Goal: Contribute content: Add original content to the website for others to see

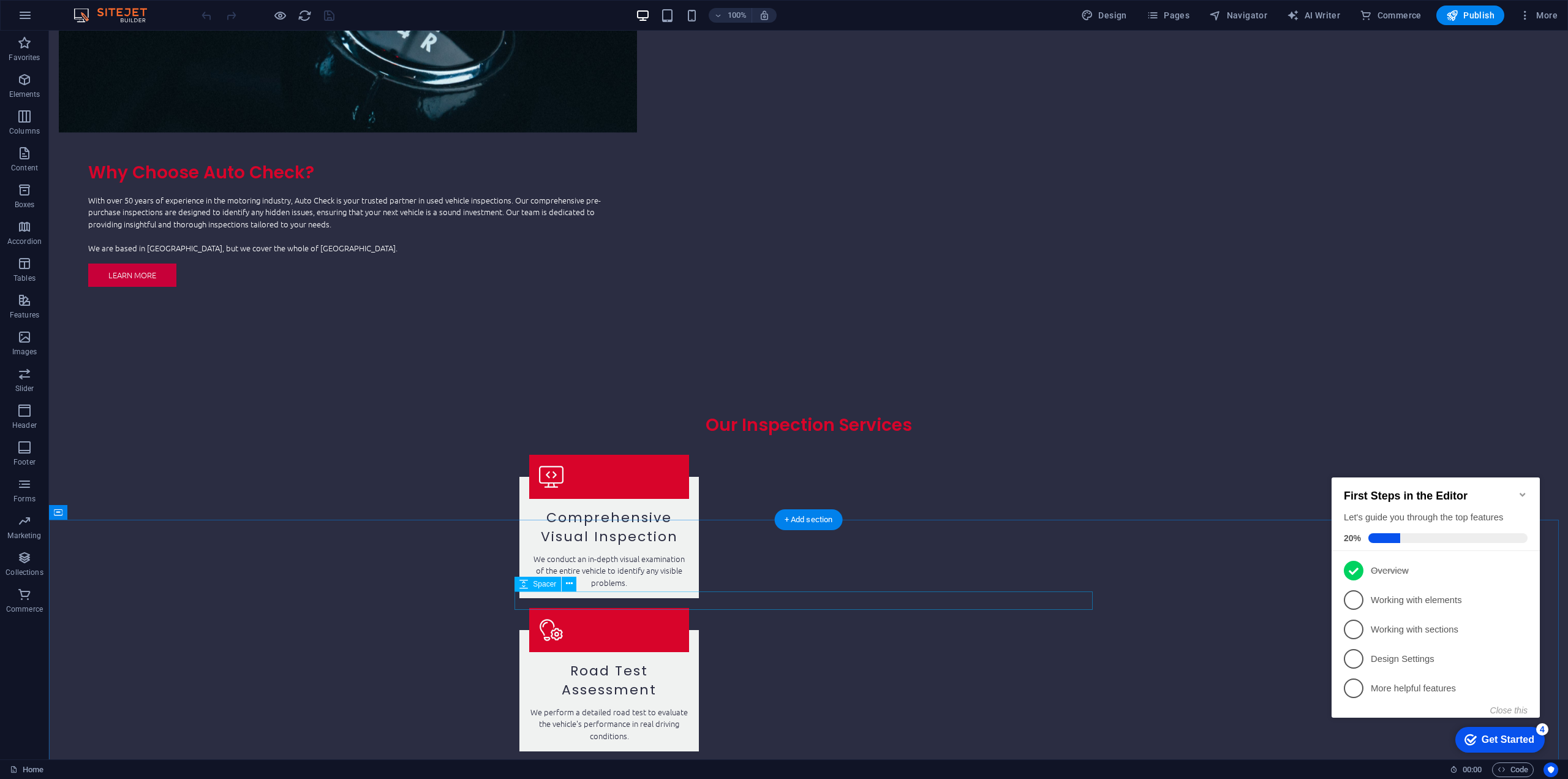
scroll to position [1593, 0]
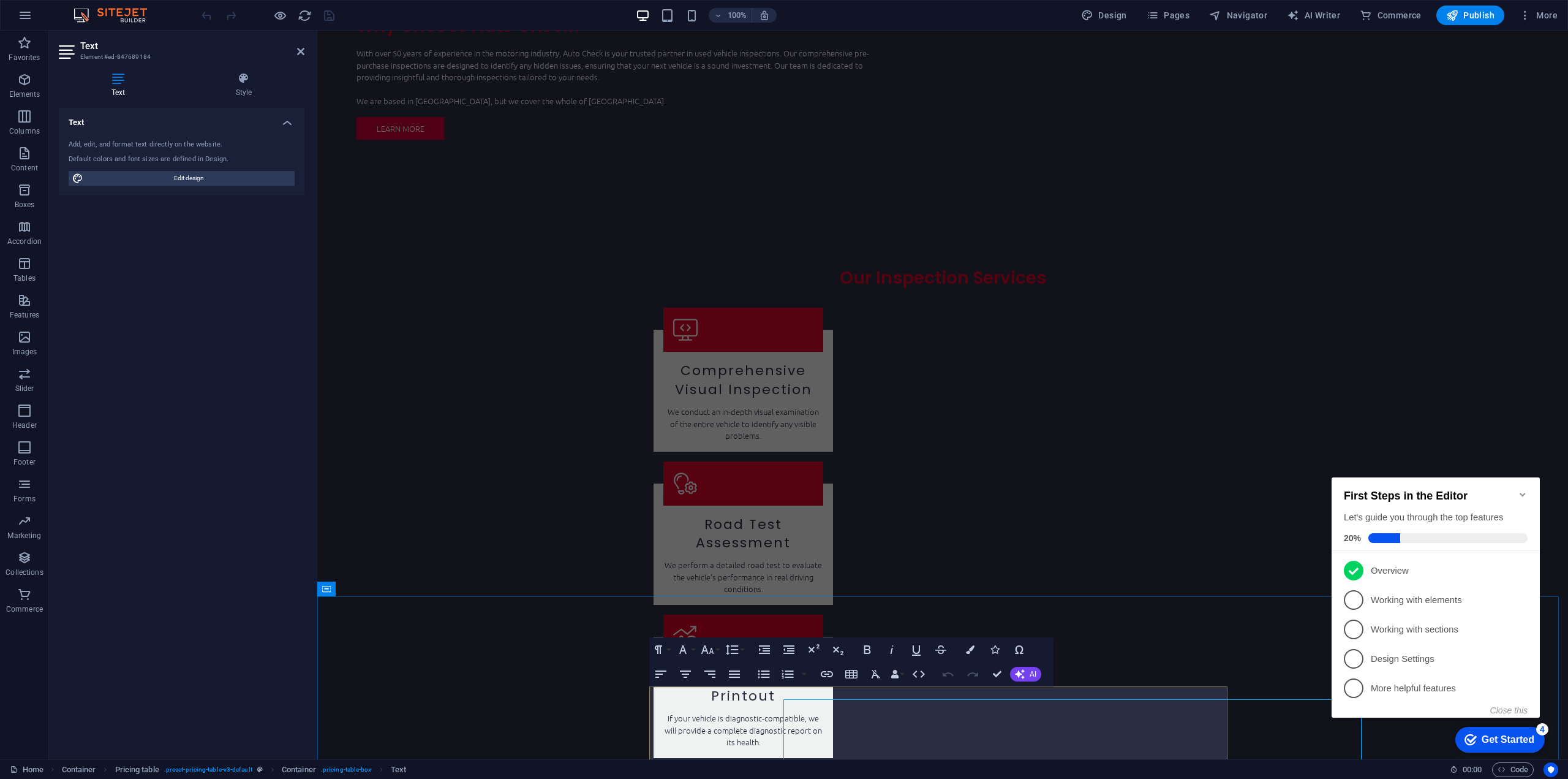
scroll to position [1579, 0]
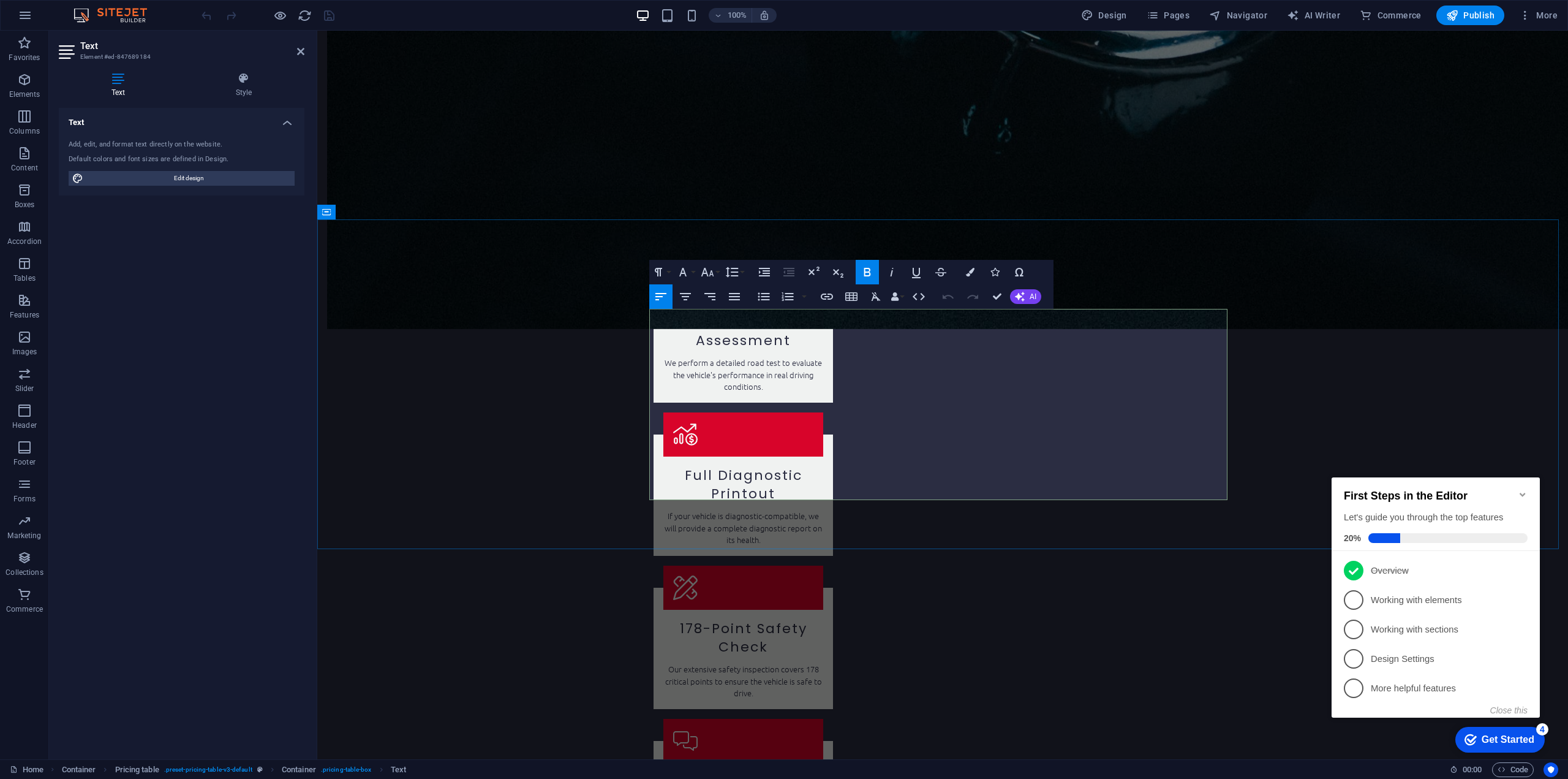
drag, startPoint x: 774, startPoint y: 490, endPoint x: 760, endPoint y: 495, distance: 14.9
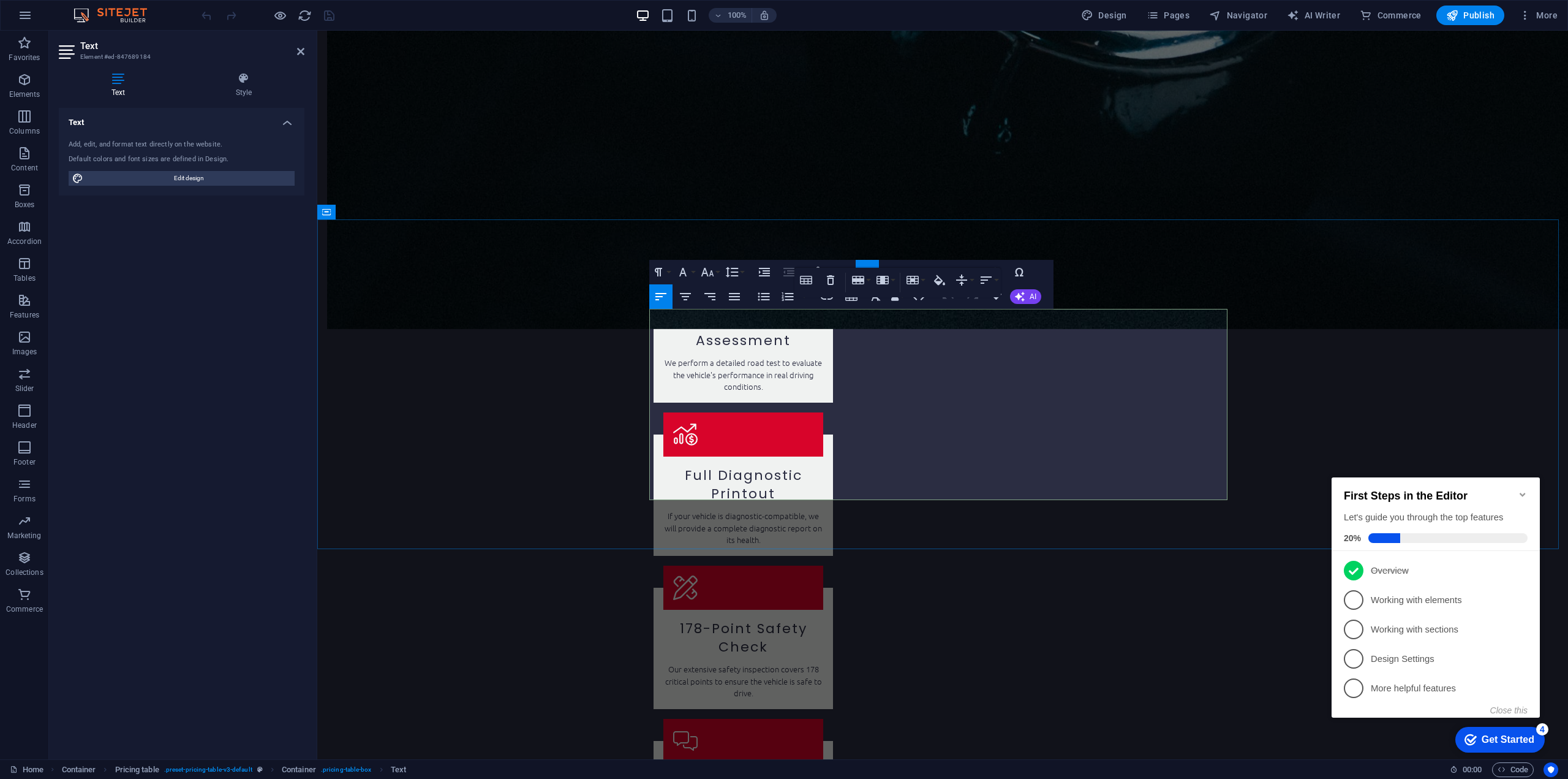
click at [725, 309] on div "Text" at bounding box center [711, 302] width 37 height 15
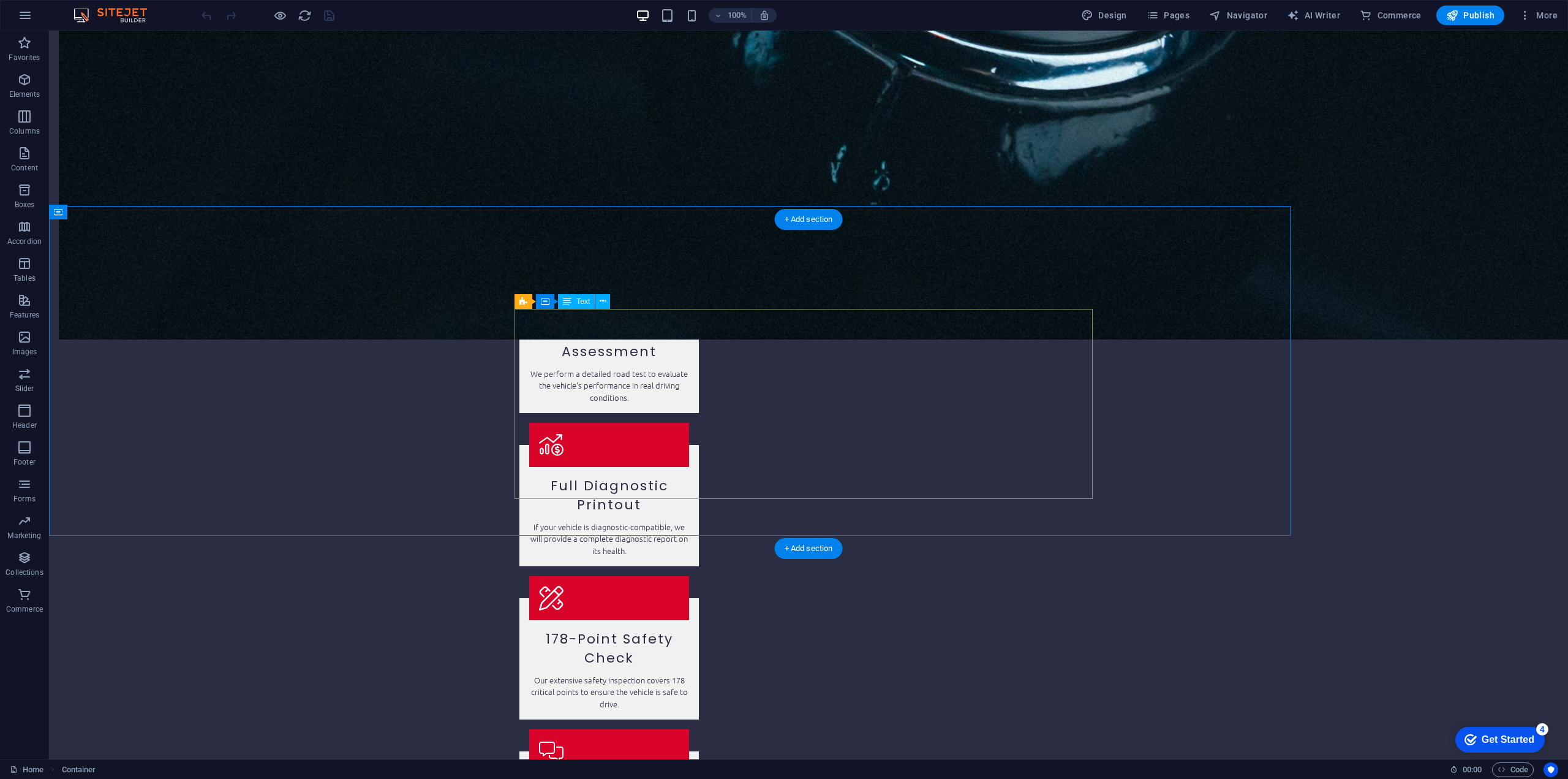
scroll to position [1593, 0]
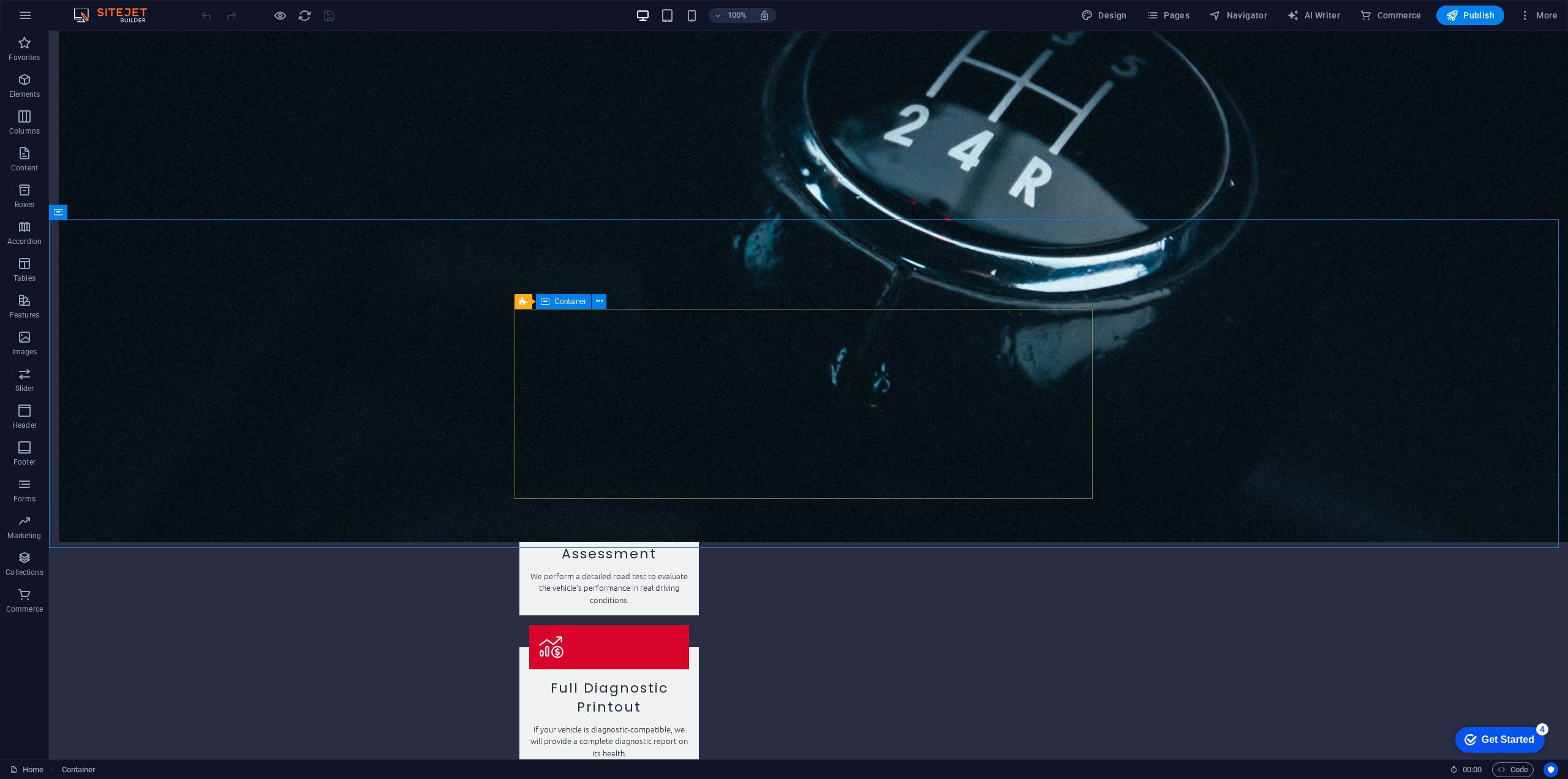
click at [558, 301] on span "Container" at bounding box center [570, 301] width 32 height 7
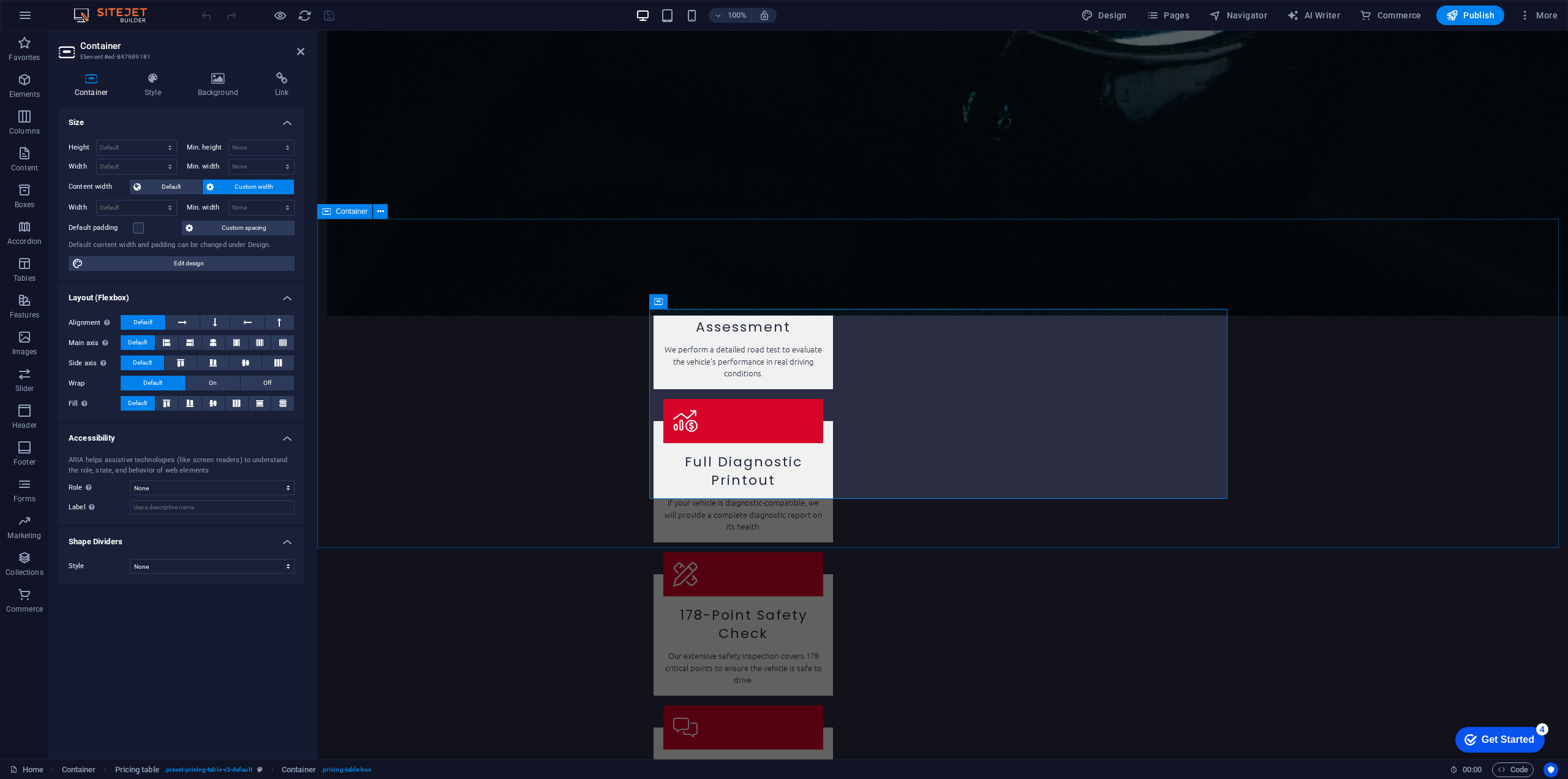
scroll to position [1580, 0]
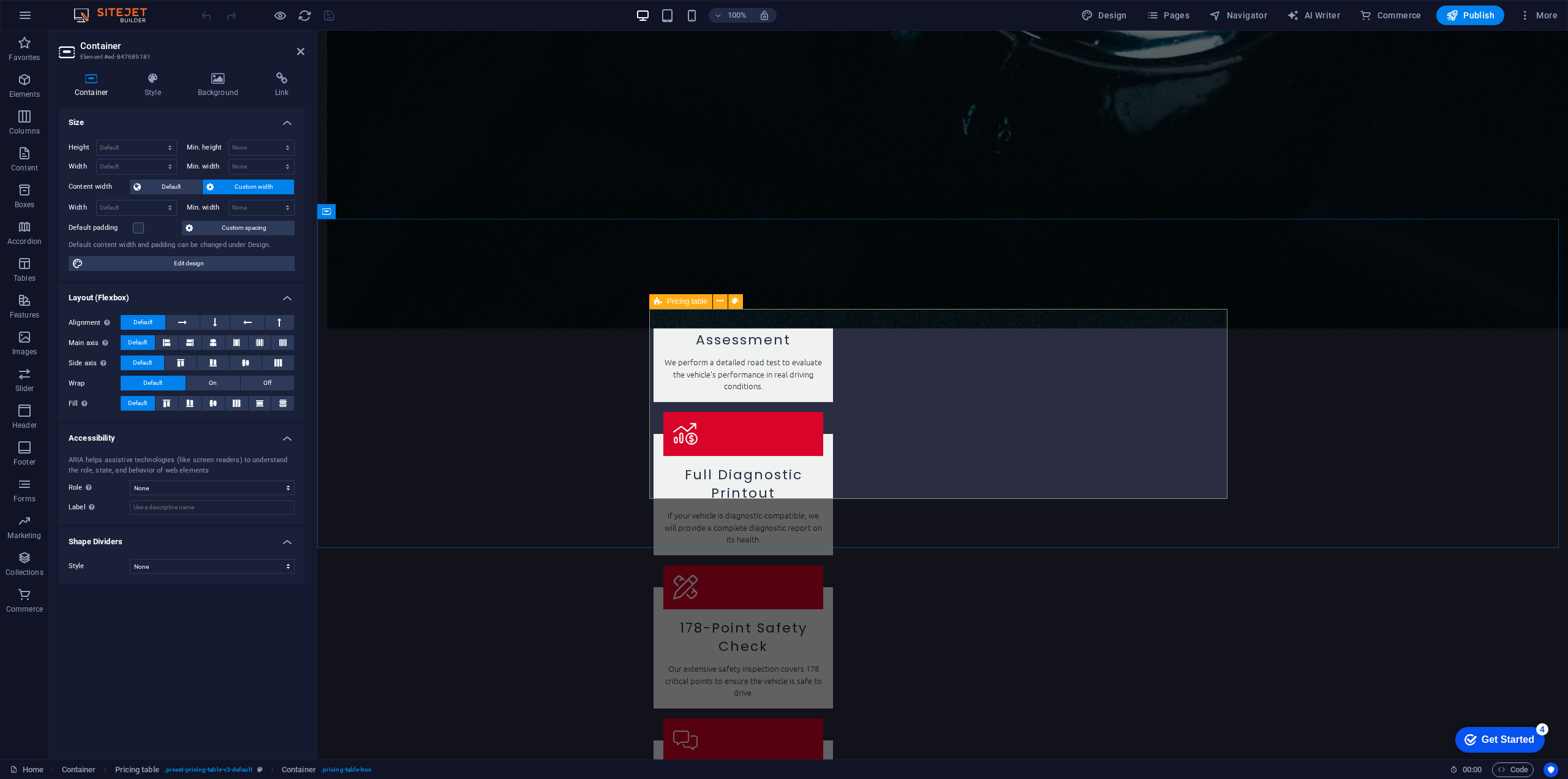
click at [696, 301] on span "Pricing table" at bounding box center [687, 301] width 40 height 7
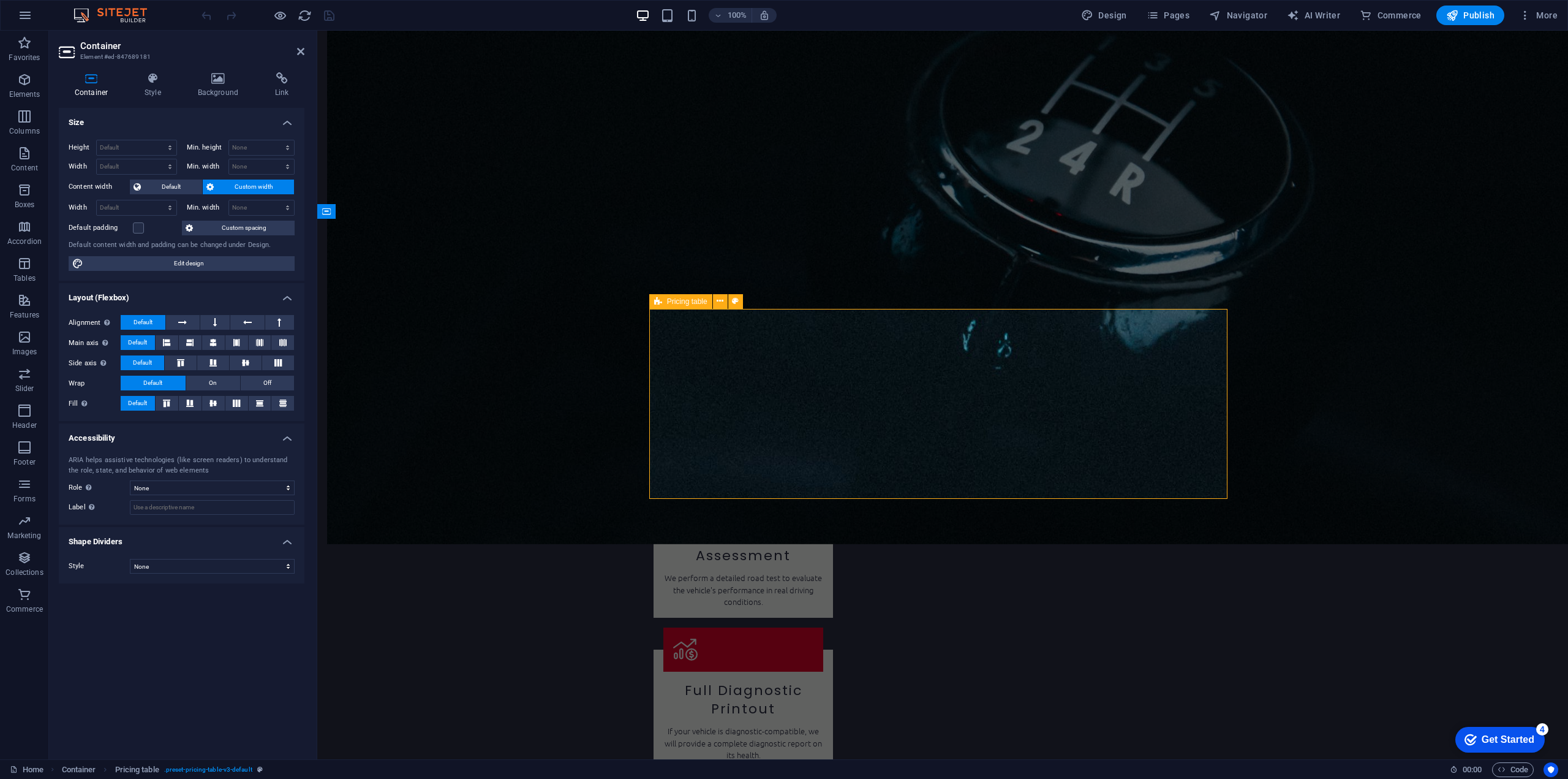
scroll to position [1593, 0]
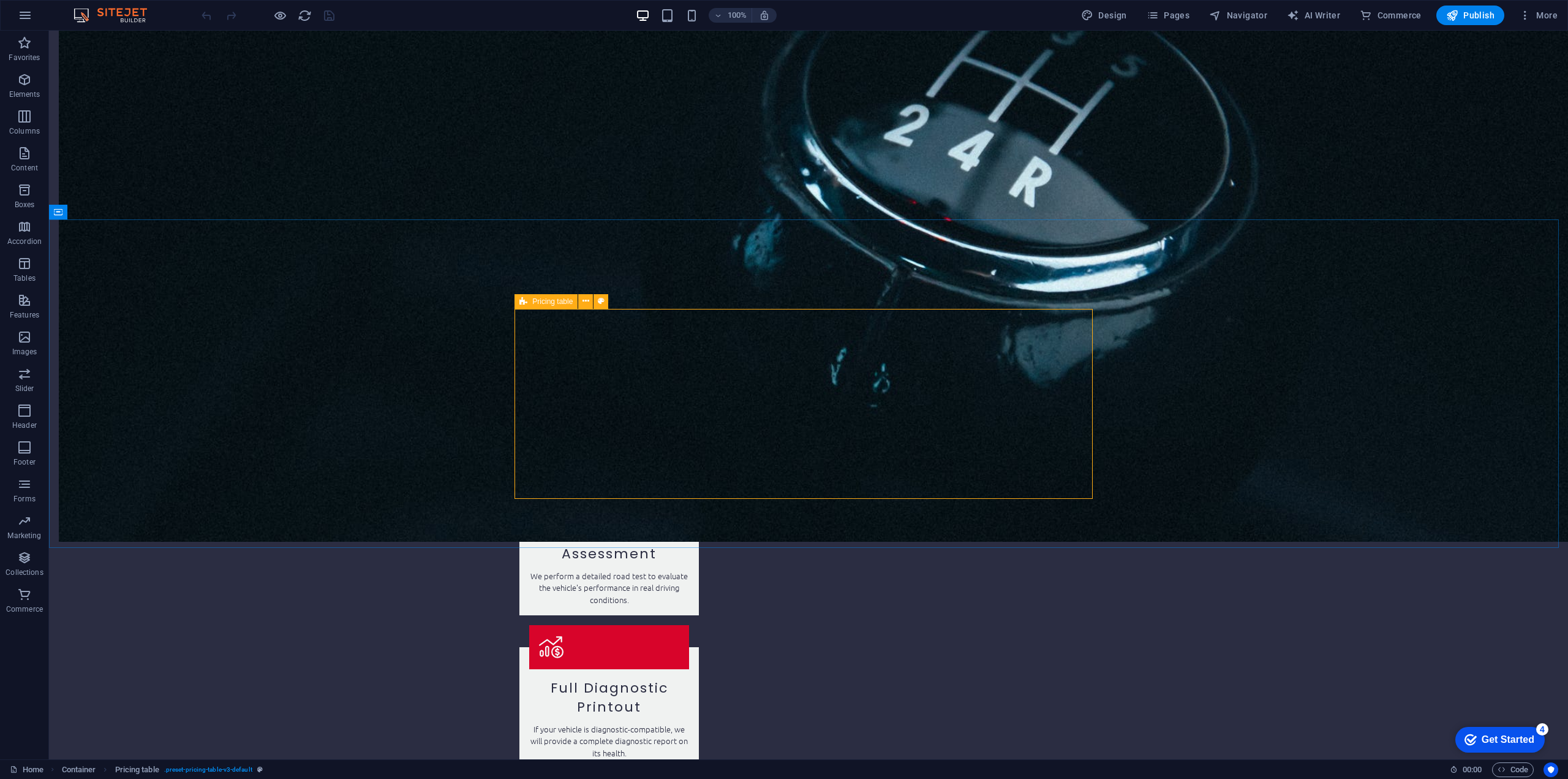
click at [561, 302] on span "Pricing table" at bounding box center [552, 301] width 40 height 7
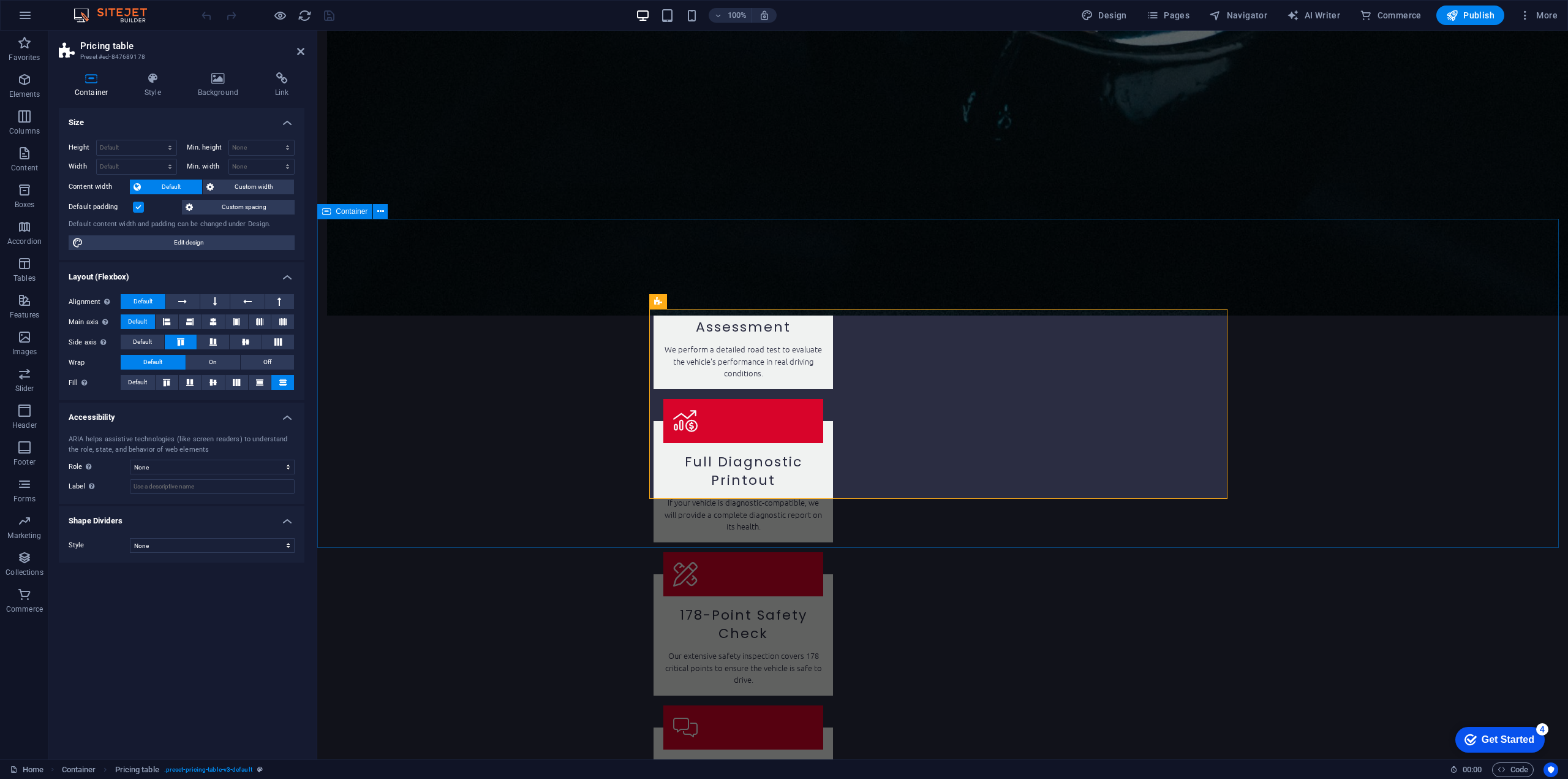
scroll to position [1580, 0]
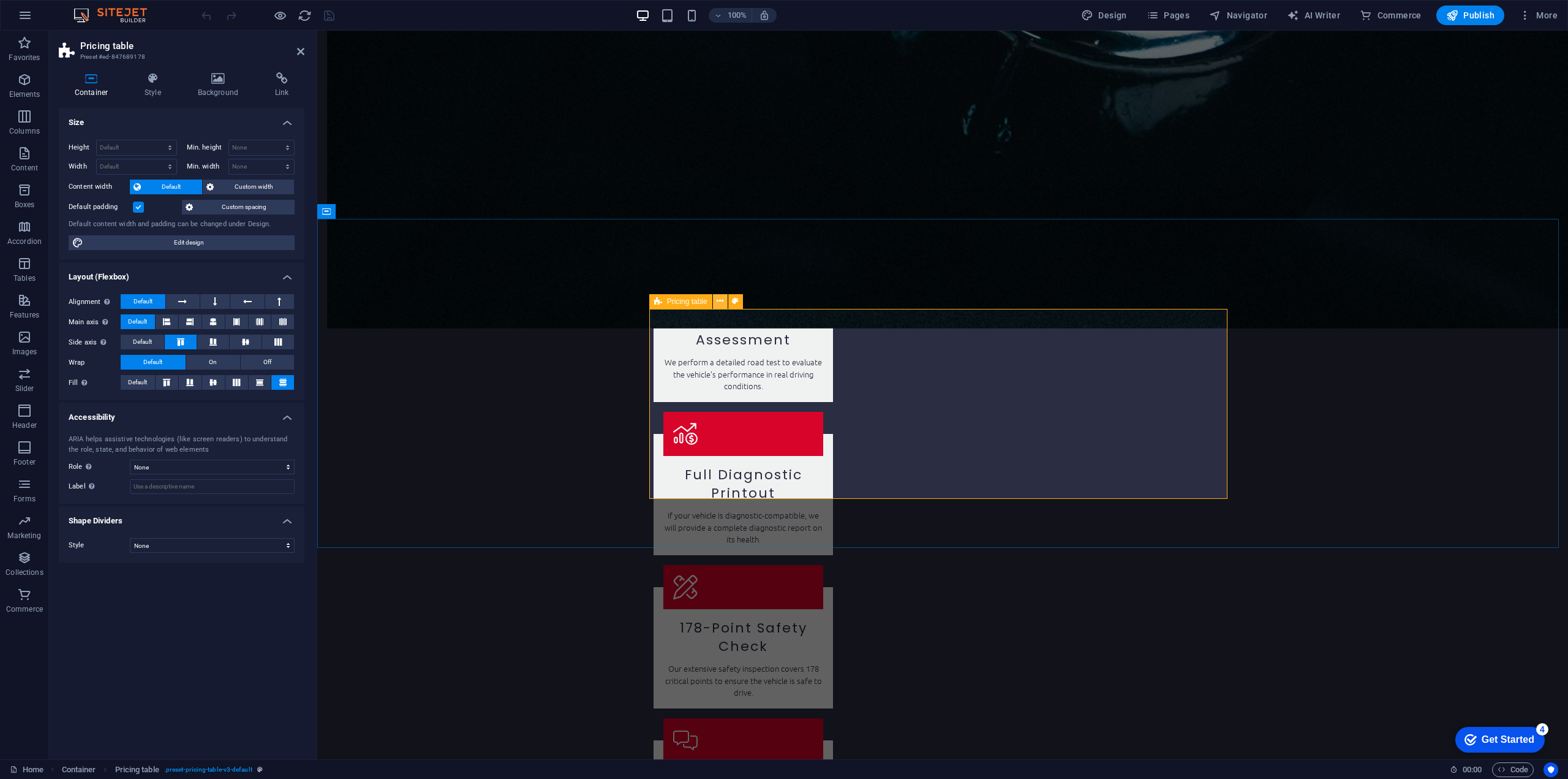
click at [721, 302] on icon at bounding box center [720, 301] width 6 height 13
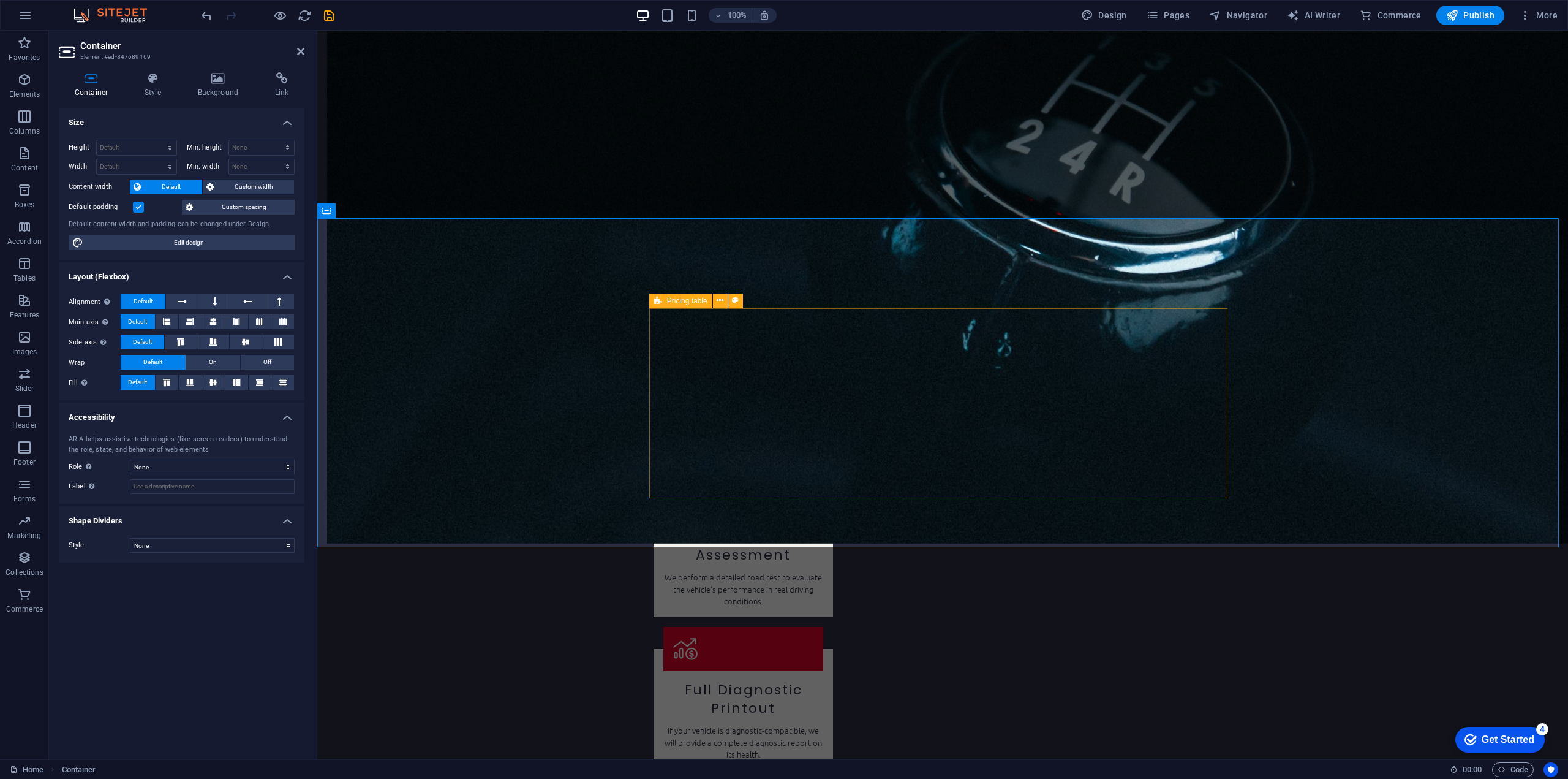
click at [654, 301] on icon at bounding box center [658, 301] width 8 height 15
click at [655, 302] on icon at bounding box center [658, 301] width 8 height 15
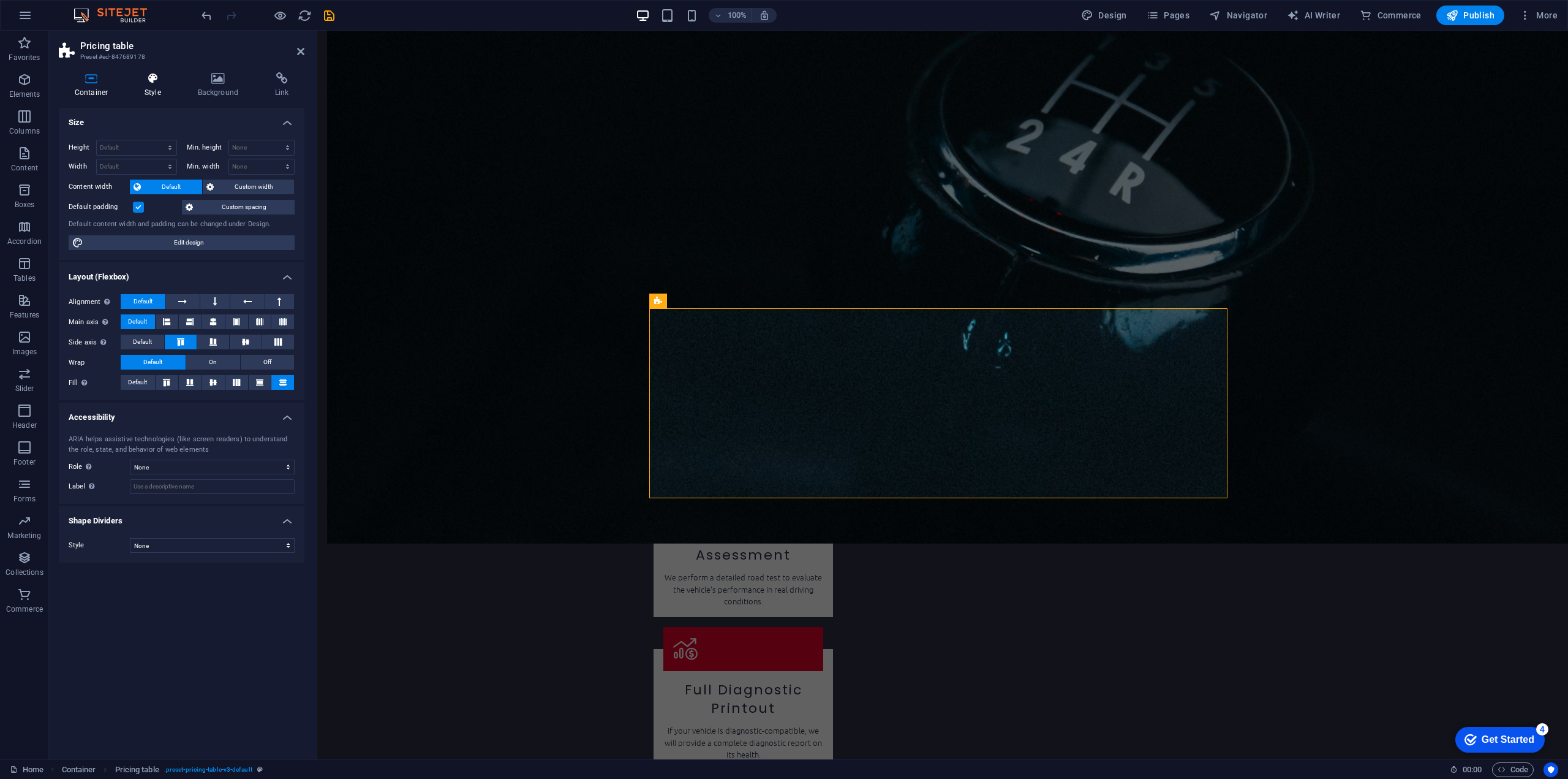
click at [144, 79] on icon at bounding box center [153, 78] width 49 height 12
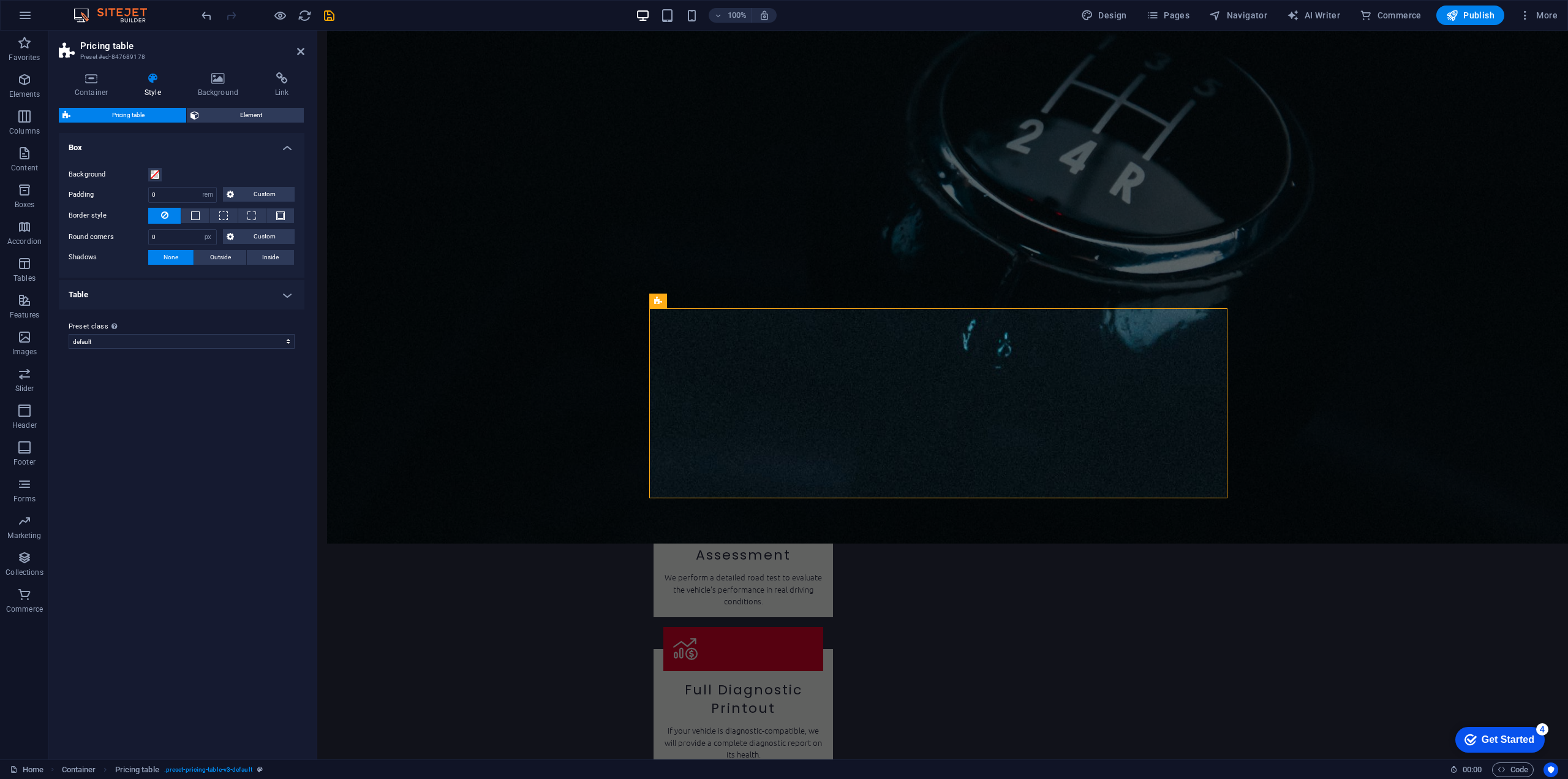
click at [92, 71] on div "Container Style Background Link Size Height Default px rem % vh vw Min. height …" at bounding box center [182, 411] width 265 height 697
click at [92, 85] on h4 "Container" at bounding box center [94, 85] width 70 height 26
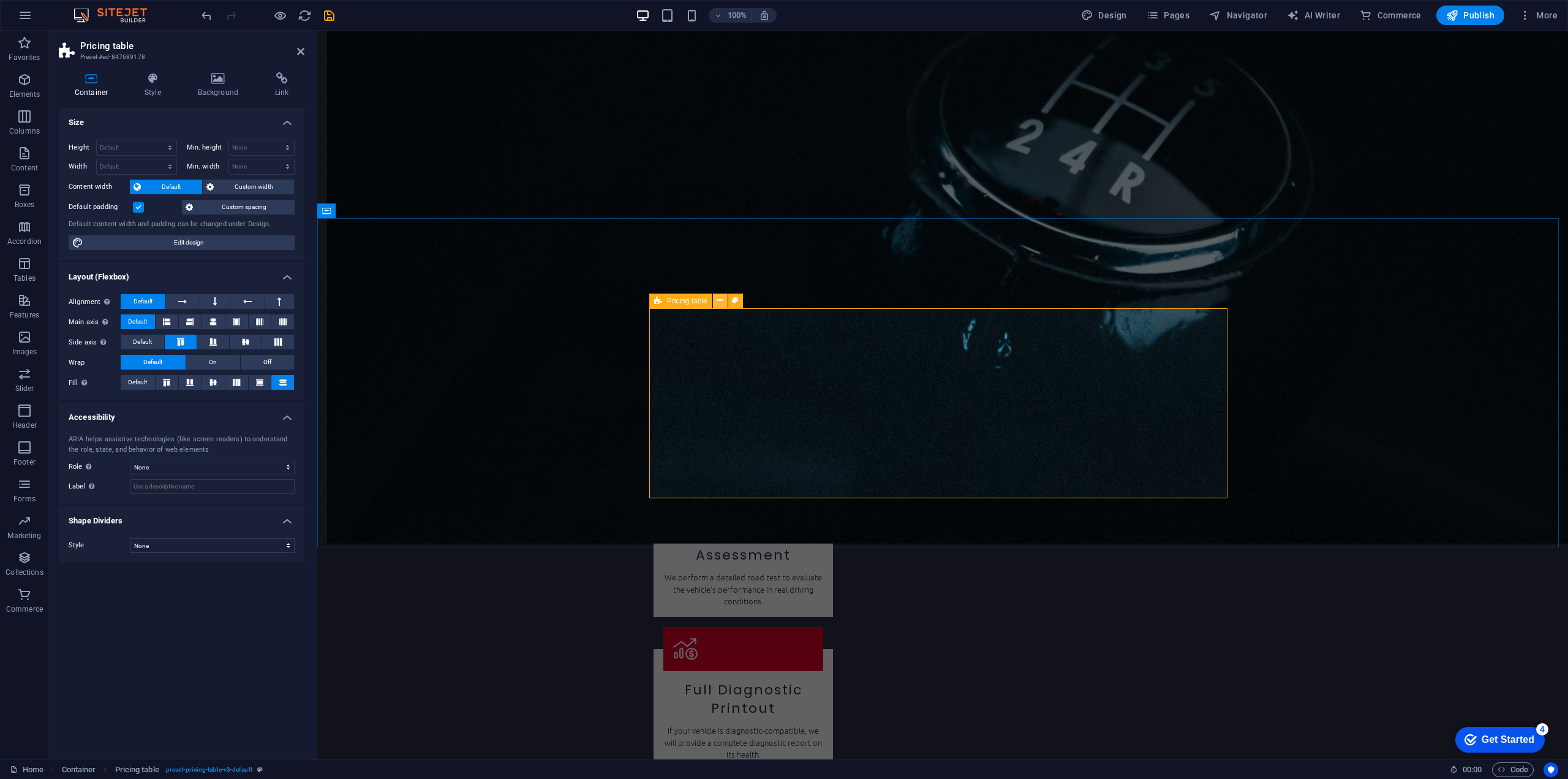
click at [722, 301] on icon at bounding box center [720, 301] width 6 height 13
click at [717, 302] on span "Text" at bounding box center [717, 300] width 14 height 7
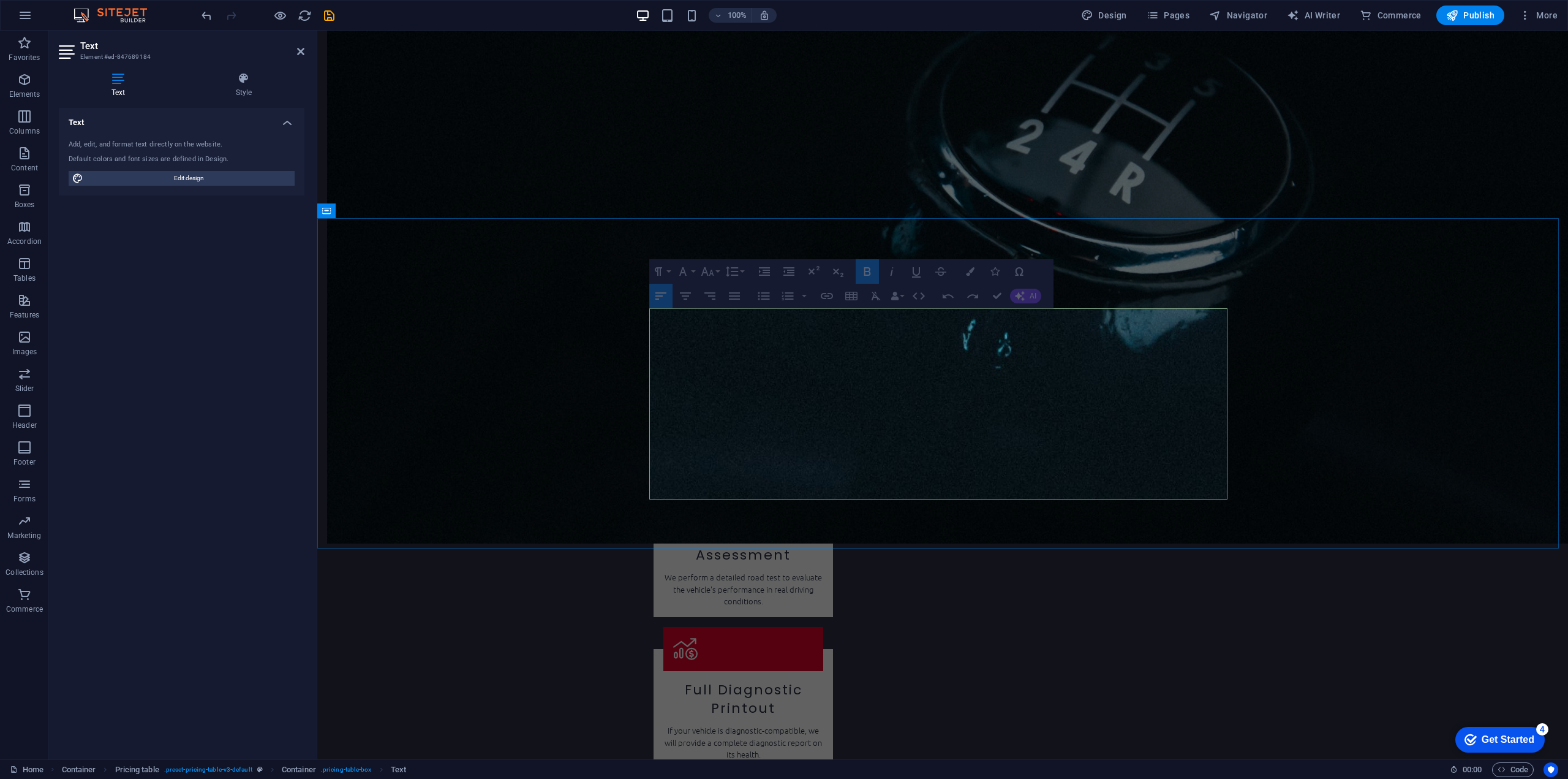
drag, startPoint x: 610, startPoint y: 376, endPoint x: 880, endPoint y: 377, distance: 270.0
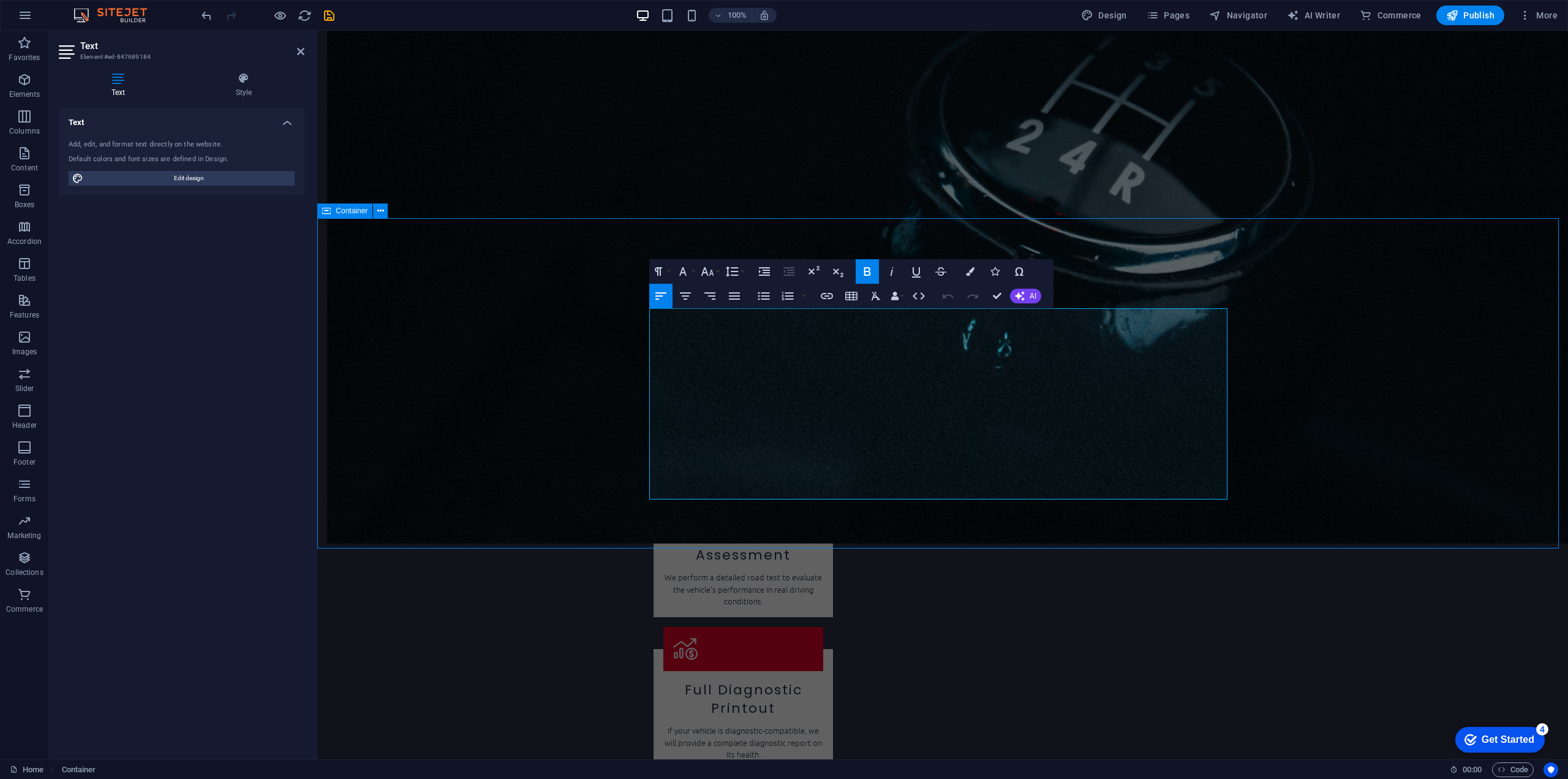
scroll to position [1594, 0]
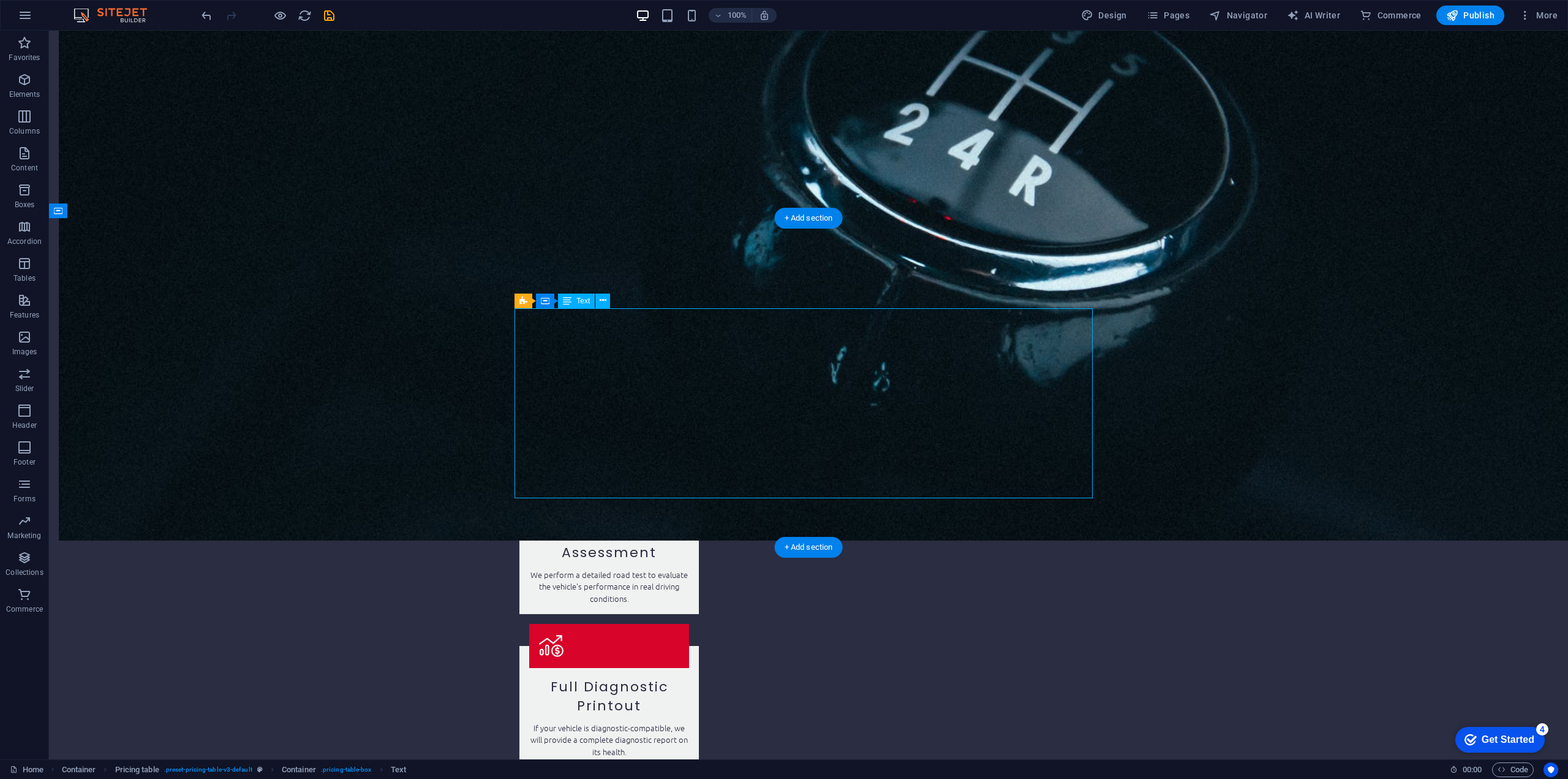
click at [527, 298] on icon at bounding box center [523, 301] width 8 height 15
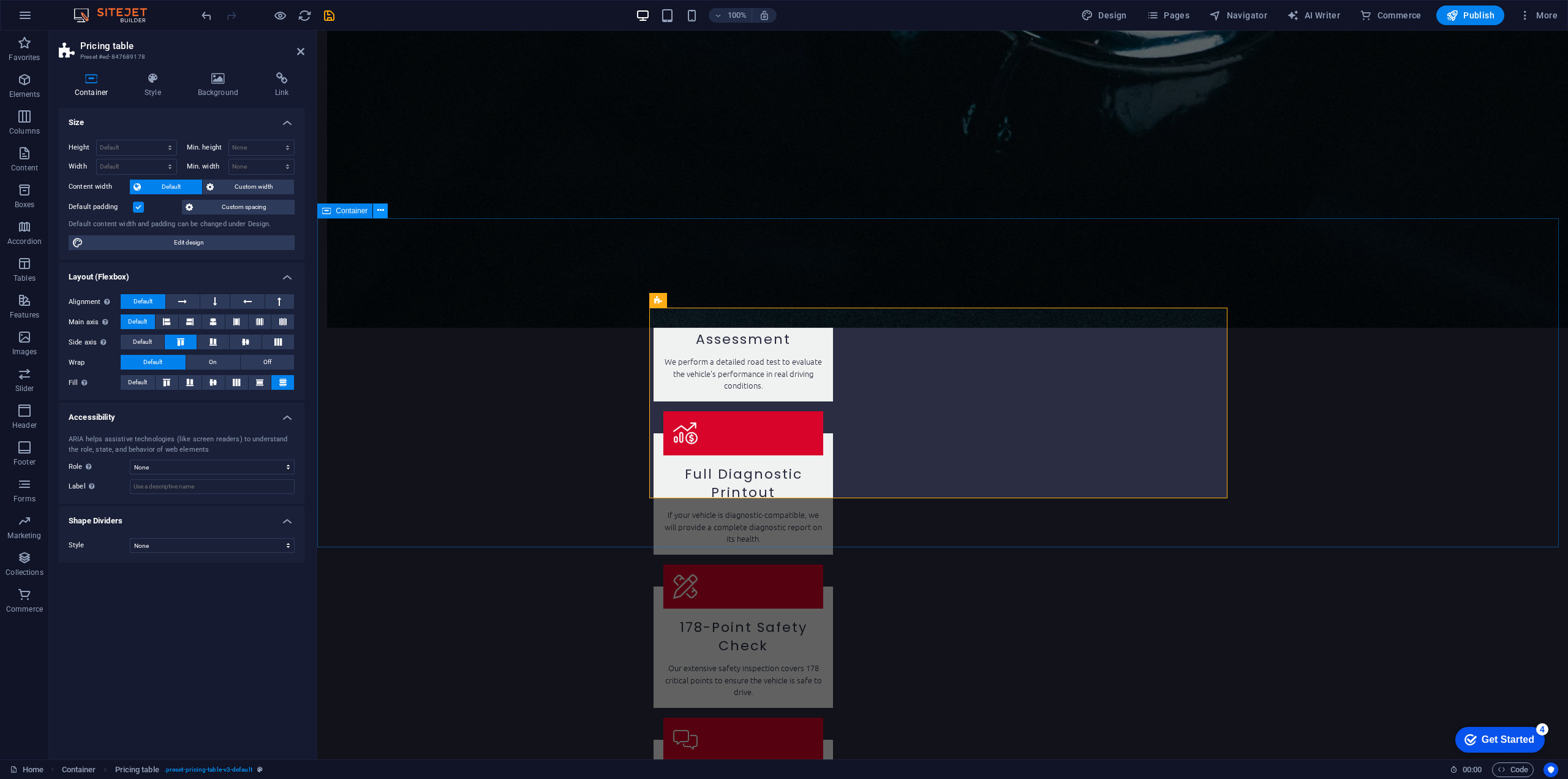
click at [384, 210] on icon at bounding box center [380, 210] width 6 height 13
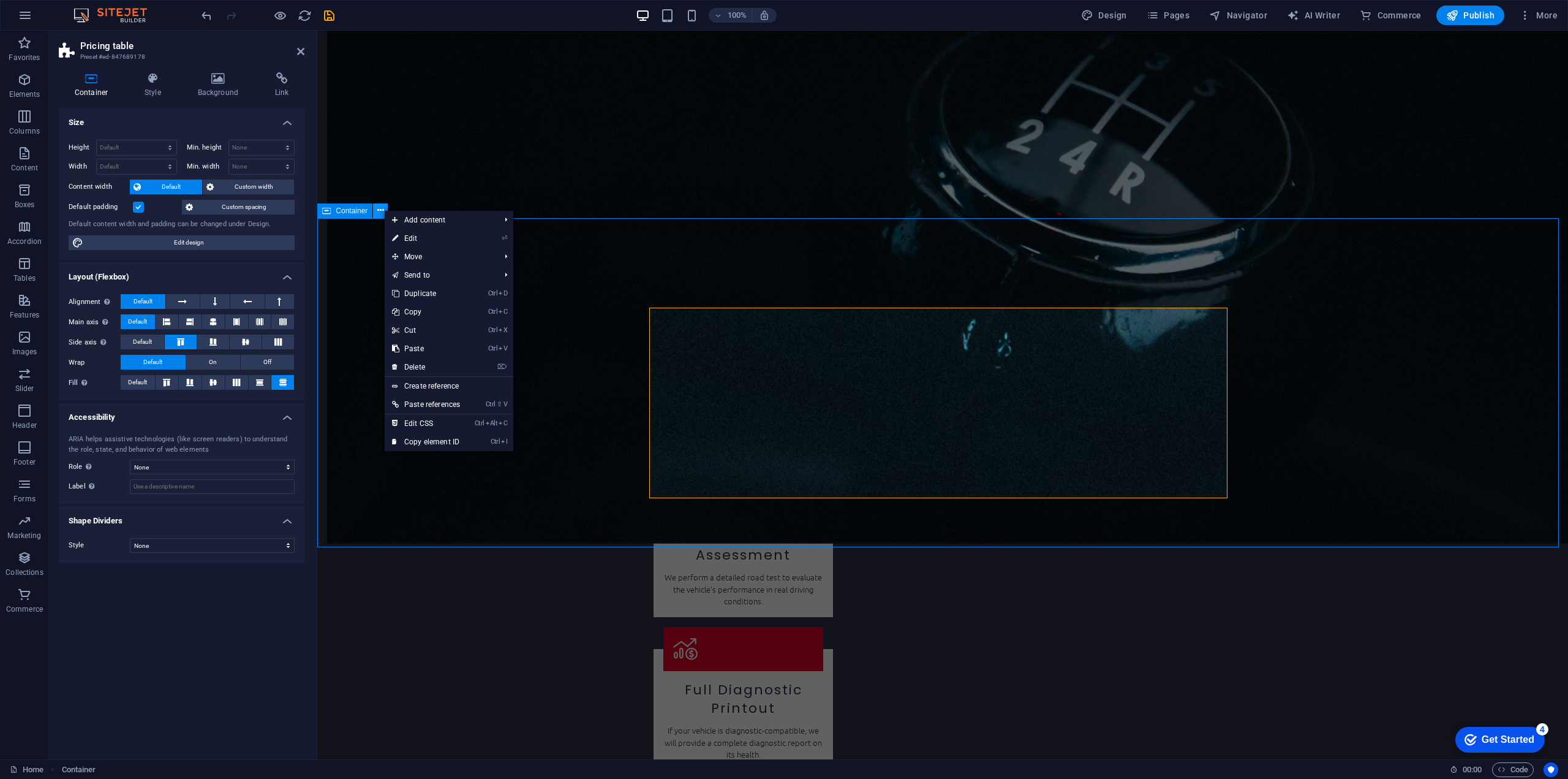
scroll to position [1594, 0]
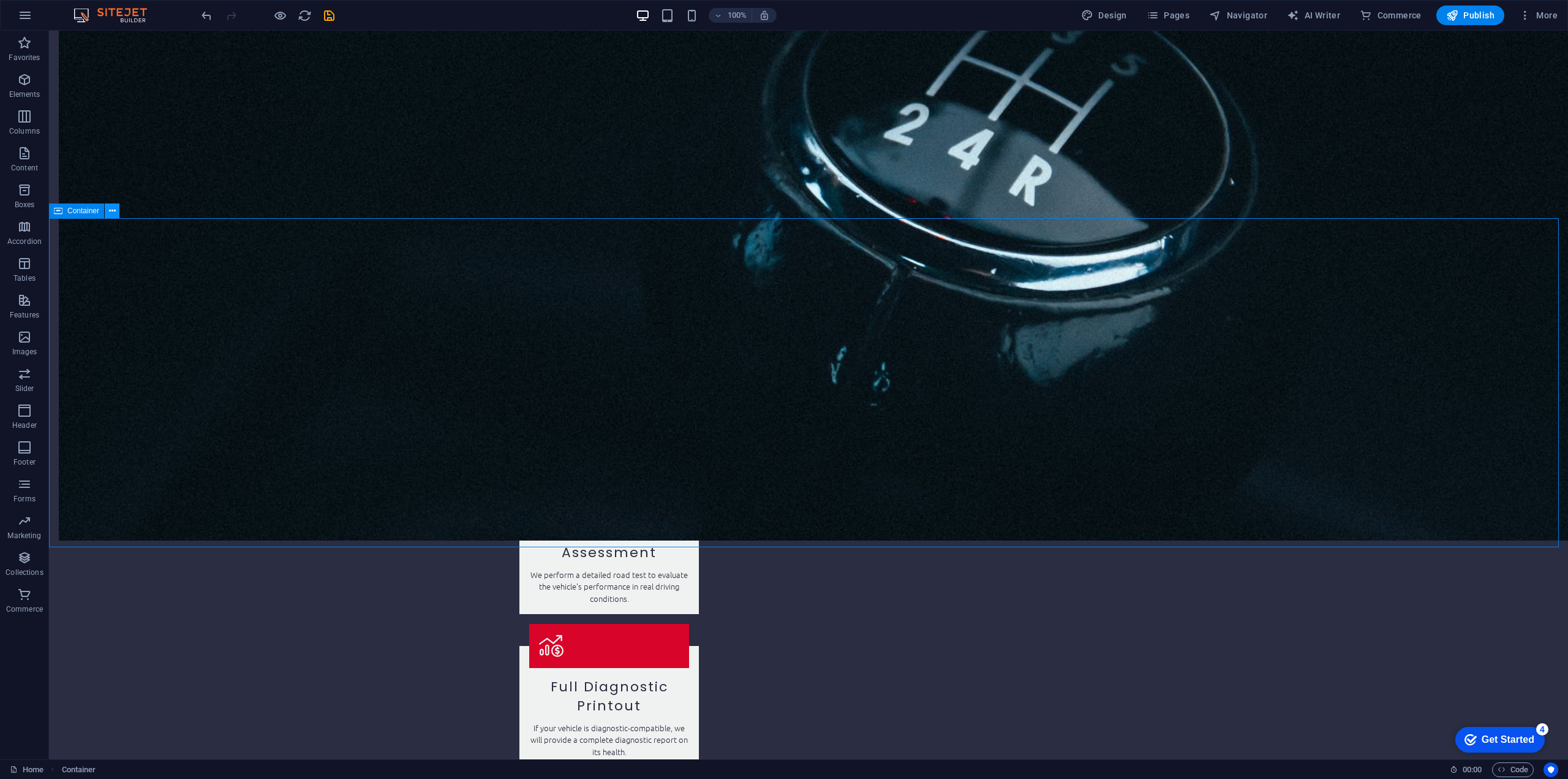
click at [111, 206] on icon at bounding box center [113, 211] width 6 height 13
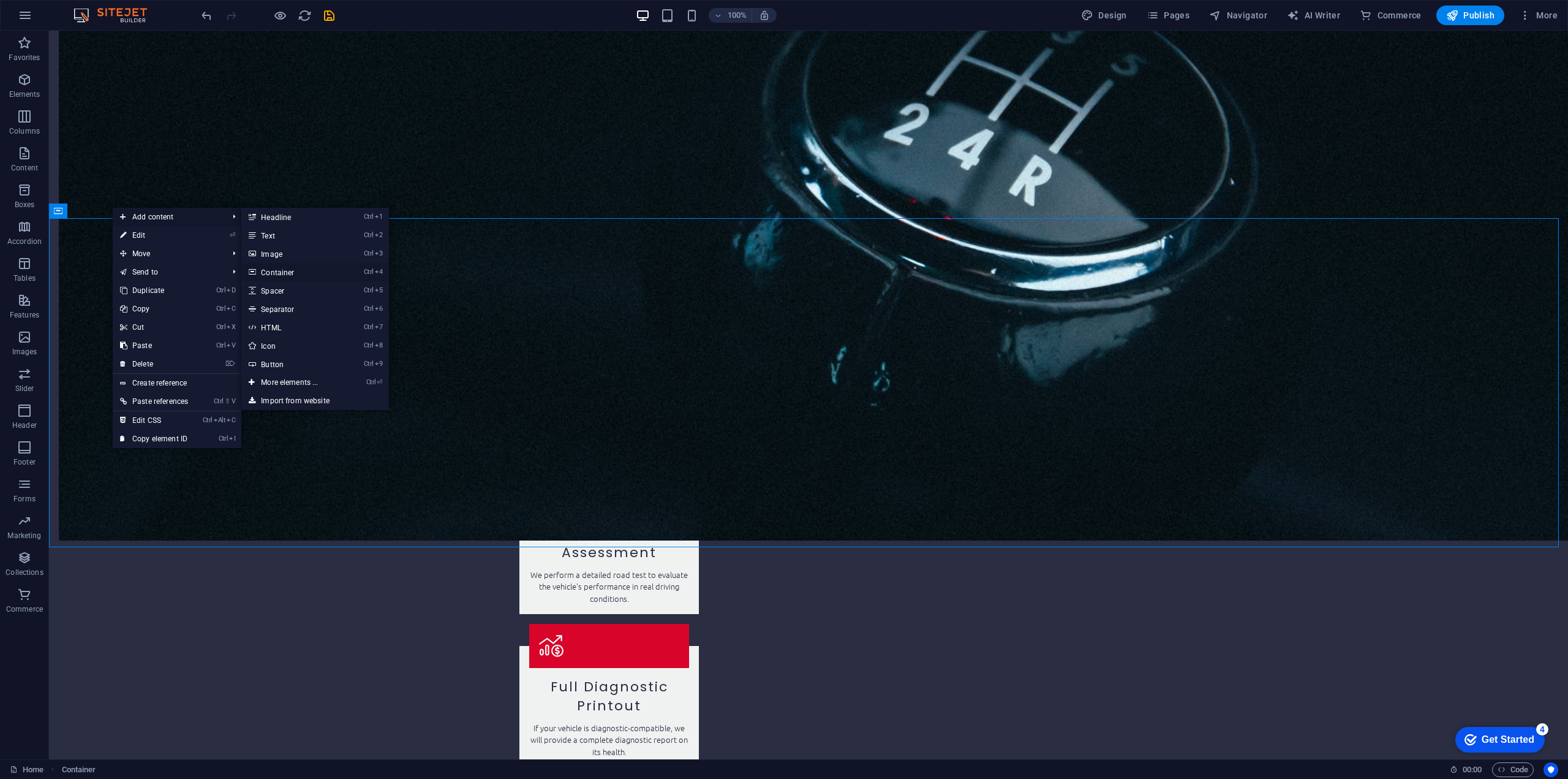
click at [301, 273] on link "Ctrl 4 Container" at bounding box center [292, 272] width 101 height 18
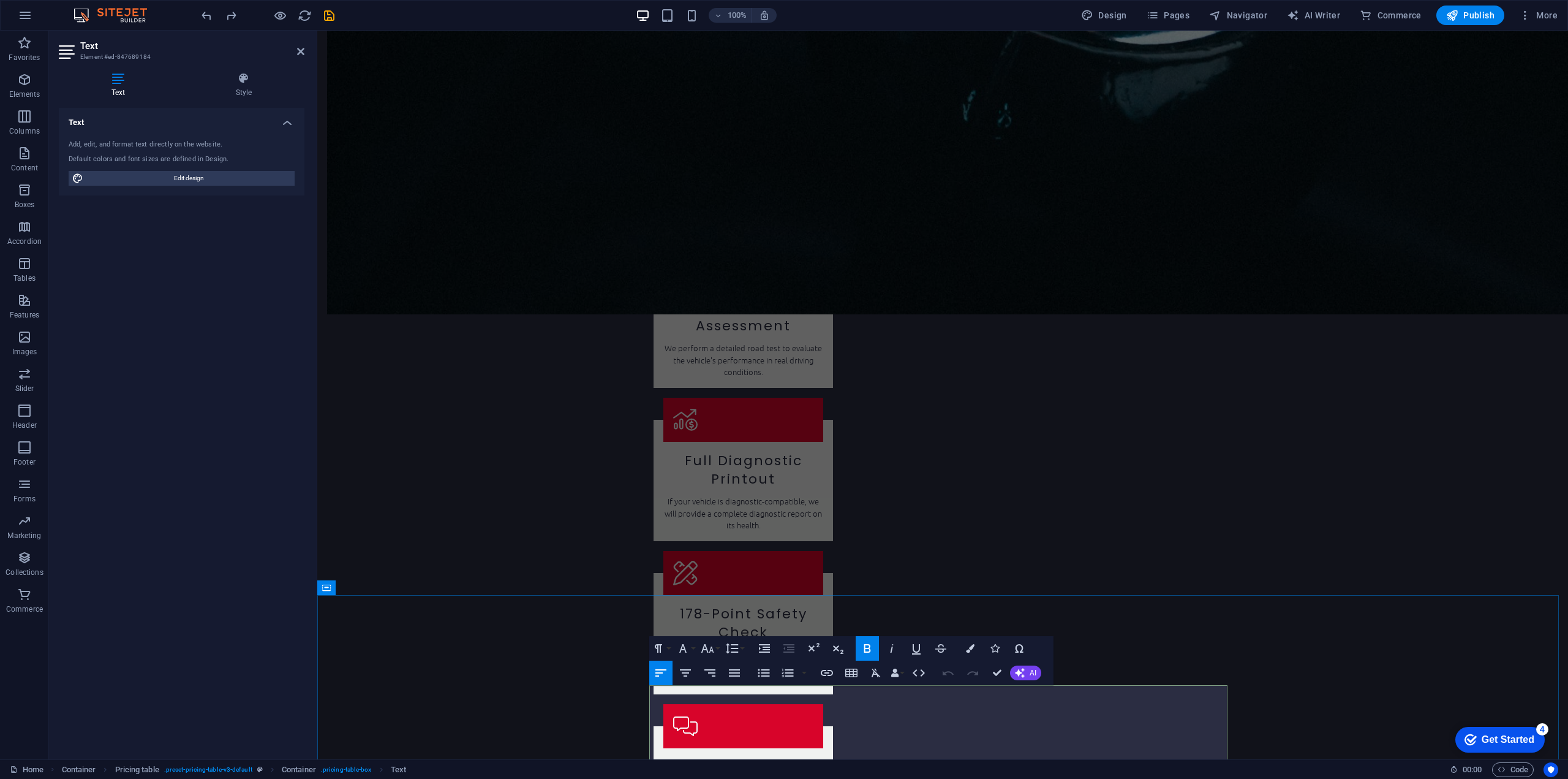
scroll to position [1581, 0]
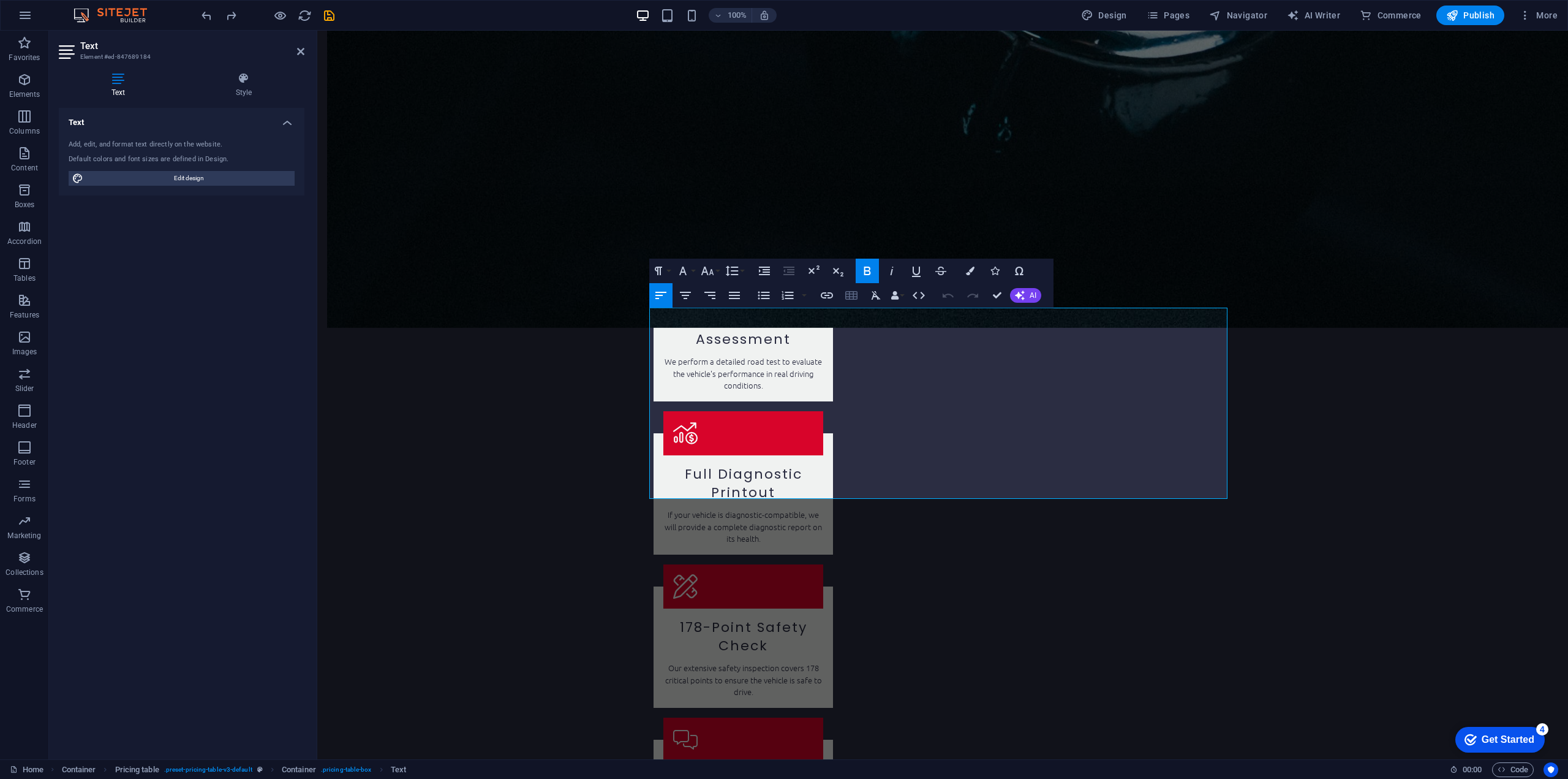
click at [849, 293] on icon "button" at bounding box center [851, 295] width 15 height 15
click at [900, 331] on span at bounding box center [898, 331] width 7 height 7
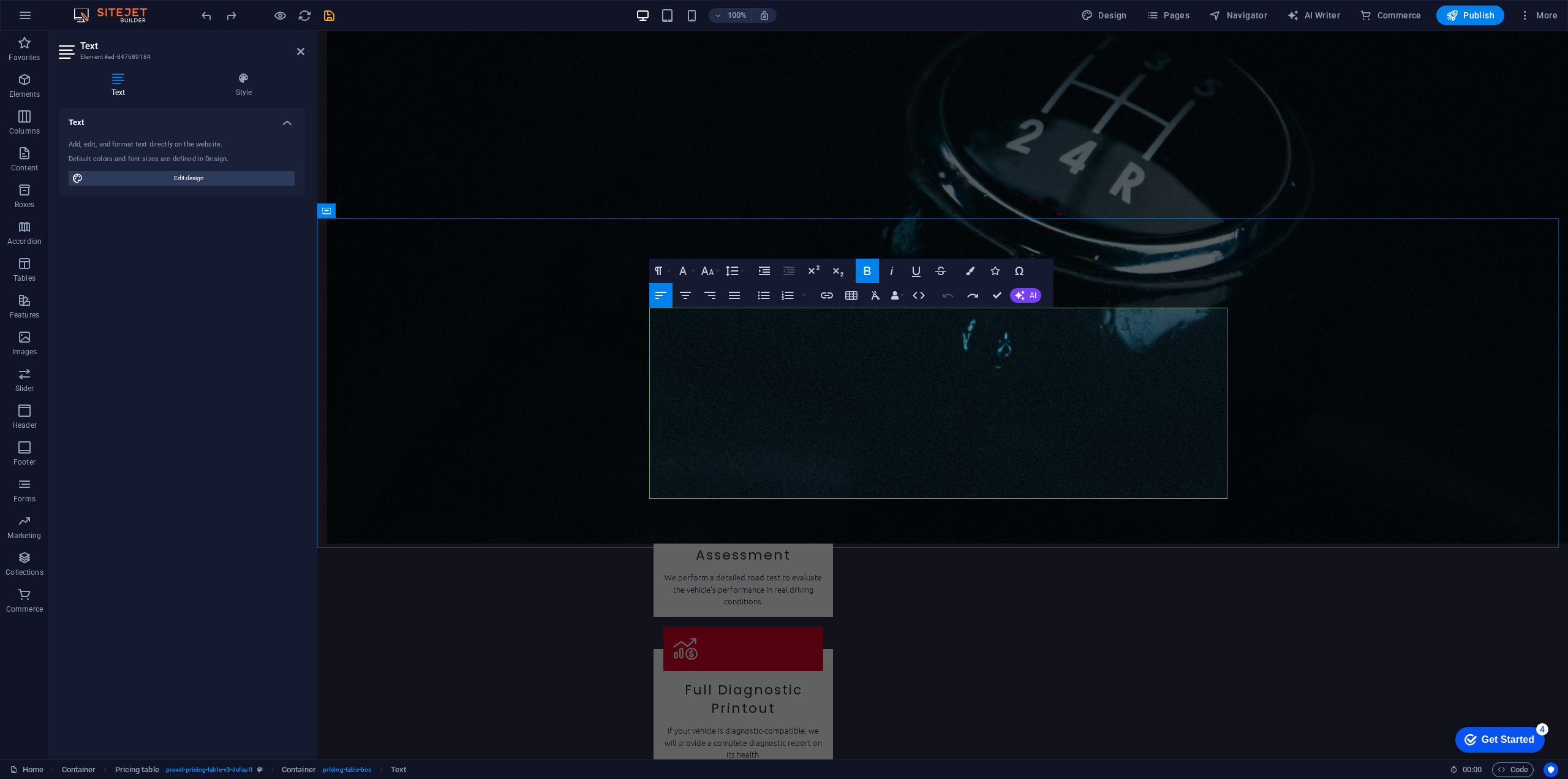
click at [855, 296] on icon "button" at bounding box center [851, 295] width 12 height 8
click at [859, 329] on span at bounding box center [858, 331] width 7 height 7
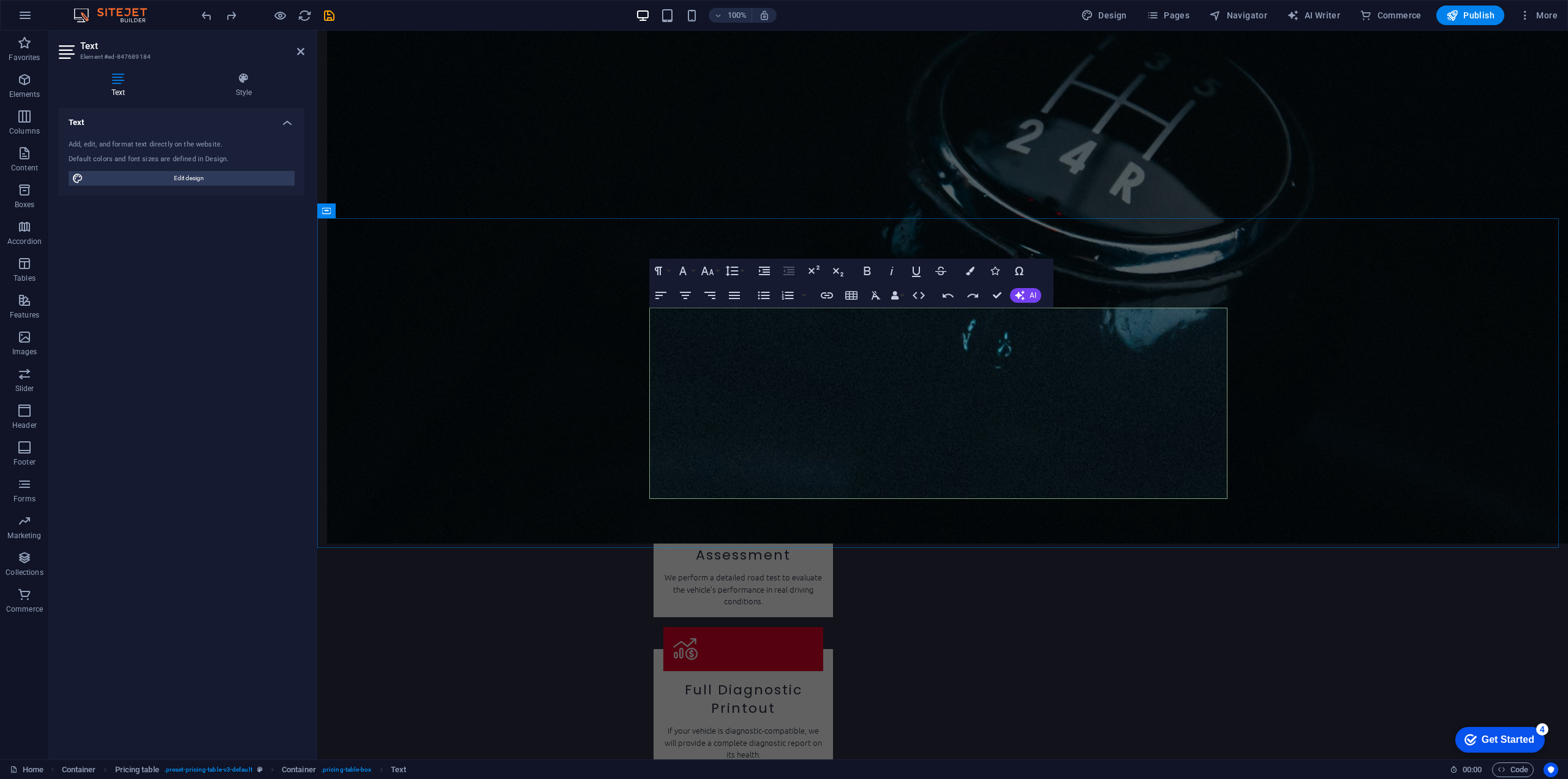
click at [849, 292] on icon "button" at bounding box center [851, 295] width 12 height 8
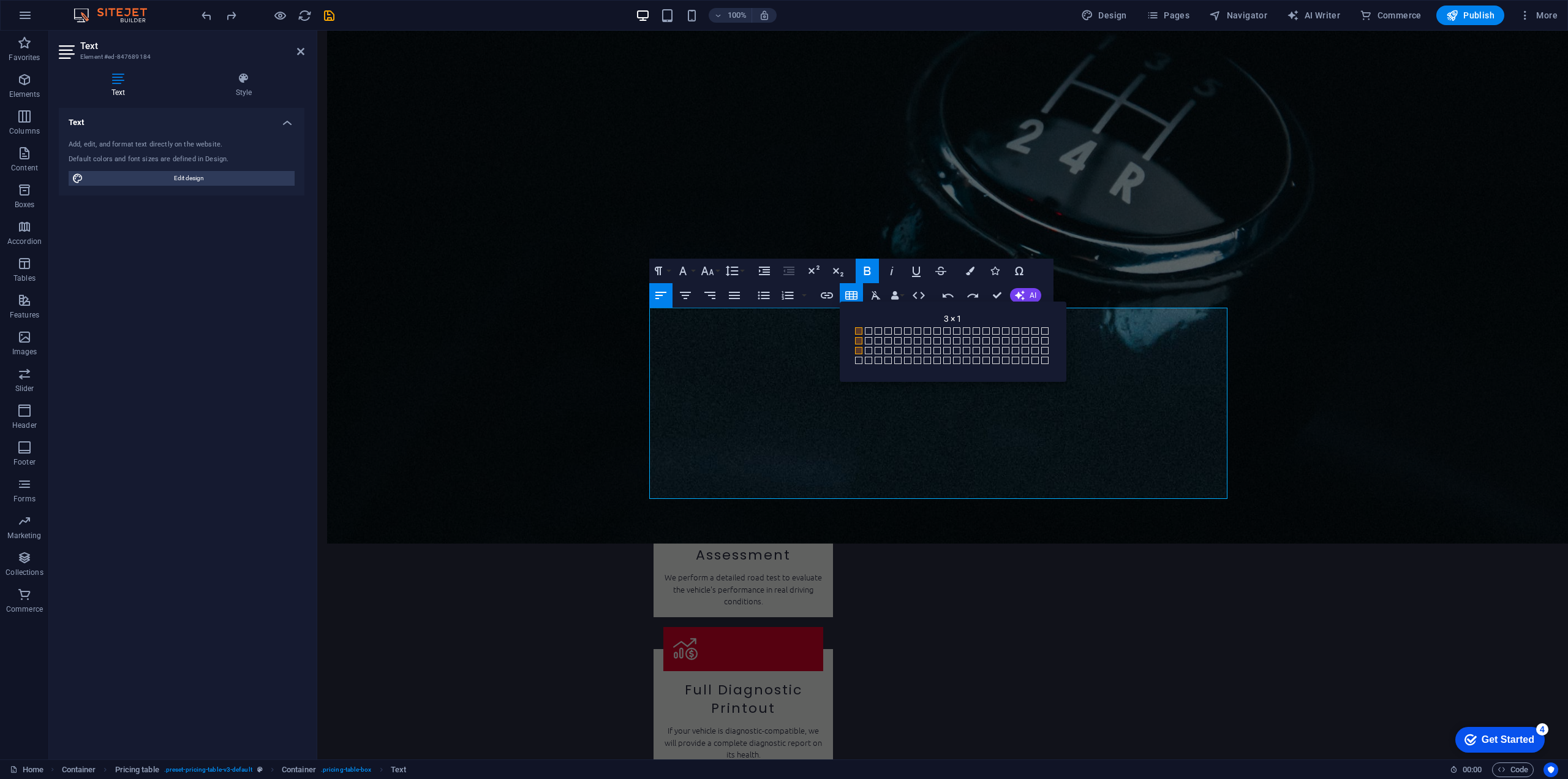
click at [857, 351] on span at bounding box center [858, 350] width 7 height 7
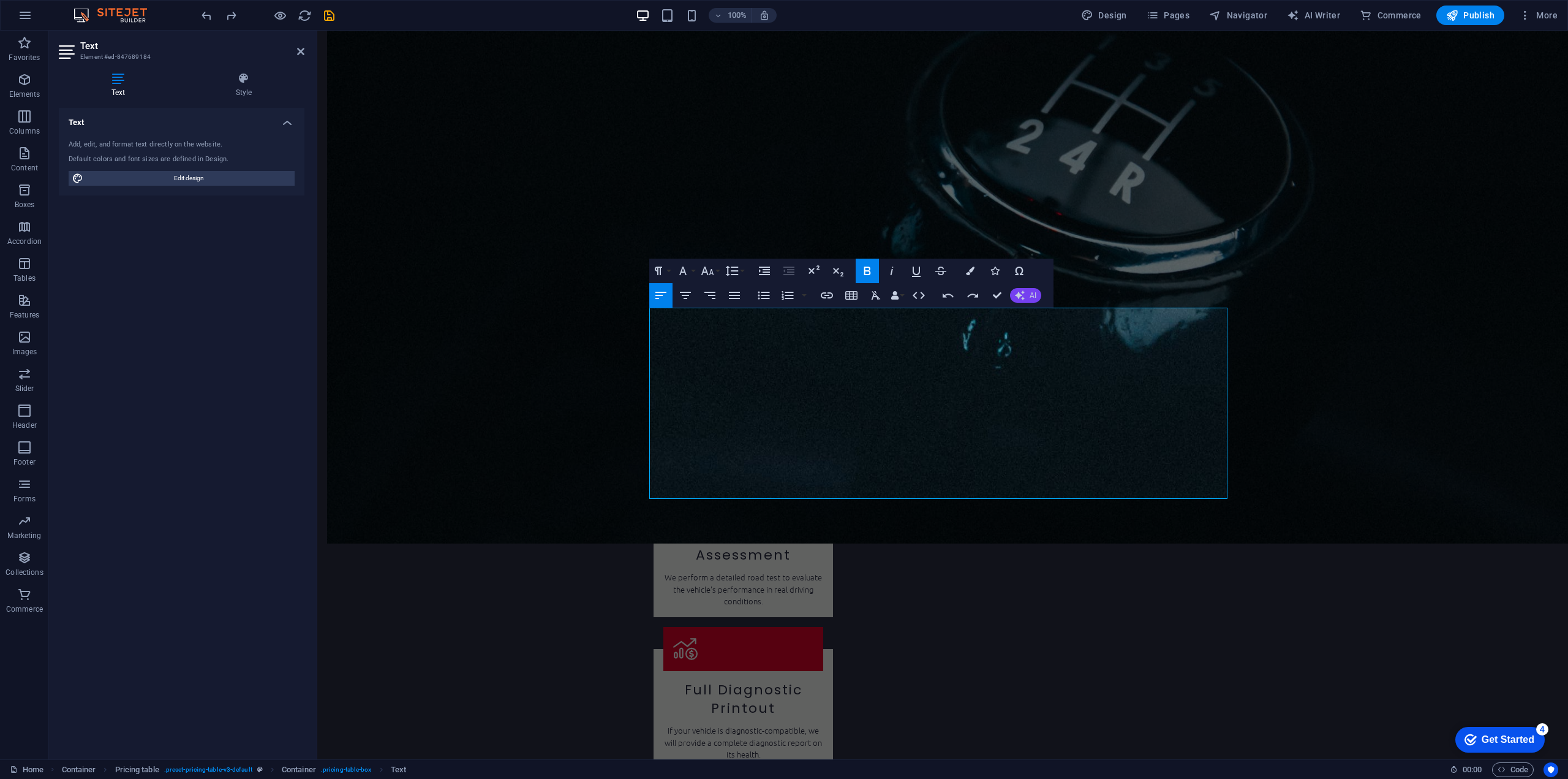
click at [1027, 296] on button "AI" at bounding box center [1026, 295] width 31 height 15
click at [1032, 349] on link "Make longer" at bounding box center [1070, 352] width 120 height 18
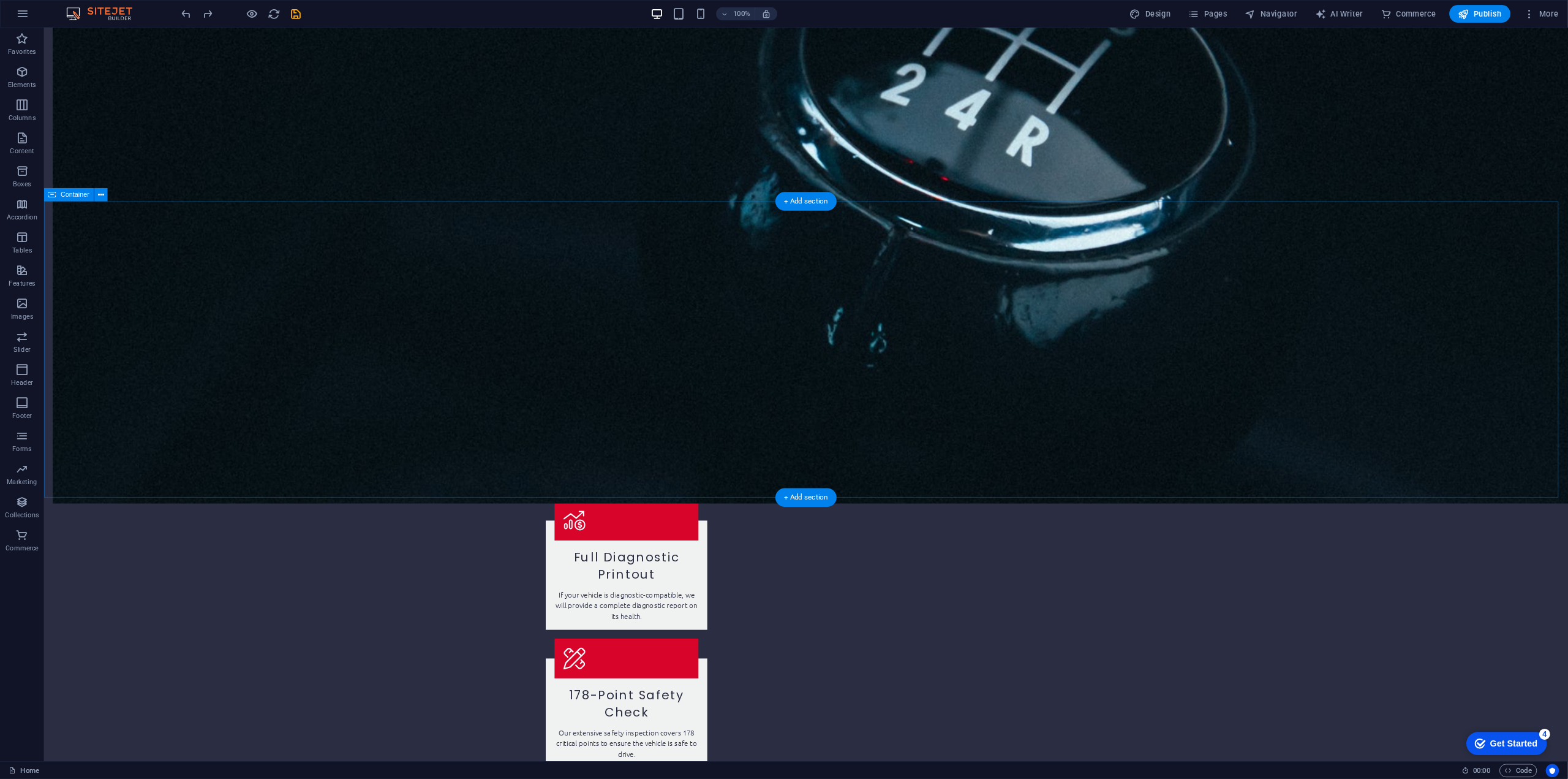
scroll to position [1662, 0]
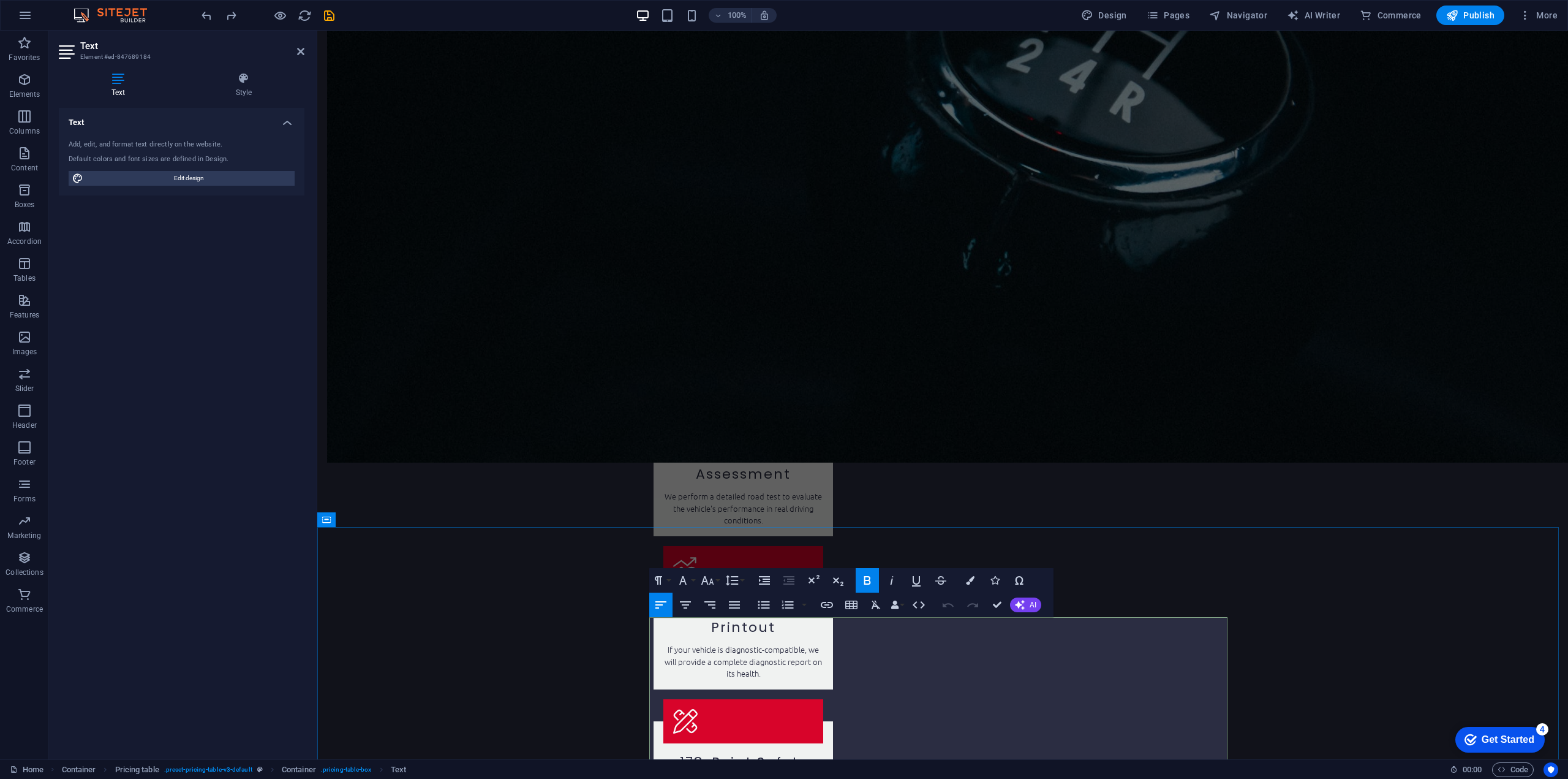
scroll to position [1649, 0]
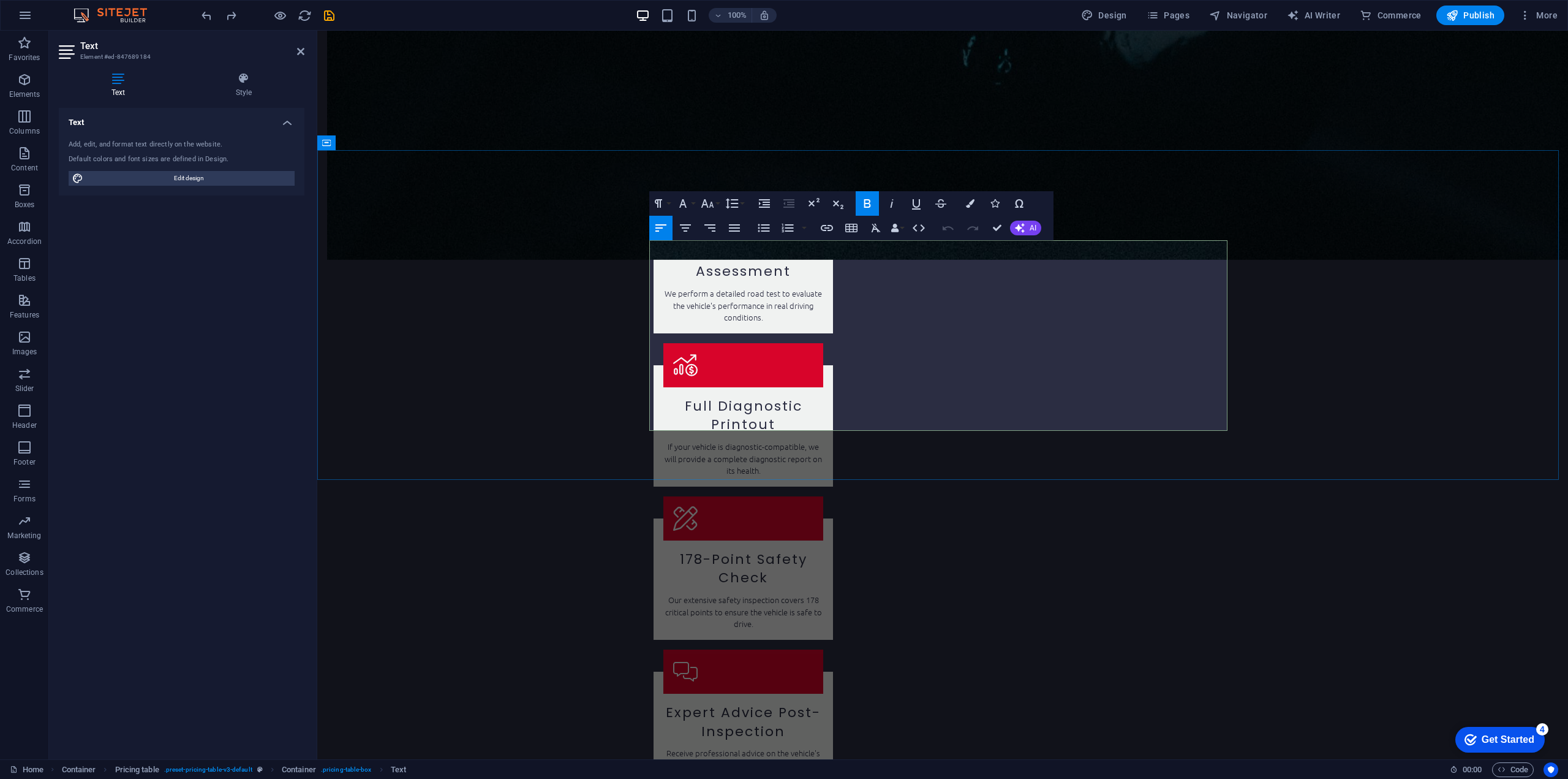
click at [717, 239] on div "Text" at bounding box center [711, 232] width 37 height 15
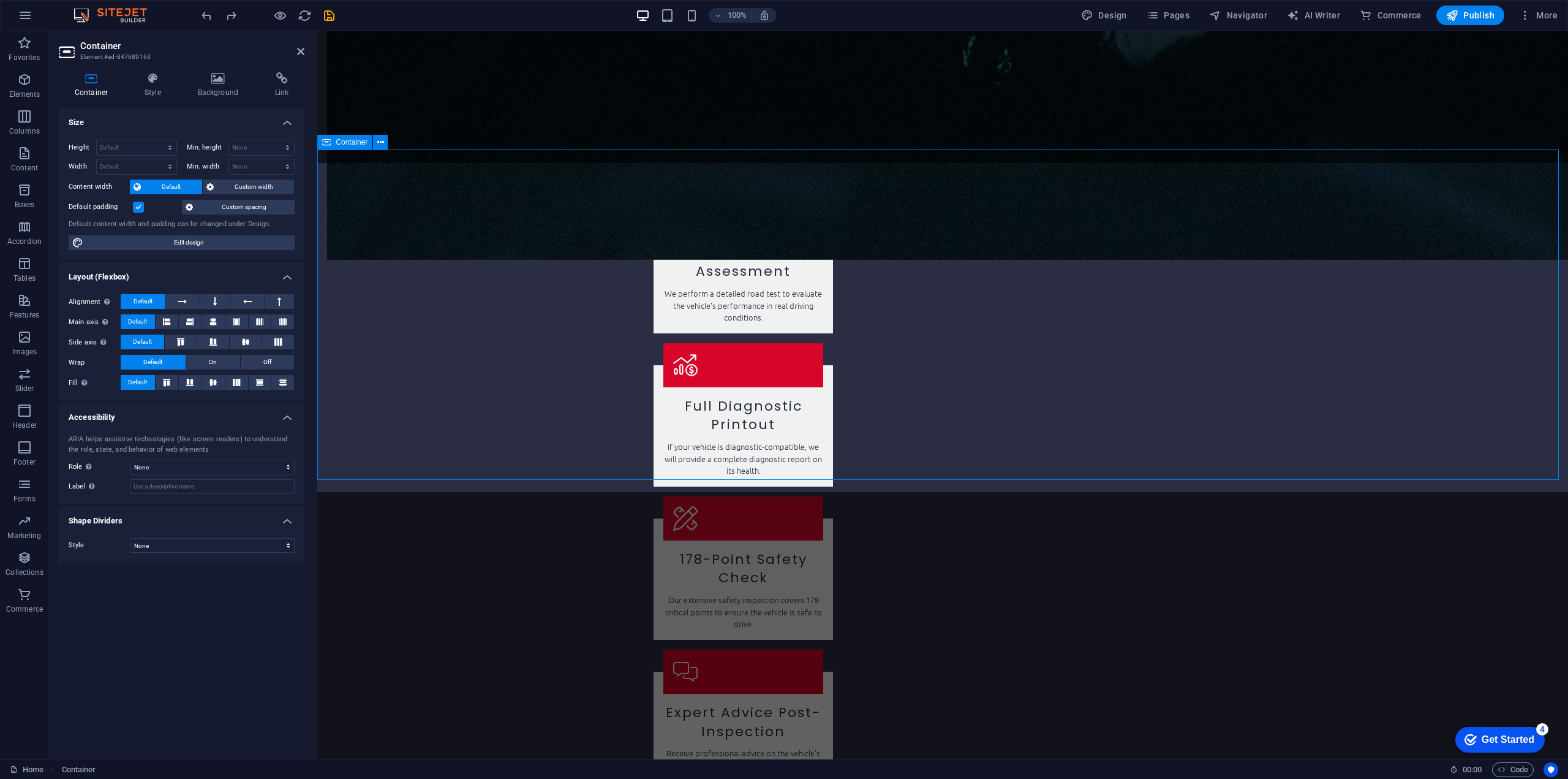
scroll to position [1649, 0]
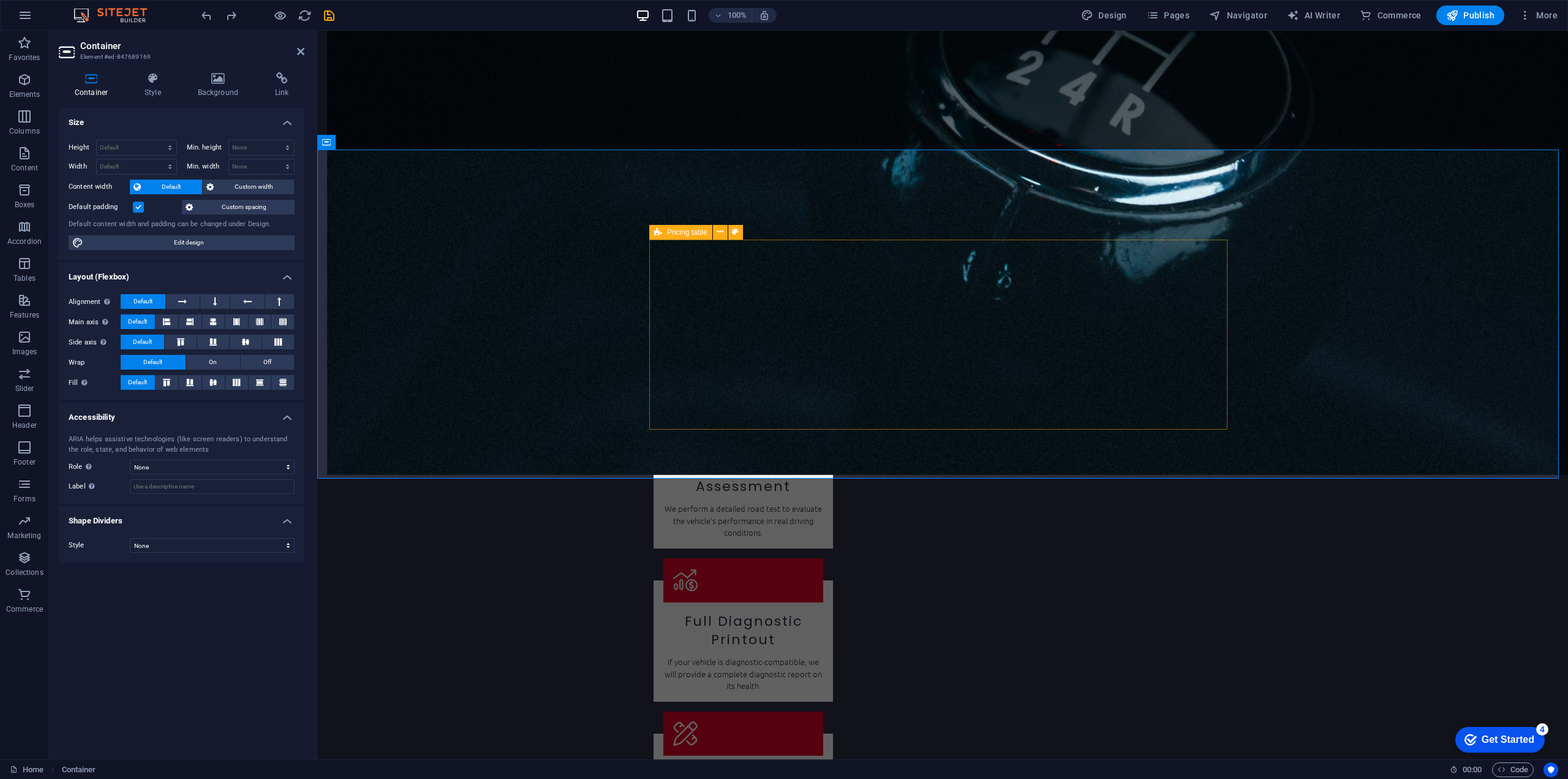
click at [673, 230] on span "Pricing table" at bounding box center [687, 232] width 40 height 7
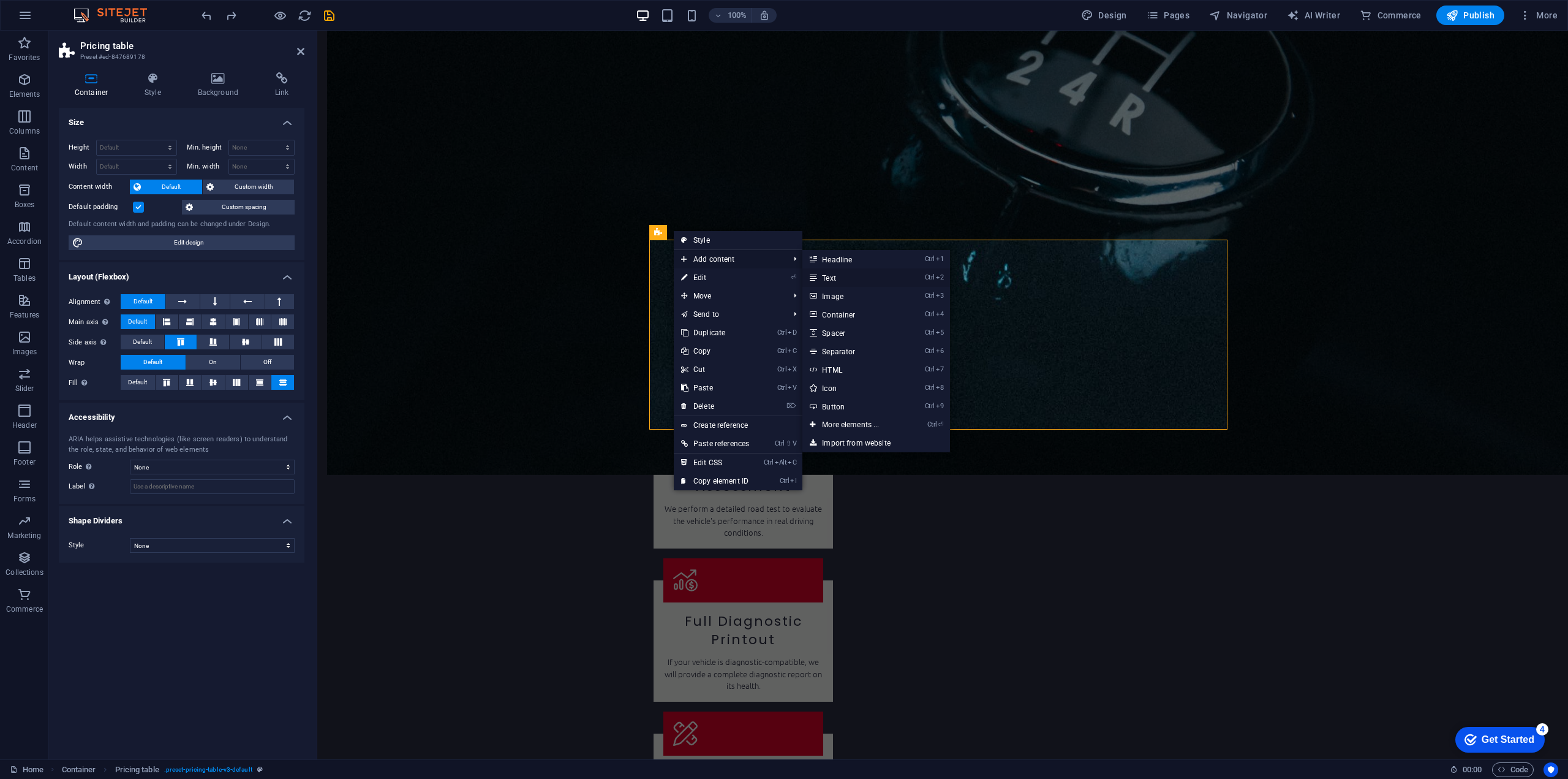
click at [866, 281] on link "Ctrl 2 Text" at bounding box center [853, 278] width 101 height 18
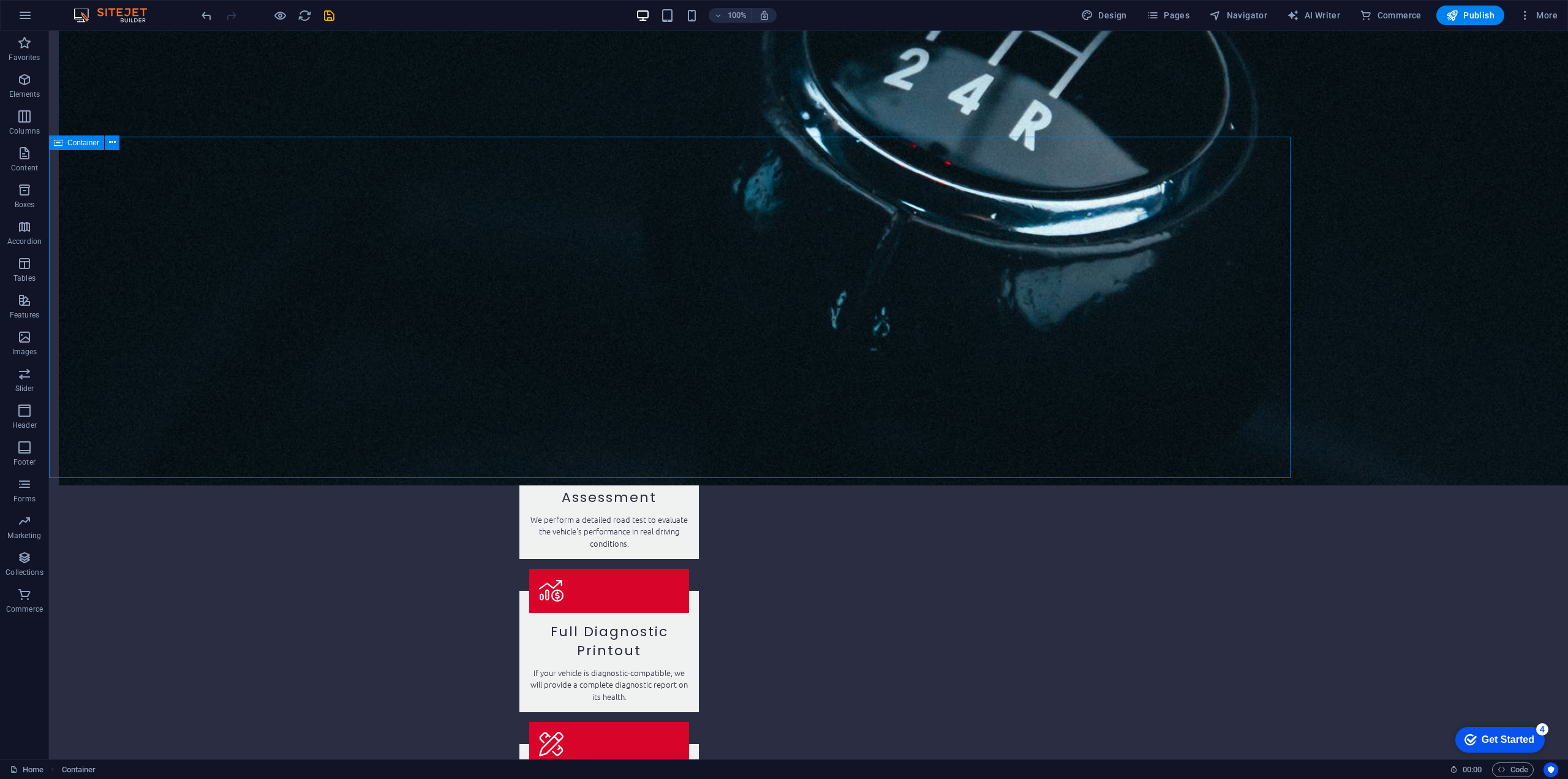
scroll to position [1662, 0]
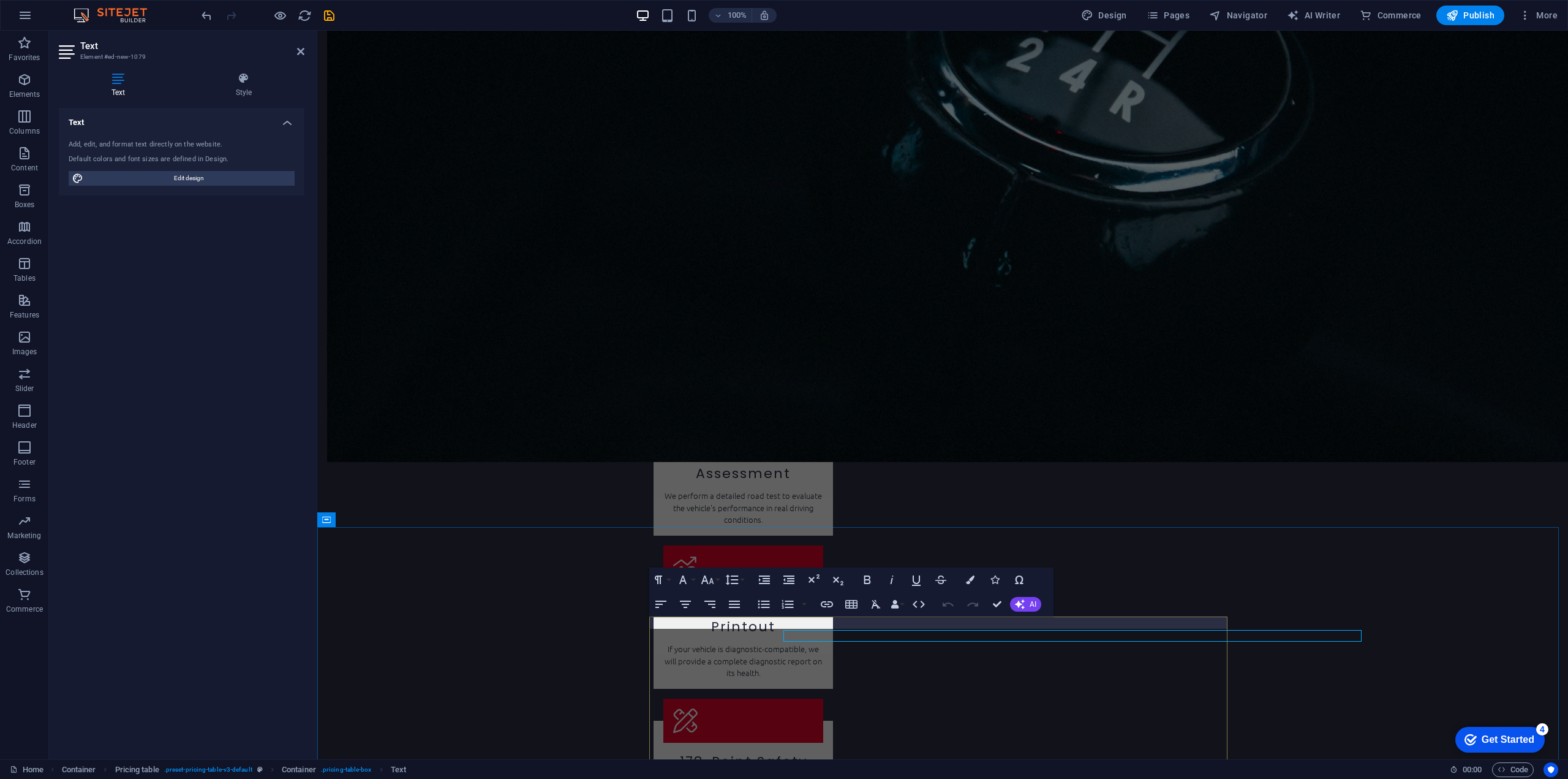
scroll to position [1649, 0]
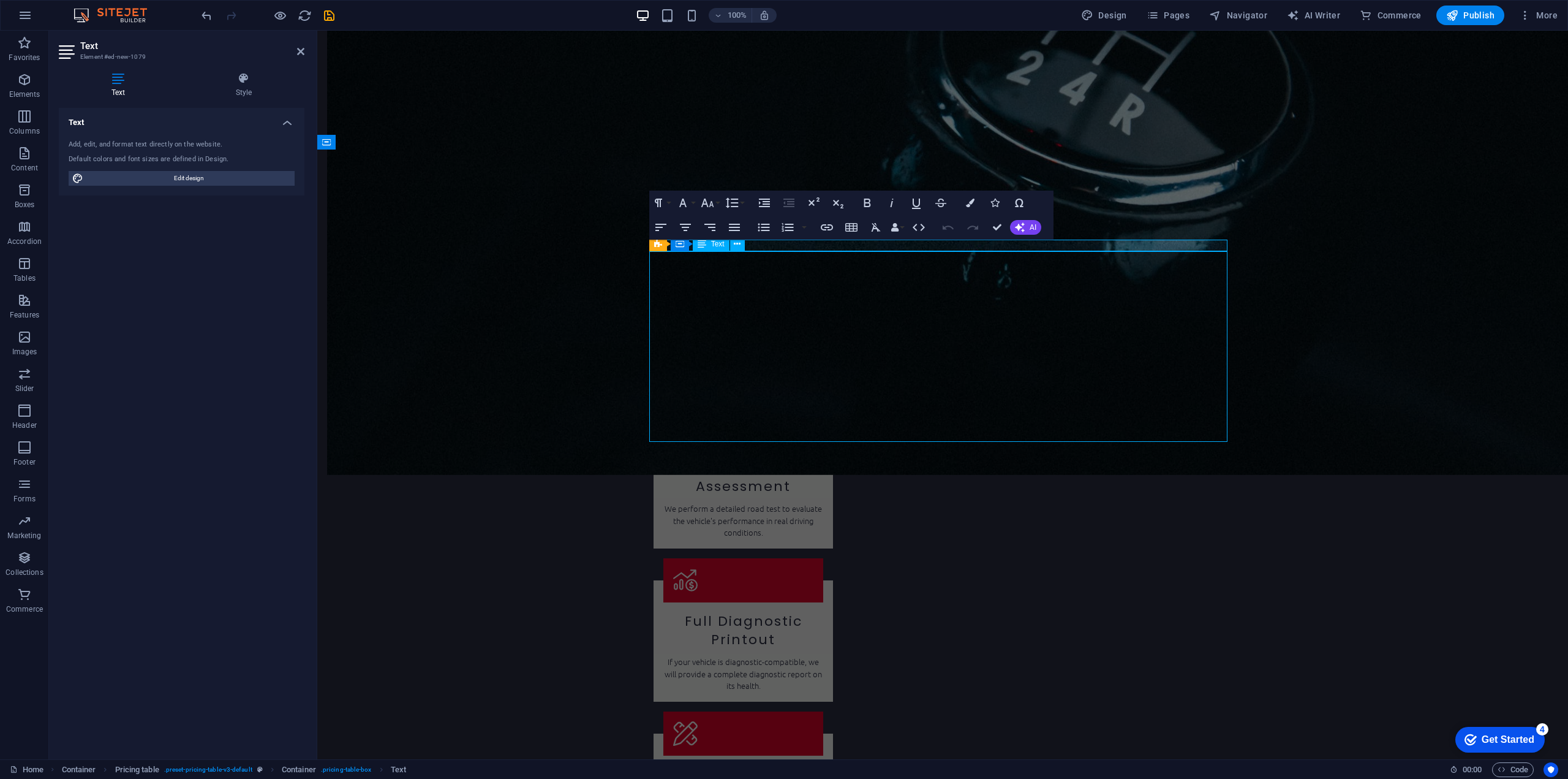
scroll to position [1662, 0]
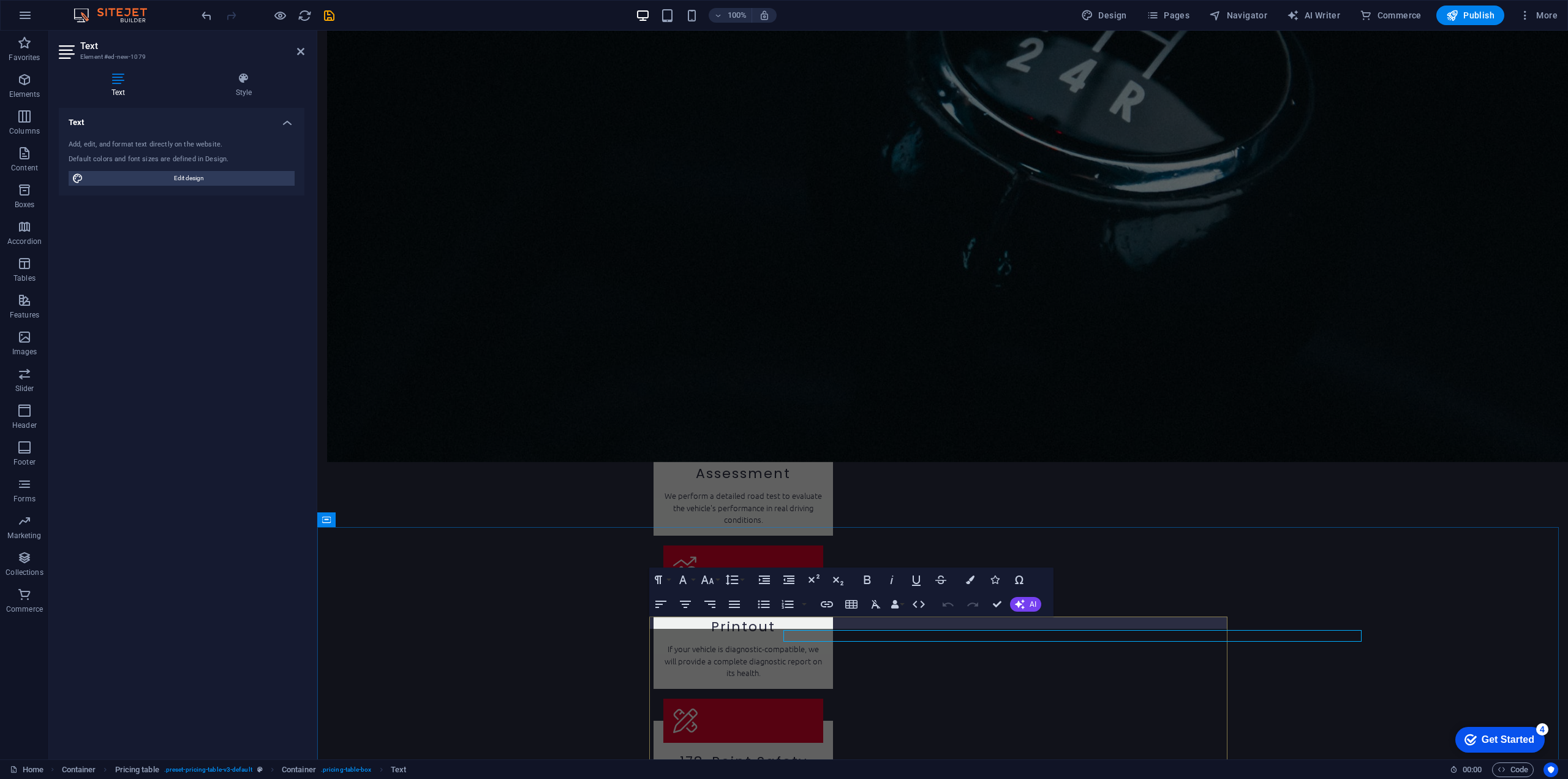
scroll to position [1649, 0]
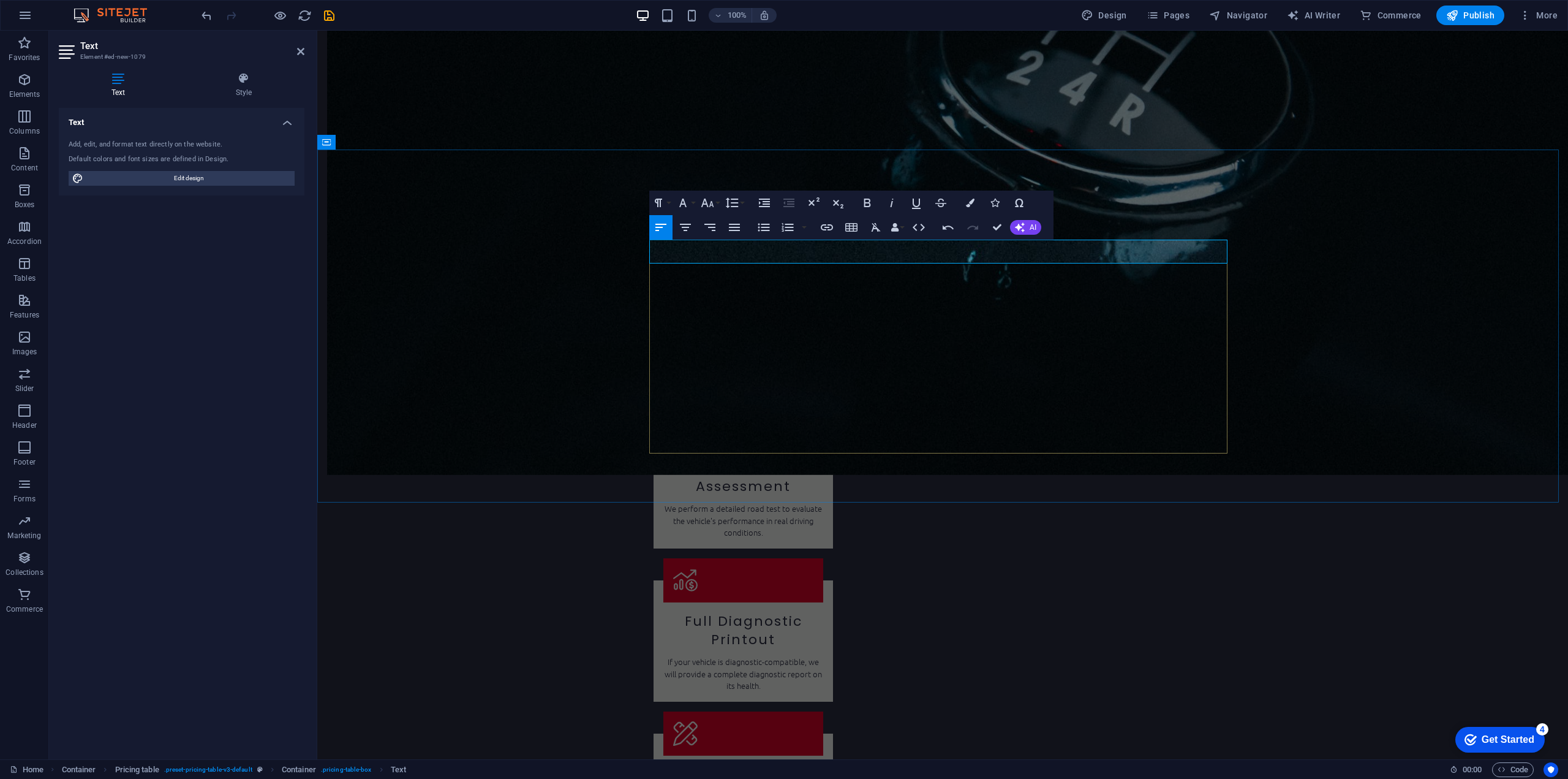
click at [248, 93] on h4 "Style" at bounding box center [244, 85] width 122 height 26
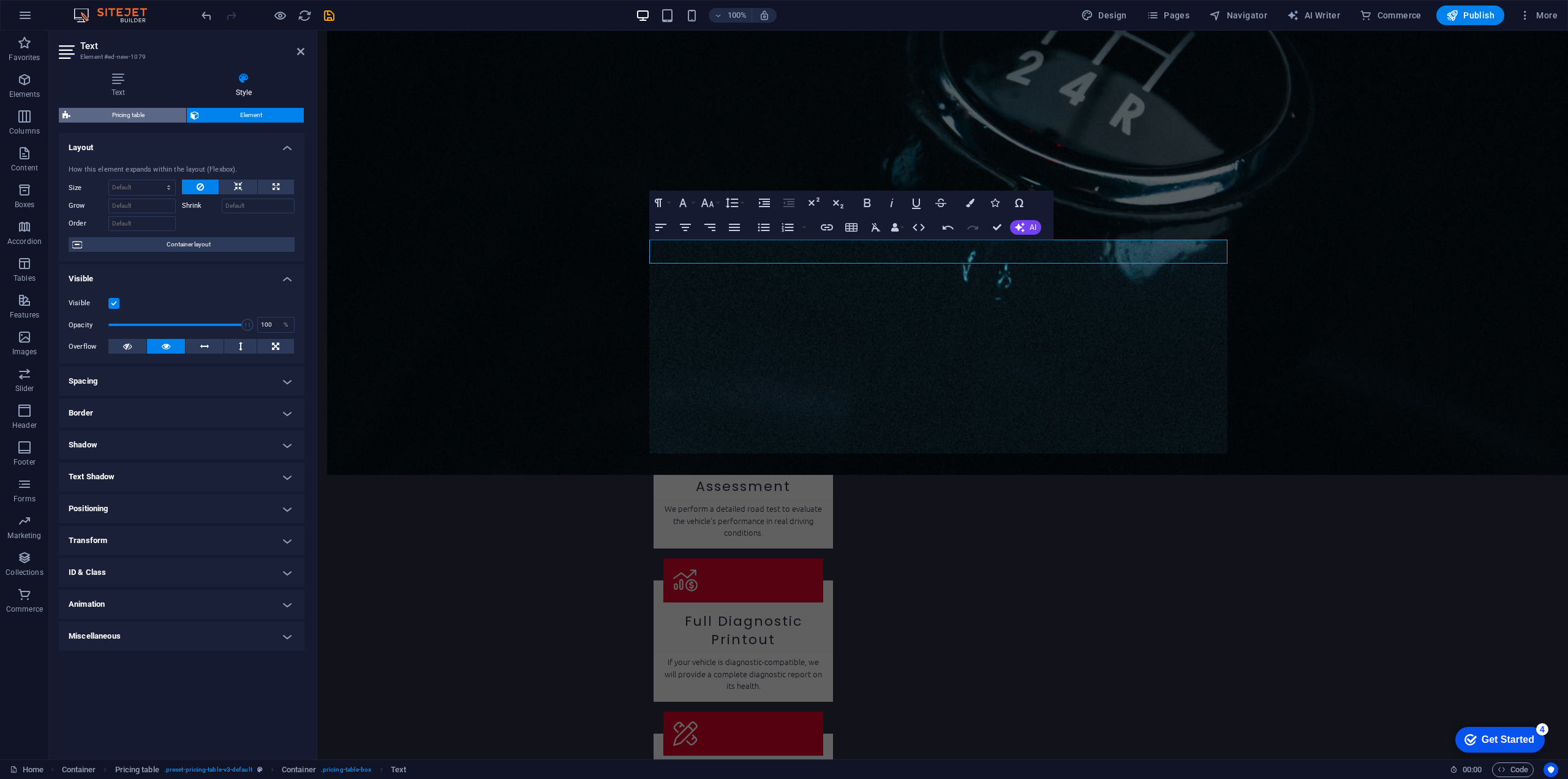
click at [140, 112] on span "Pricing table" at bounding box center [129, 115] width 109 height 15
select select "rem"
select select "px"
select select "preset-pricing-table-v3-default"
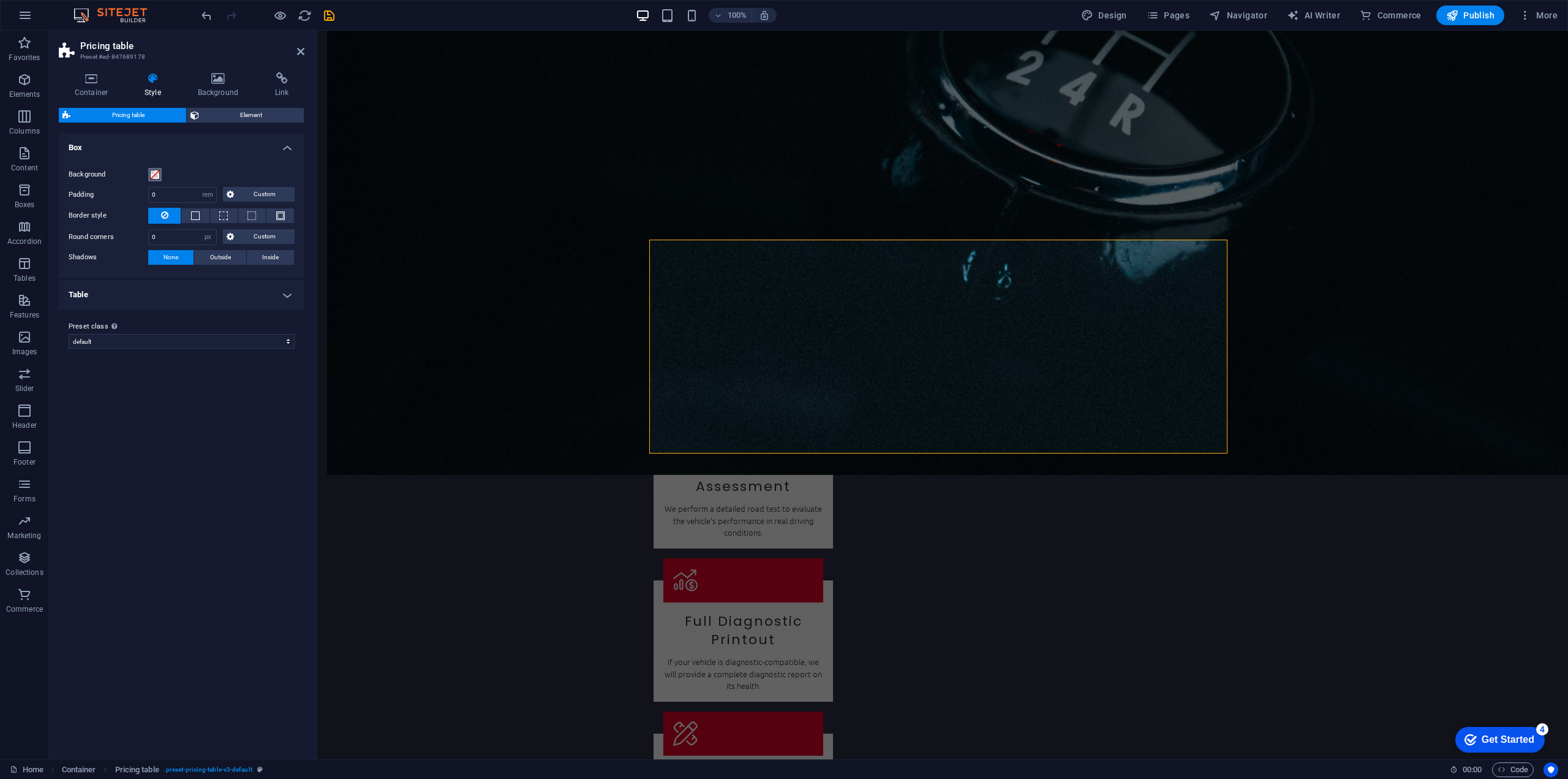
click at [156, 170] on span at bounding box center [155, 174] width 10 height 10
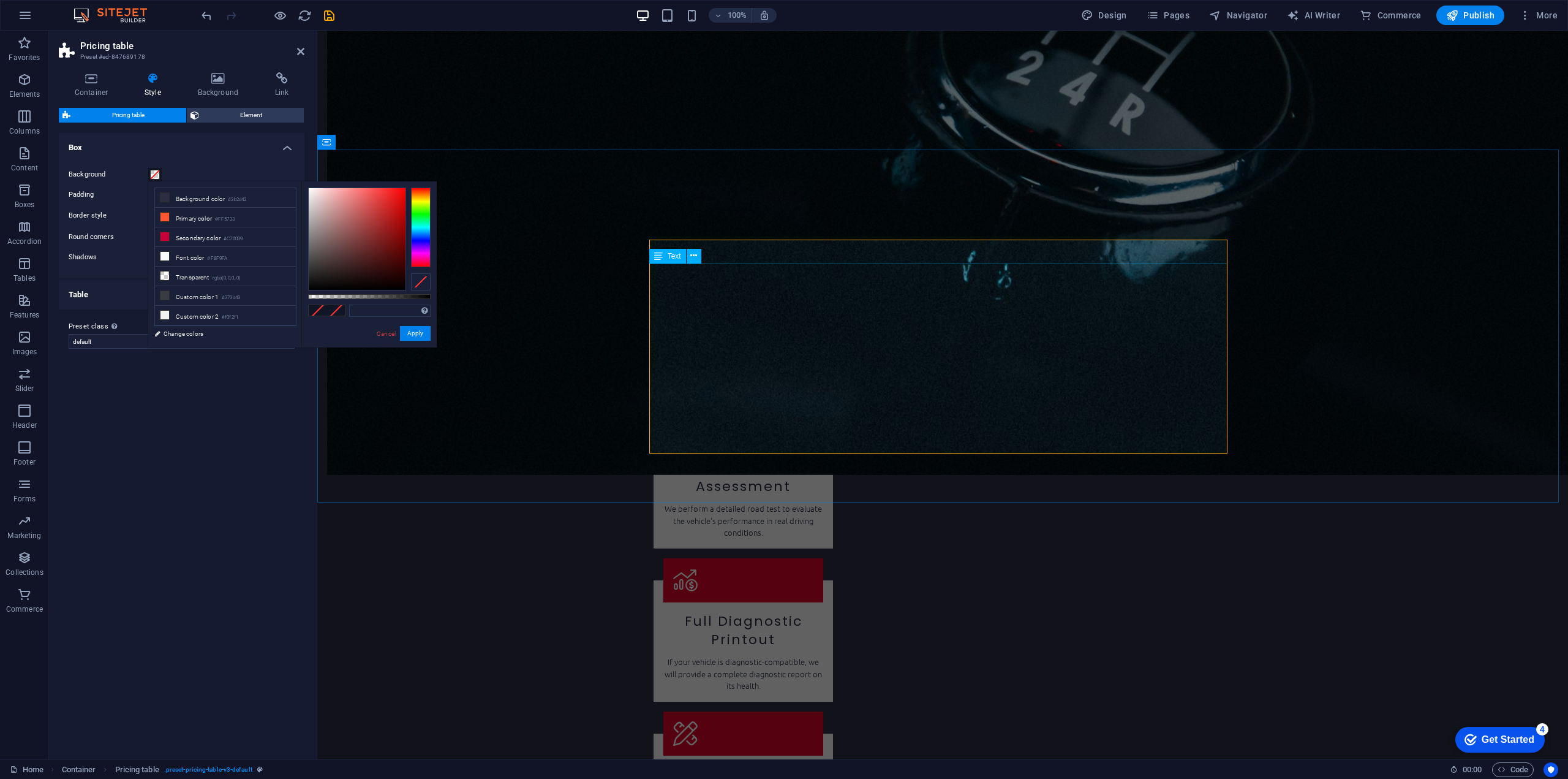
click at [196, 307] on li "Custom color 2 #f0f2f1" at bounding box center [226, 316] width 141 height 19
type input "#f0f2f1"
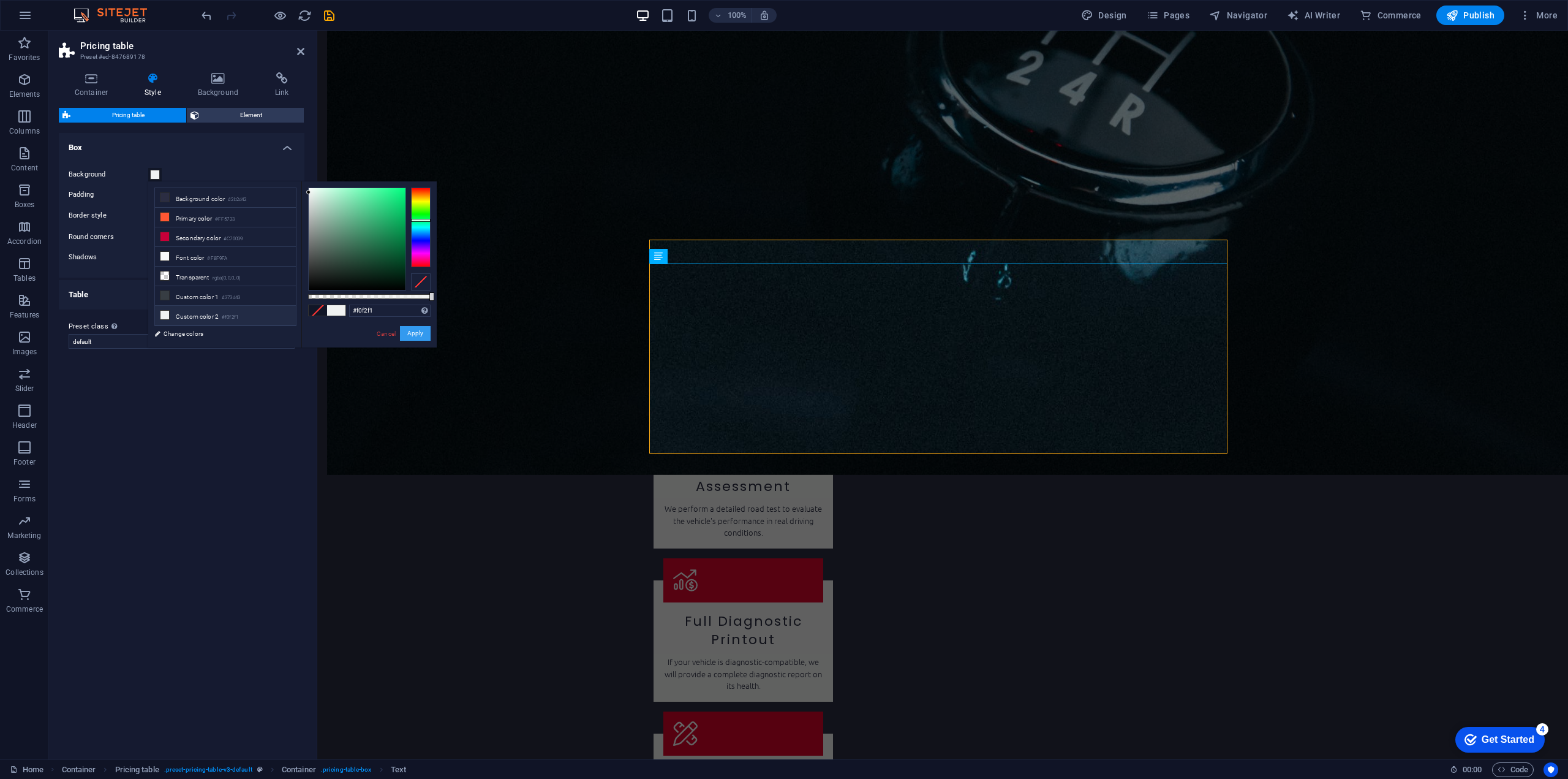
click at [415, 332] on button "Apply" at bounding box center [415, 333] width 30 height 15
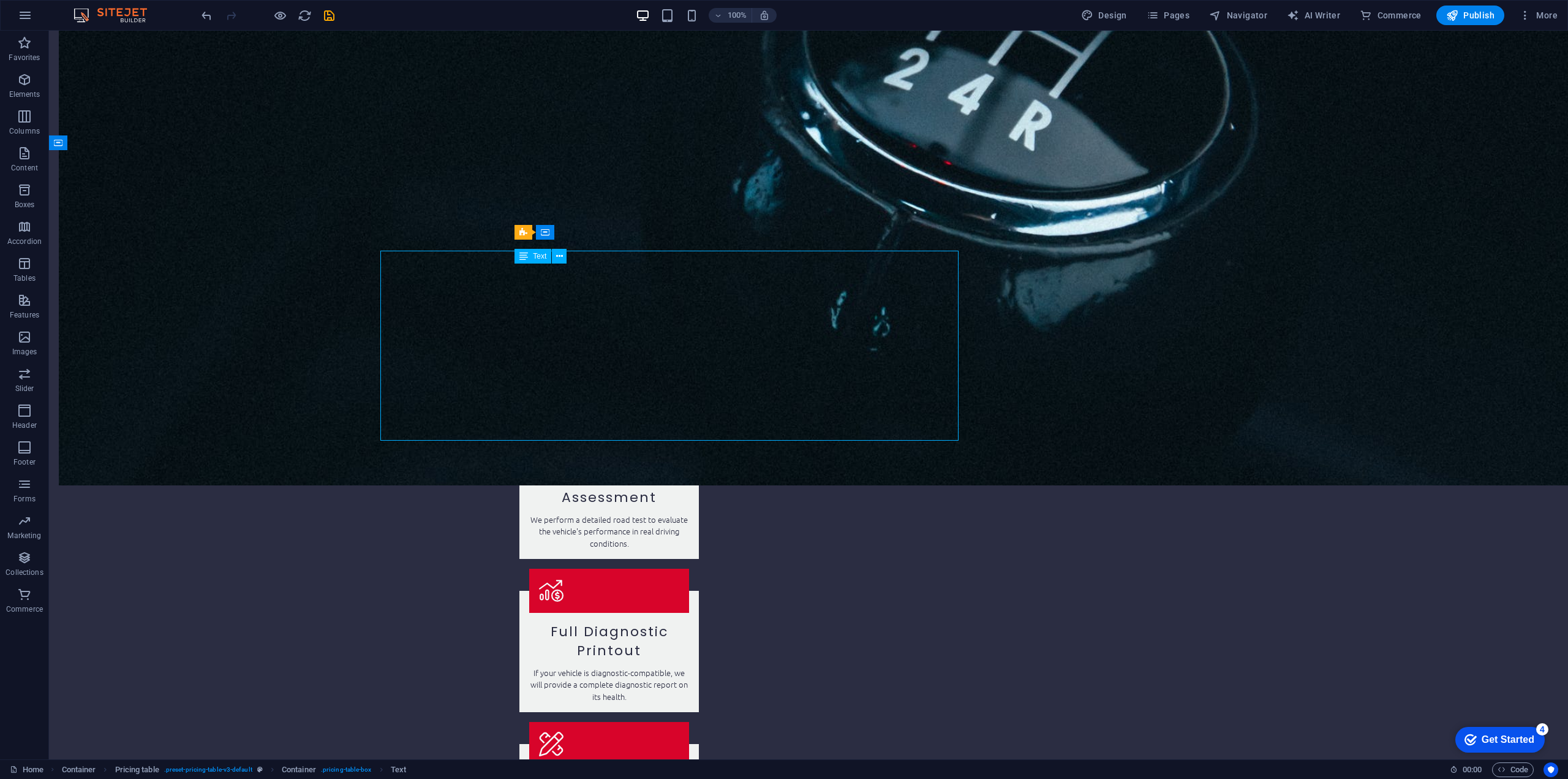
scroll to position [1662, 0]
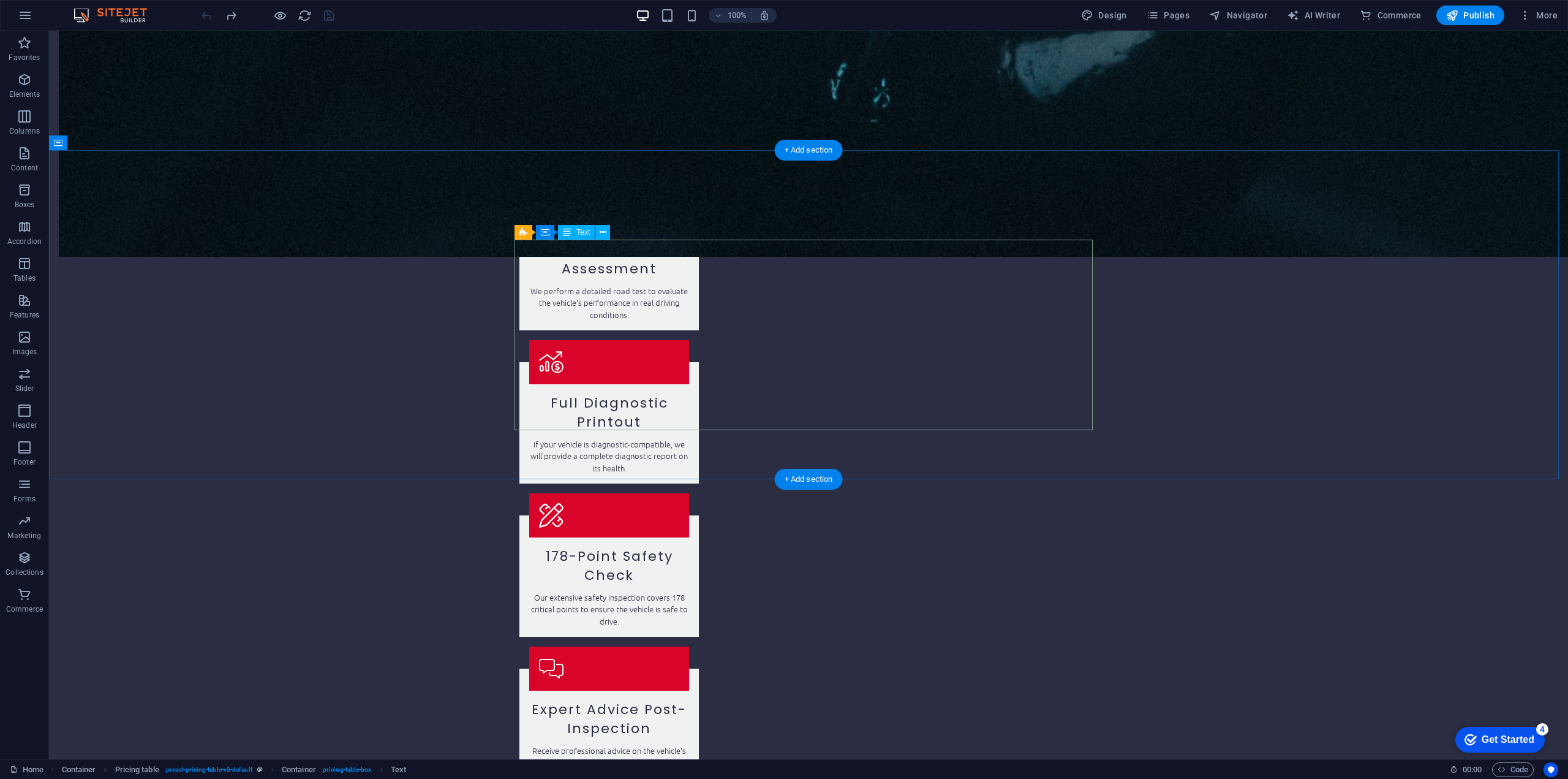
scroll to position [1649, 0]
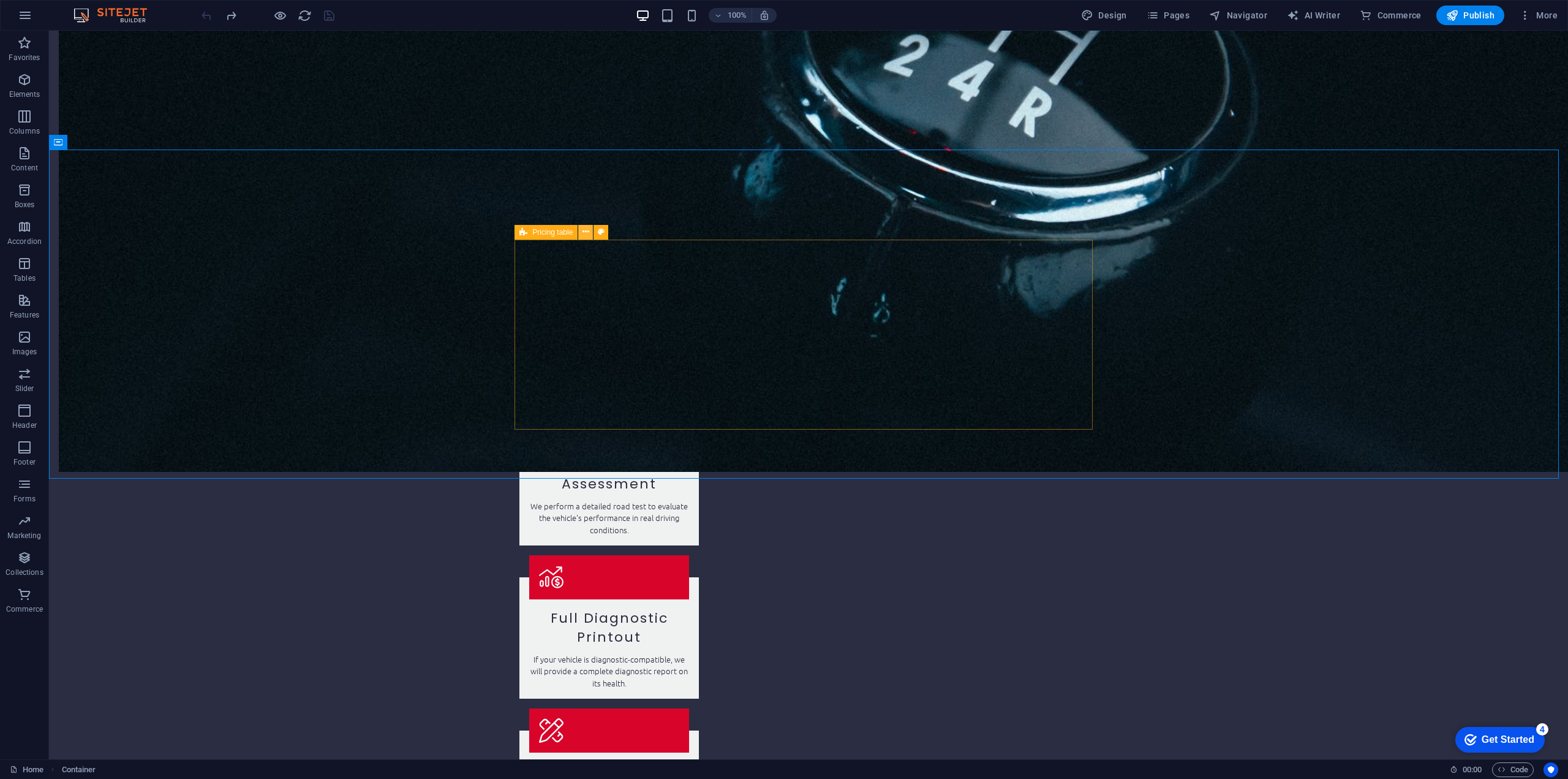
click at [582, 230] on button at bounding box center [585, 232] width 15 height 15
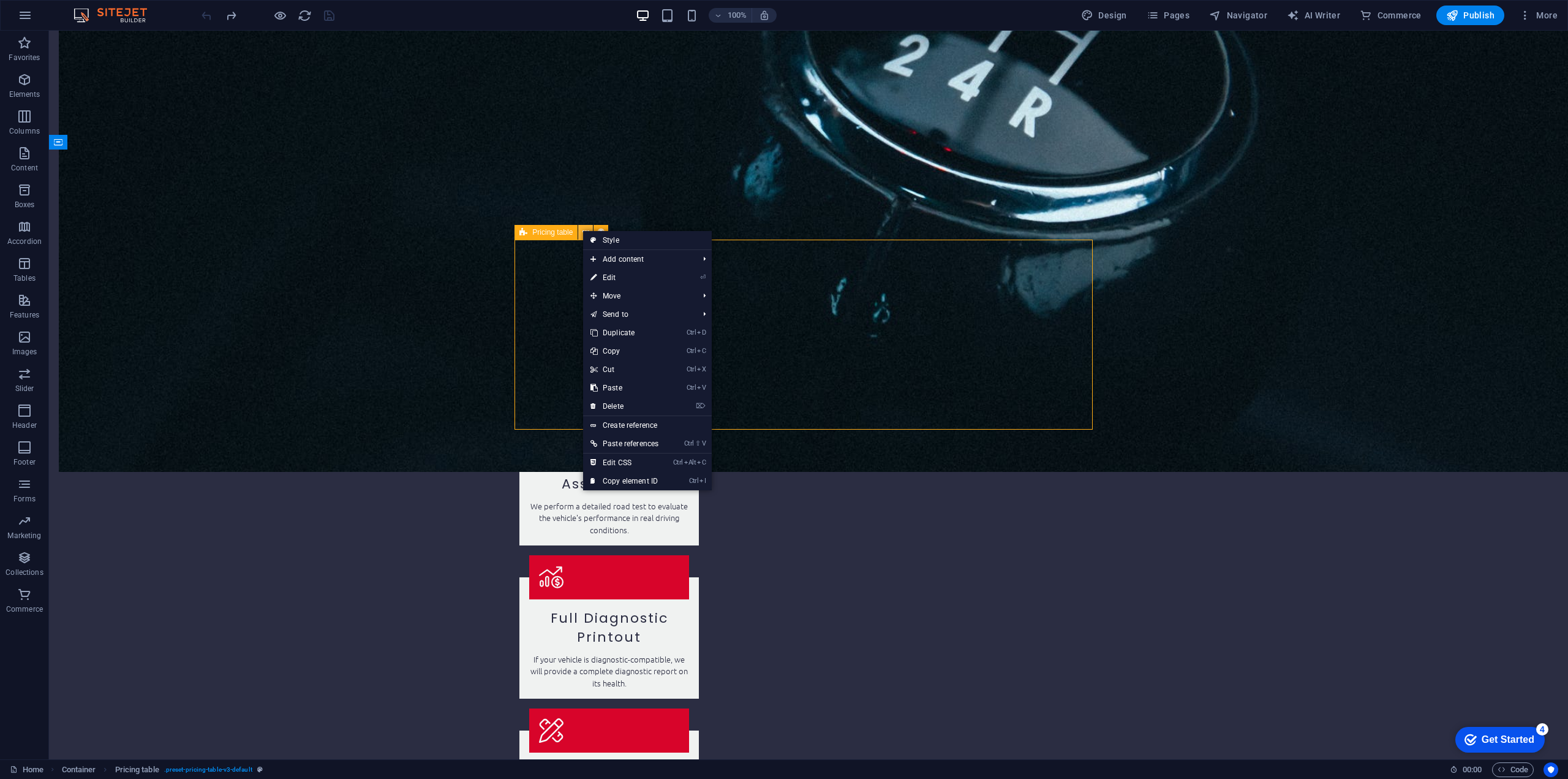
click at [588, 228] on icon at bounding box center [586, 232] width 6 height 13
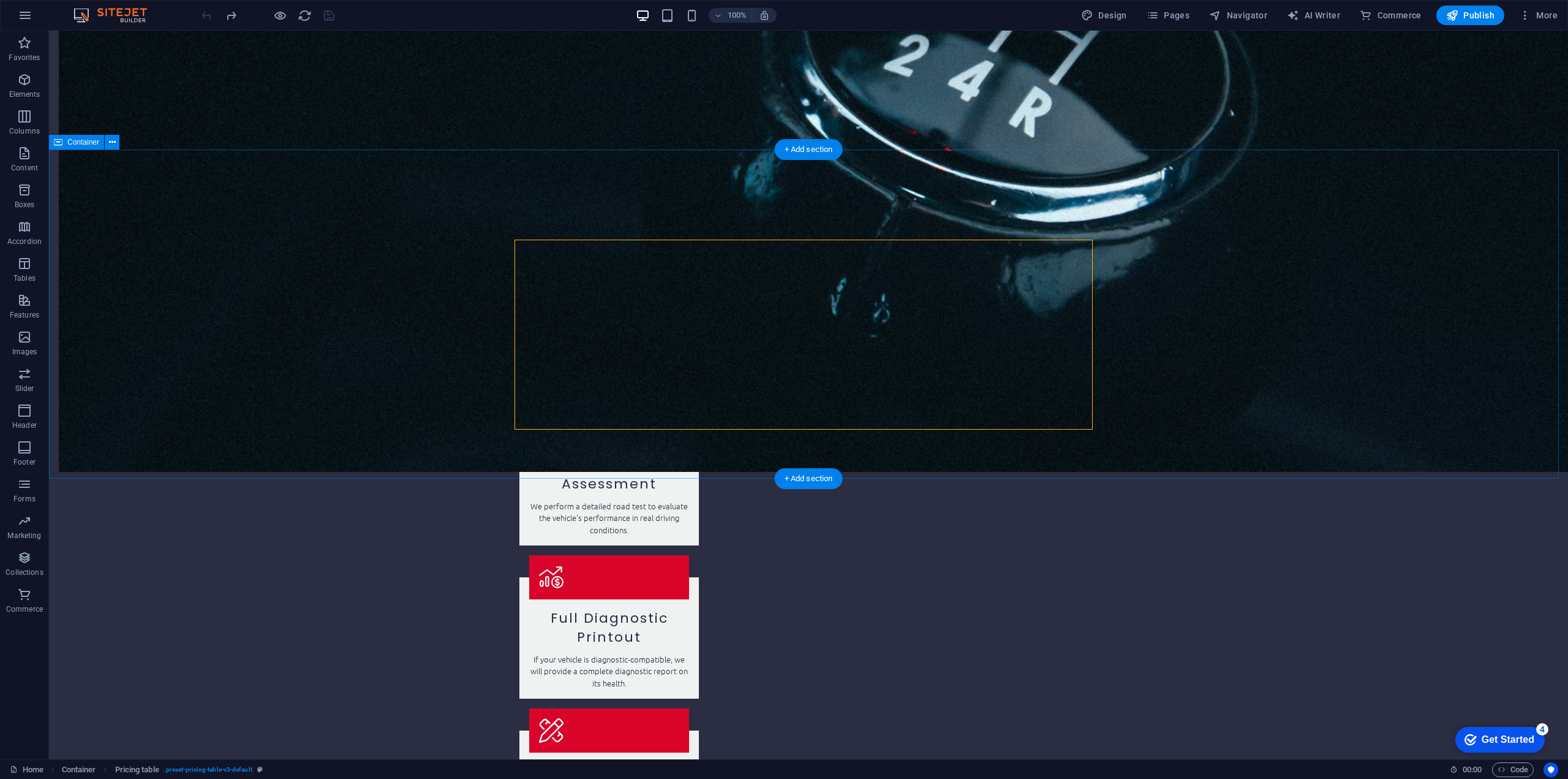
click at [539, 234] on span "Pricing table" at bounding box center [552, 232] width 40 height 7
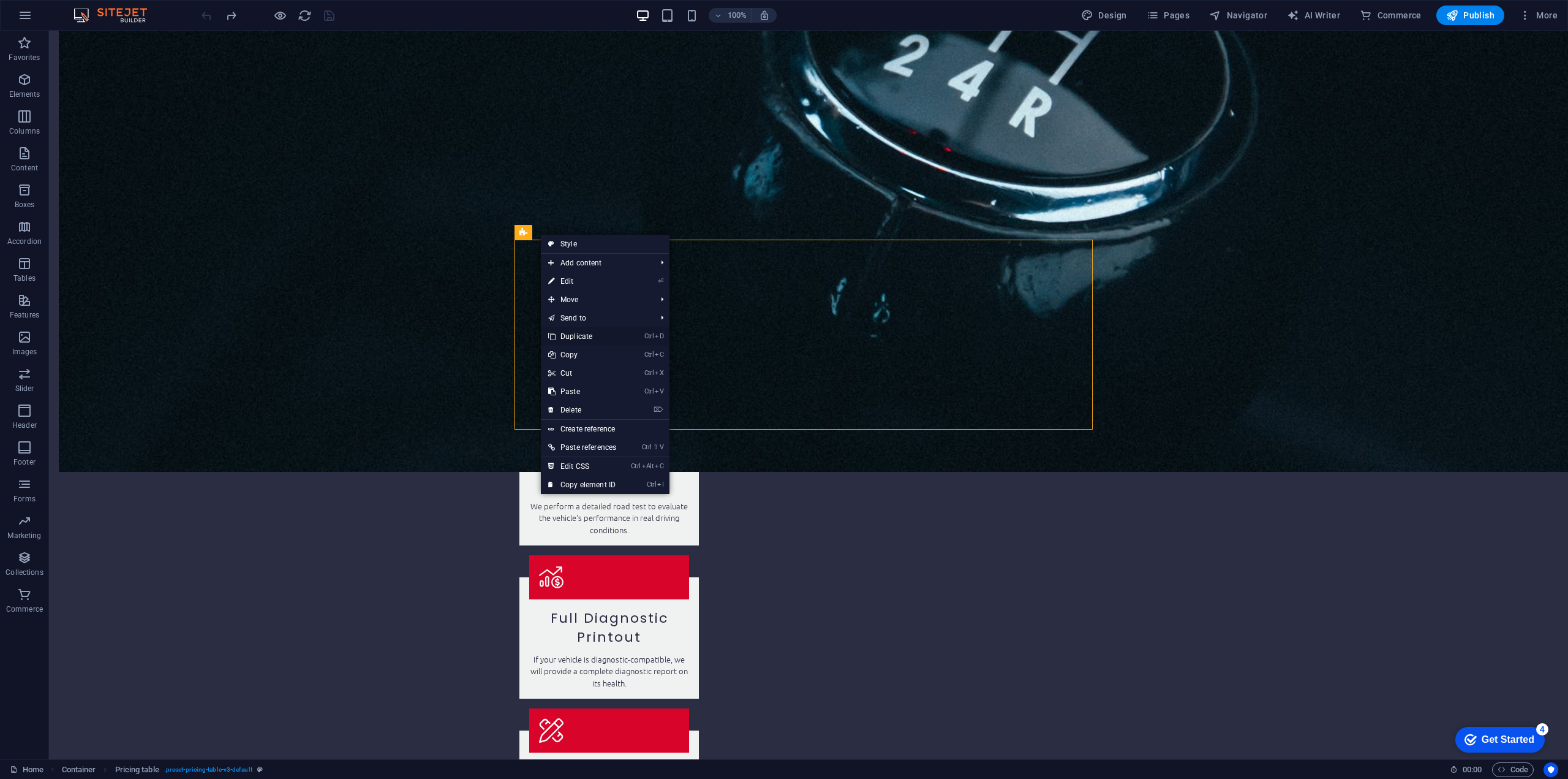
click at [600, 336] on link "Ctrl D Duplicate" at bounding box center [582, 336] width 83 height 18
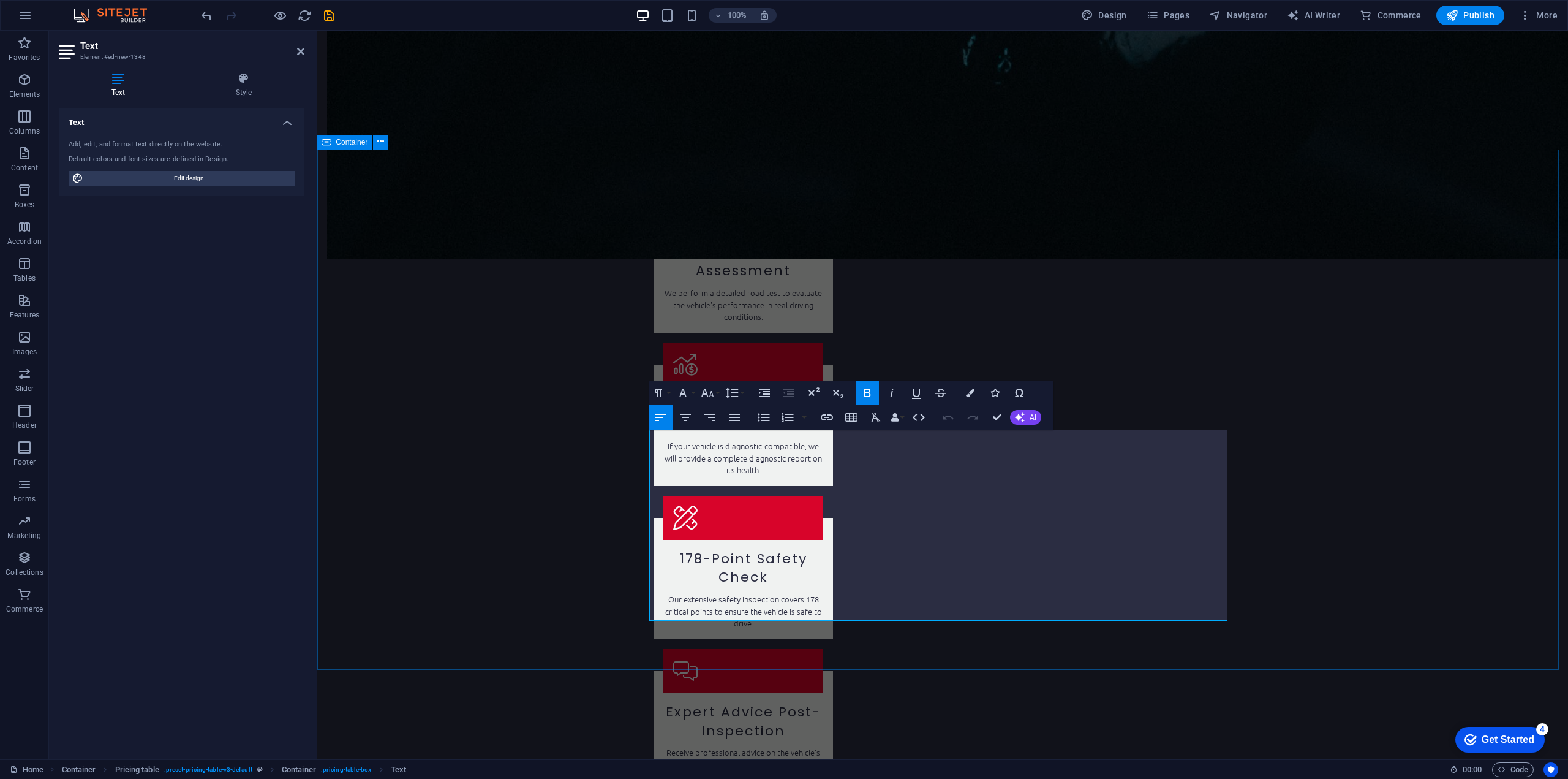
drag, startPoint x: 855, startPoint y: 455, endPoint x: 640, endPoint y: 438, distance: 215.7
drag, startPoint x: 719, startPoint y: 440, endPoint x: 650, endPoint y: 441, distance: 69.0
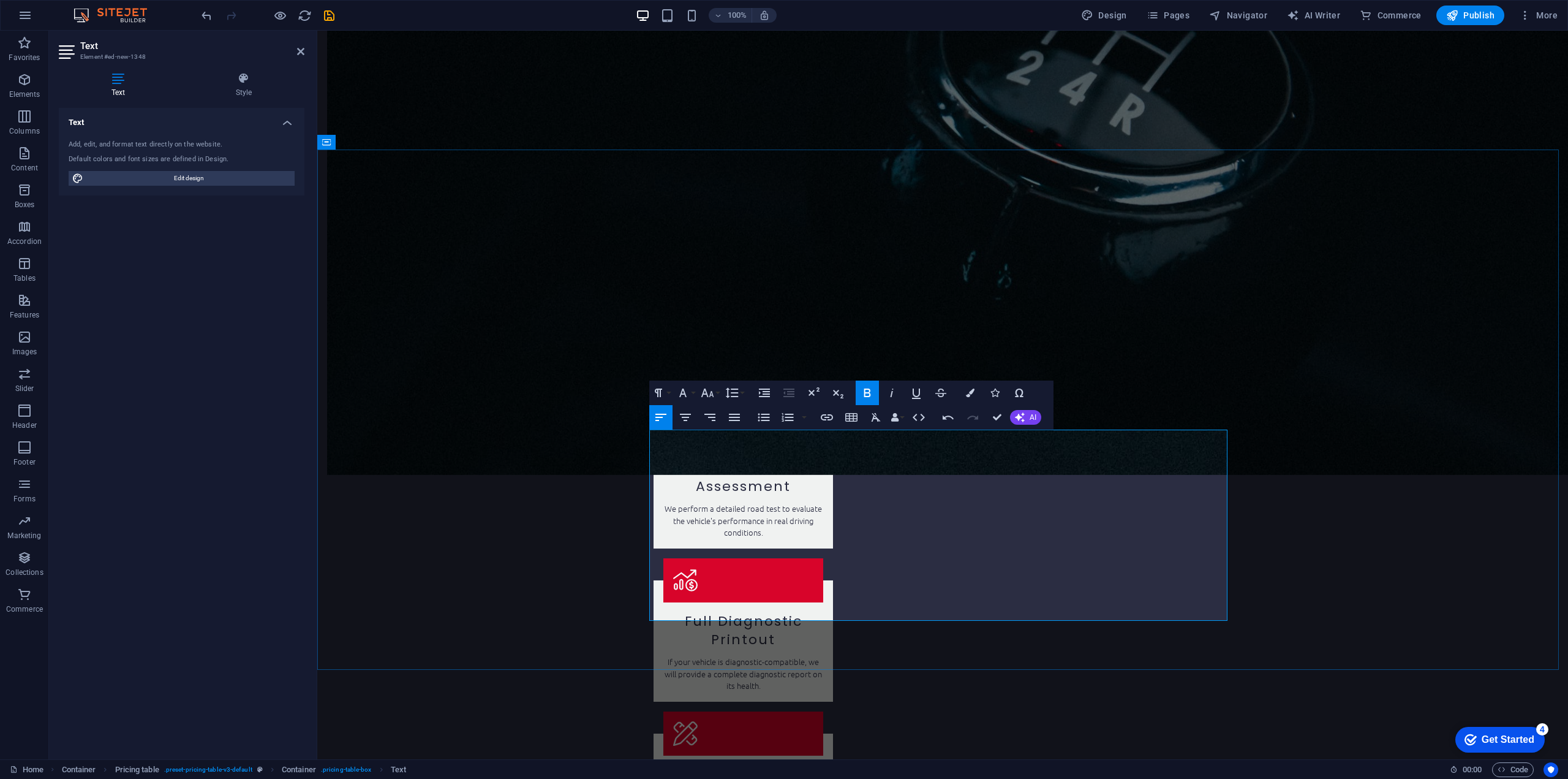
drag, startPoint x: 653, startPoint y: 437, endPoint x: 744, endPoint y: 436, distance: 91.0
click at [975, 391] on button "Colors" at bounding box center [970, 393] width 23 height 25
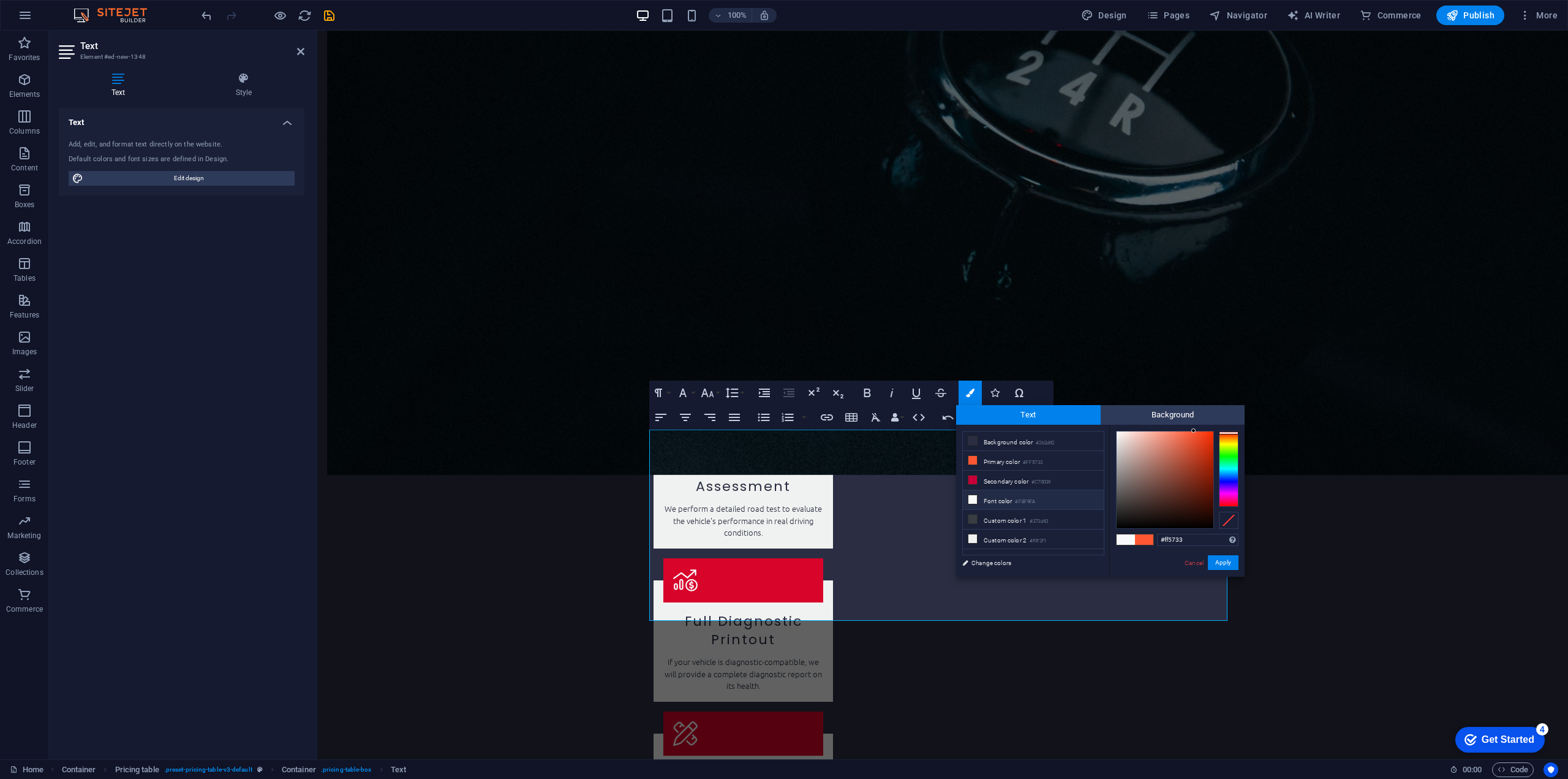
click at [1004, 497] on li "Font color #F8F9FA" at bounding box center [1034, 500] width 141 height 19
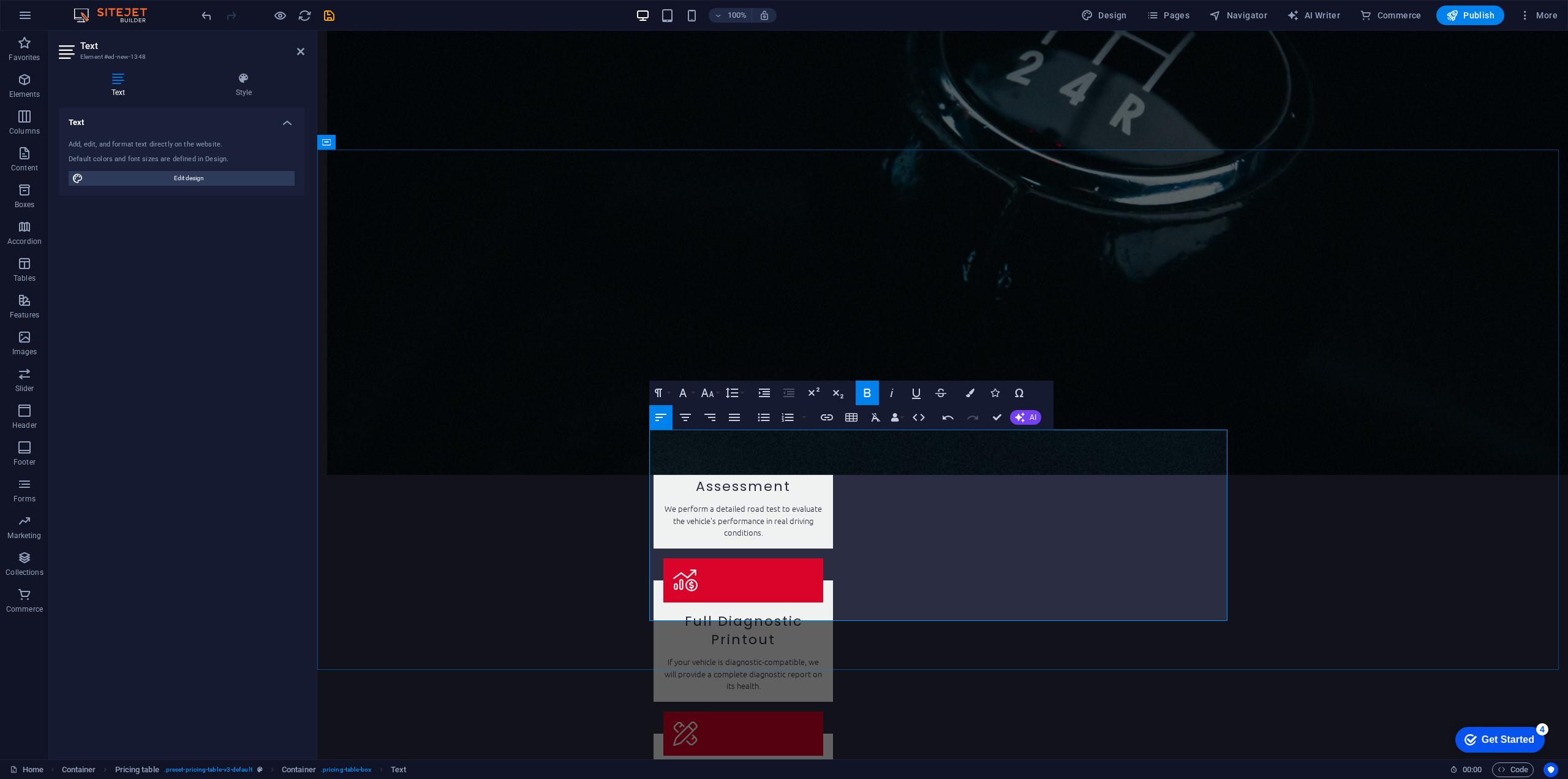
drag, startPoint x: 653, startPoint y: 440, endPoint x: 764, endPoint y: 441, distance: 111.0
click at [972, 395] on icon "button" at bounding box center [970, 392] width 8 height 8
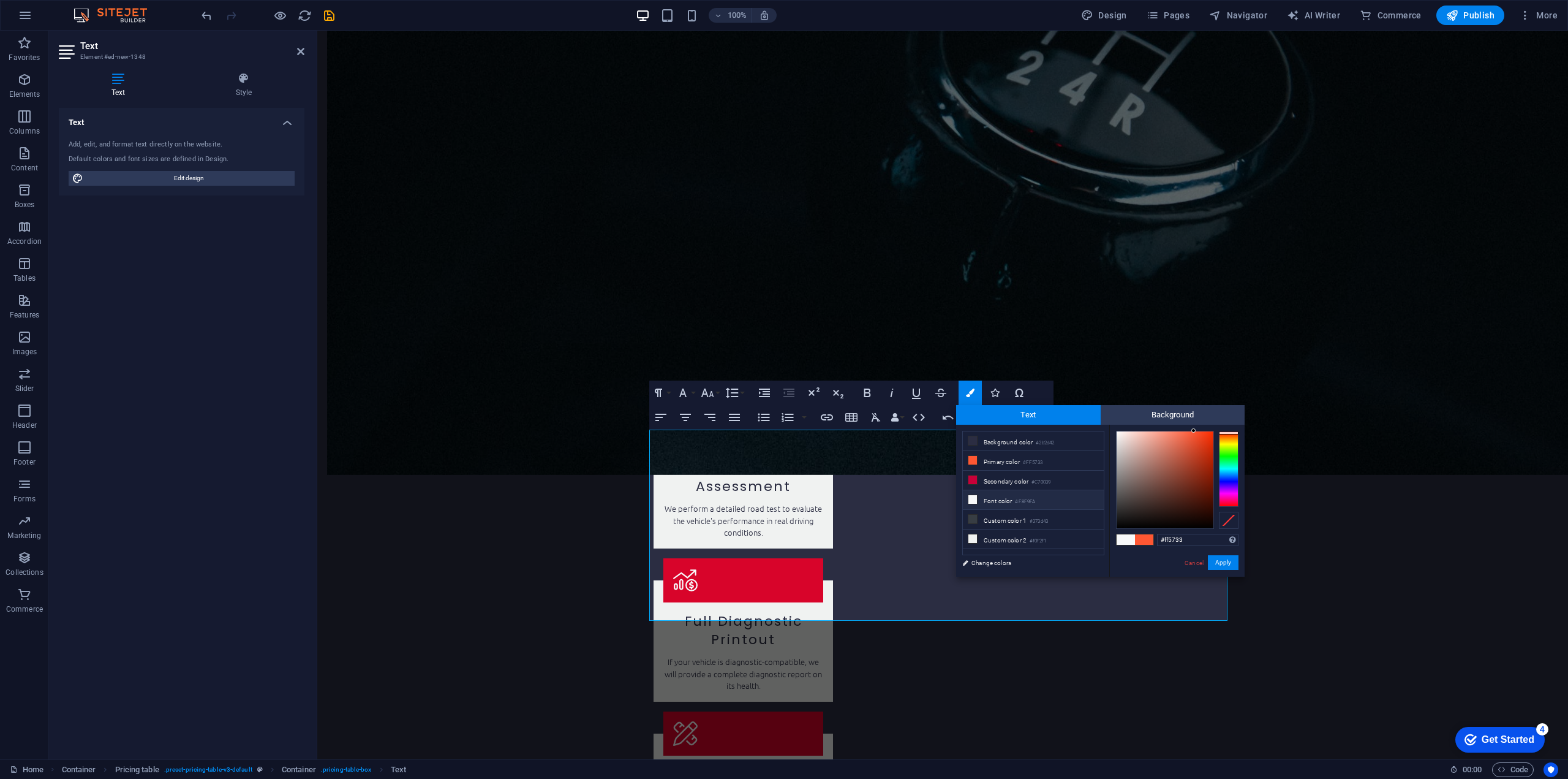
click at [996, 494] on li "Font color #F8F9FA" at bounding box center [1034, 500] width 141 height 19
type input "#f8f9fa"
click at [1232, 568] on button "Apply" at bounding box center [1223, 562] width 30 height 15
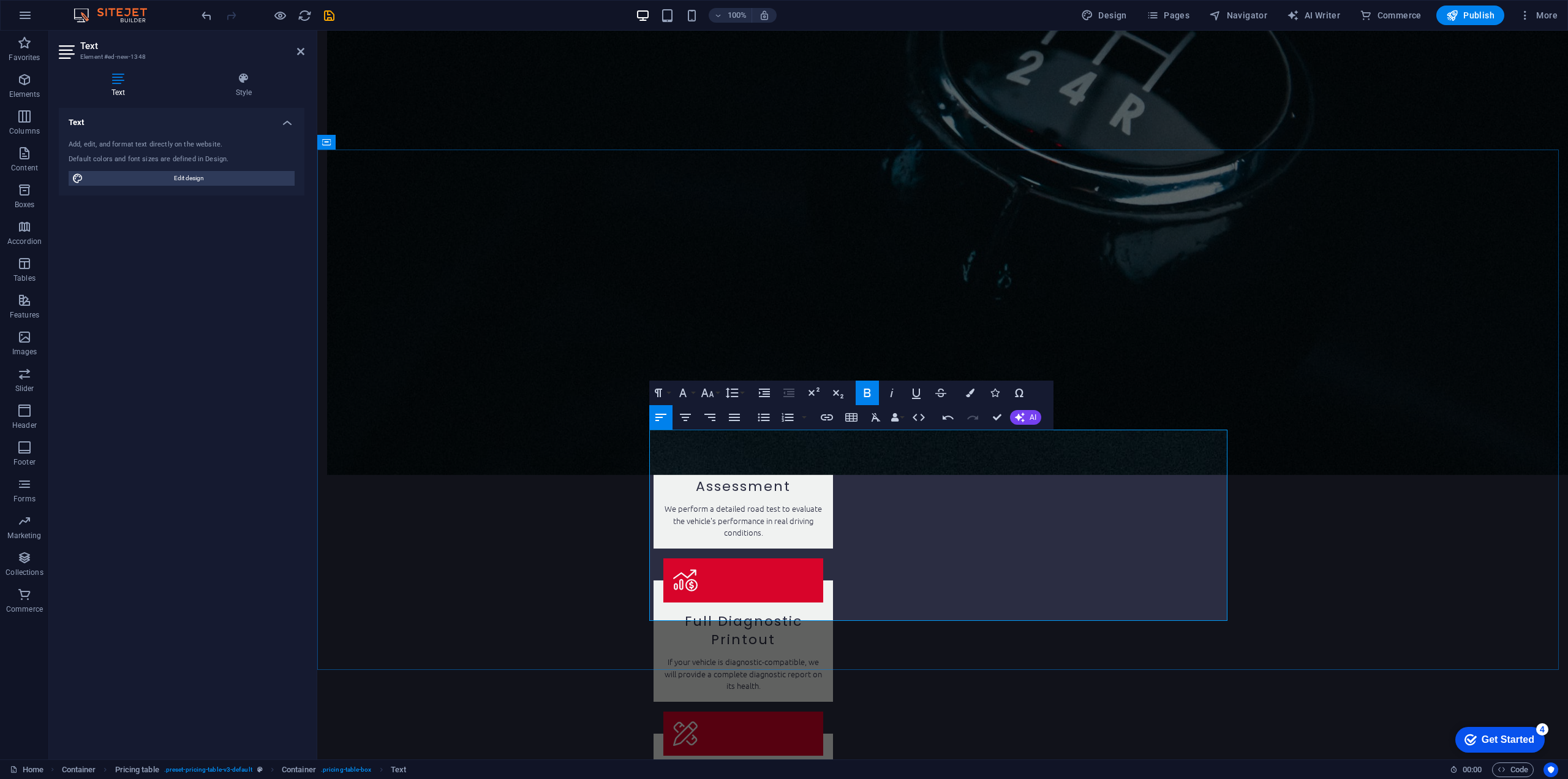
drag, startPoint x: 891, startPoint y: 455, endPoint x: 651, endPoint y: 446, distance: 240.2
drag, startPoint x: 864, startPoint y: 456, endPoint x: 640, endPoint y: 452, distance: 224.0
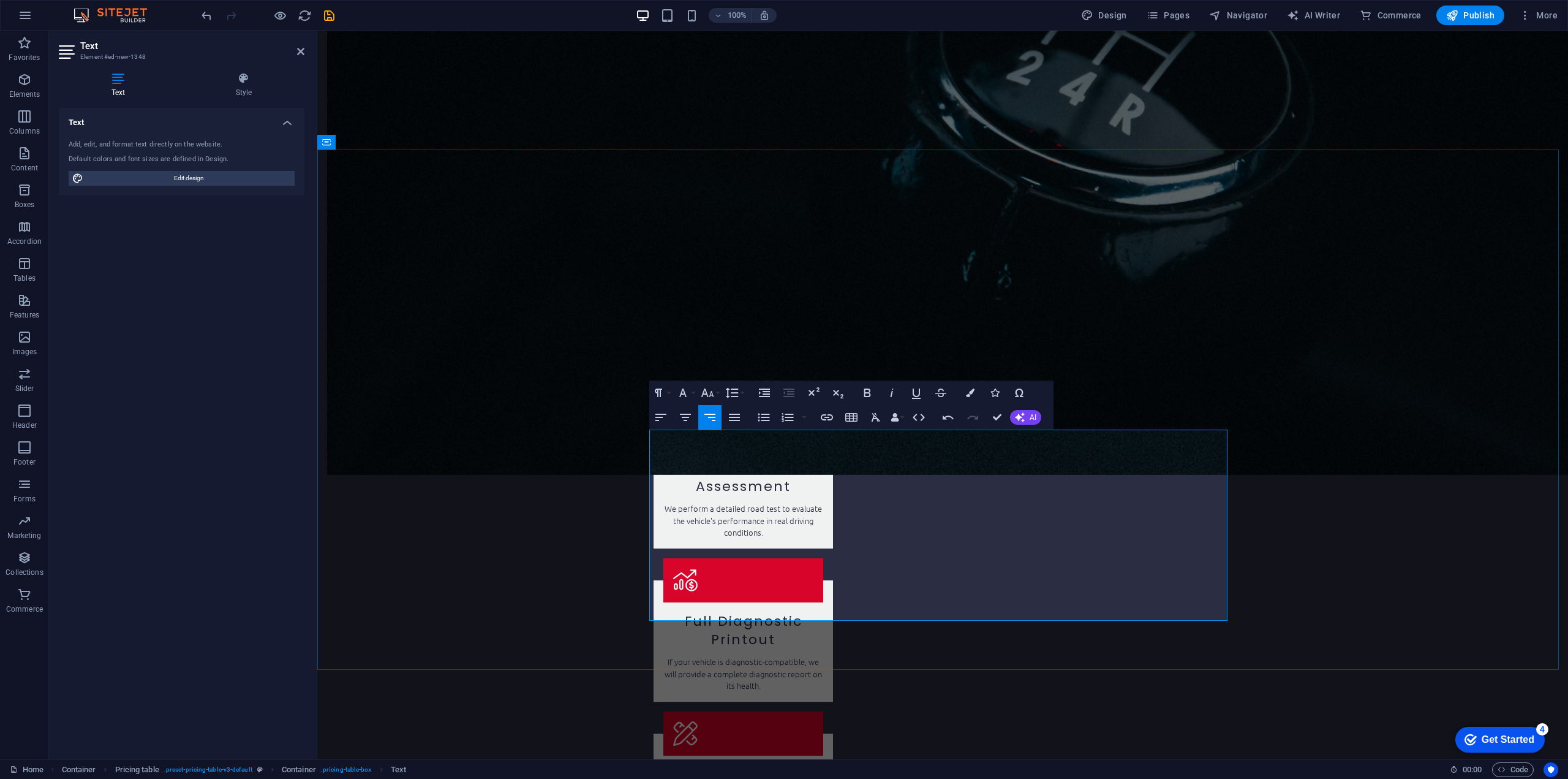
drag, startPoint x: 1204, startPoint y: 444, endPoint x: 1214, endPoint y: 448, distance: 10.8
drag, startPoint x: 653, startPoint y: 450, endPoint x: 842, endPoint y: 453, distance: 189.0
drag, startPoint x: 654, startPoint y: 453, endPoint x: 868, endPoint y: 450, distance: 214.0
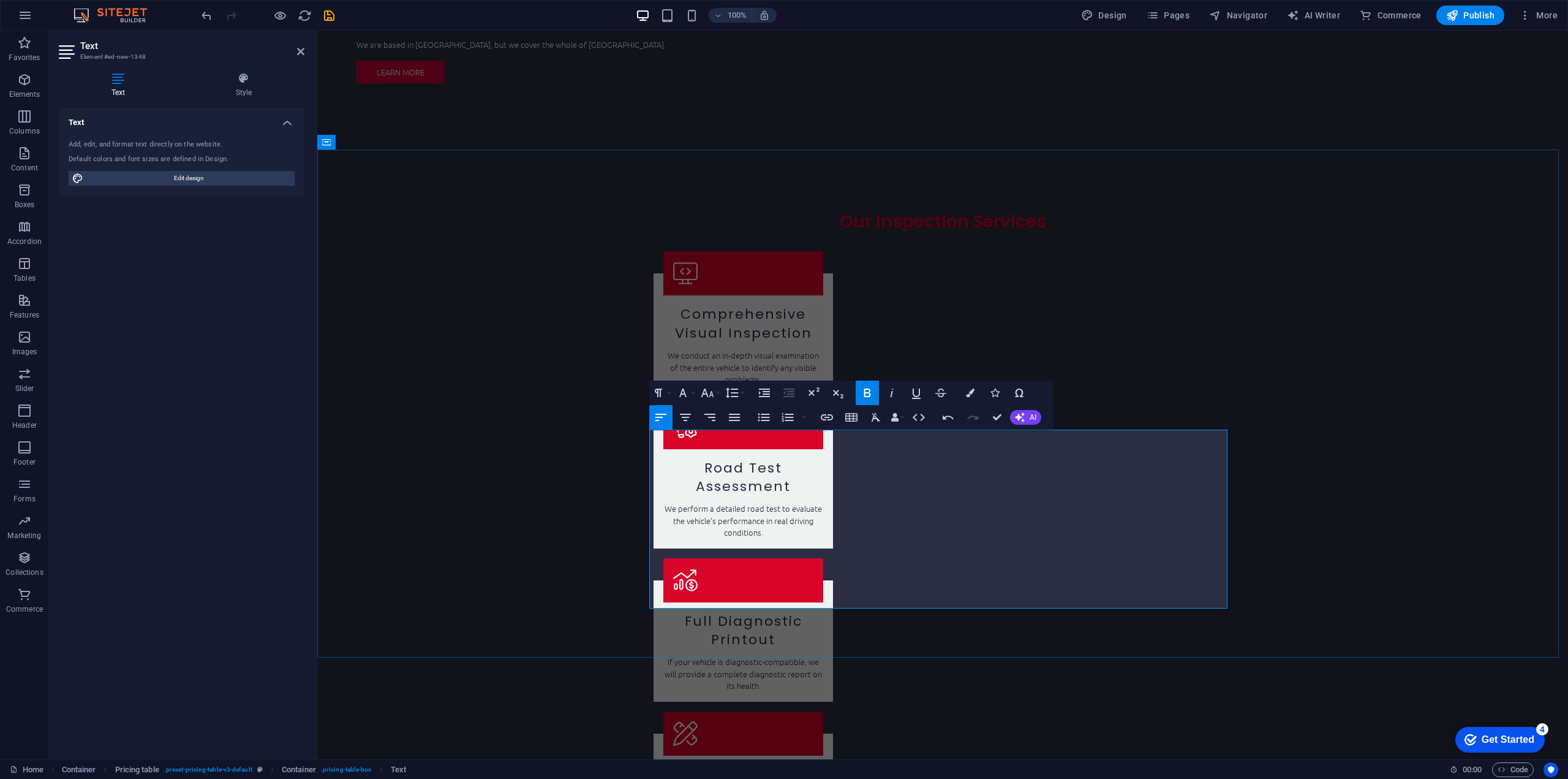
scroll to position [1588, 0]
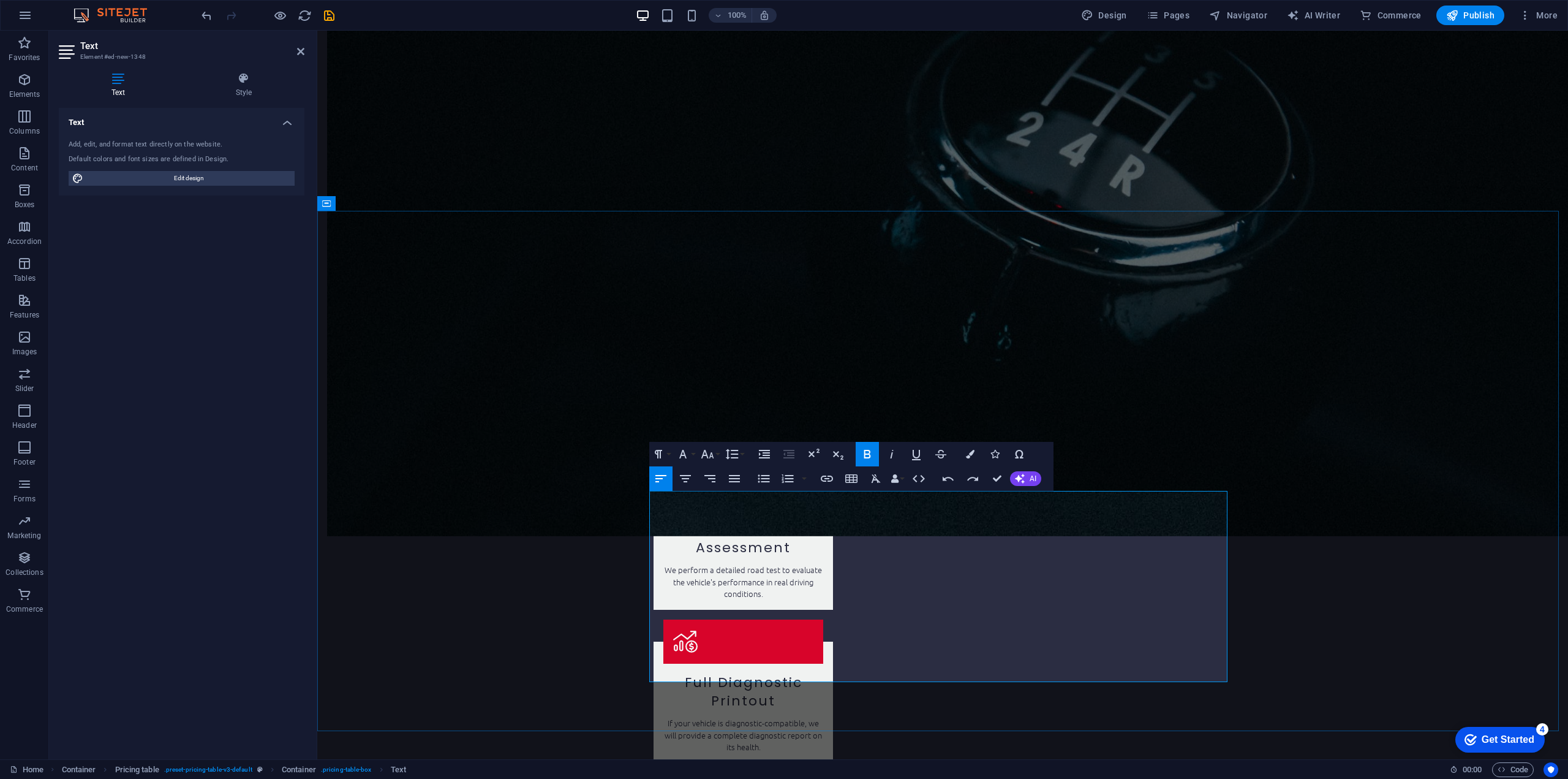
drag, startPoint x: 851, startPoint y: 511, endPoint x: 675, endPoint y: 512, distance: 176.0
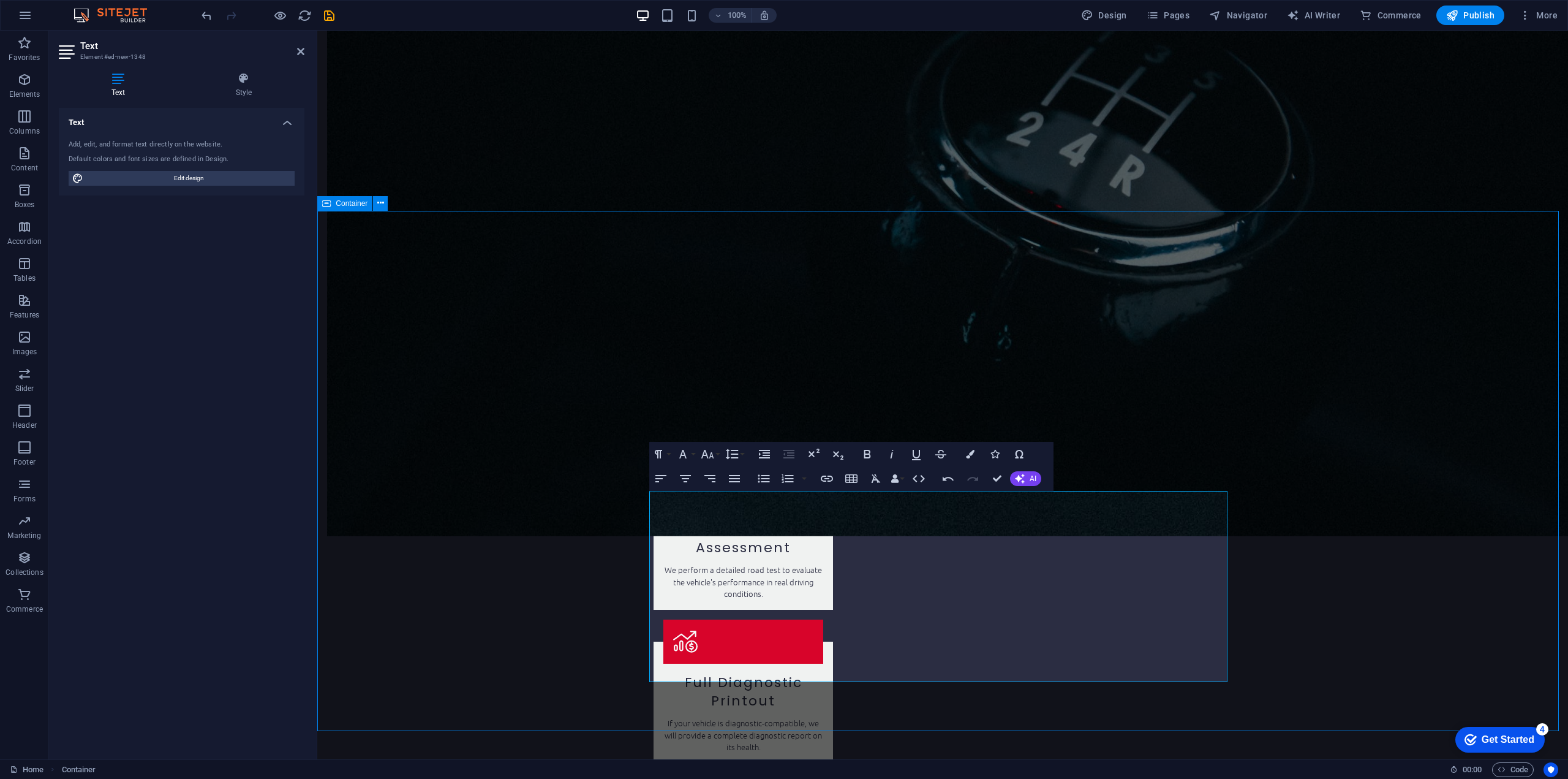
scroll to position [1601, 0]
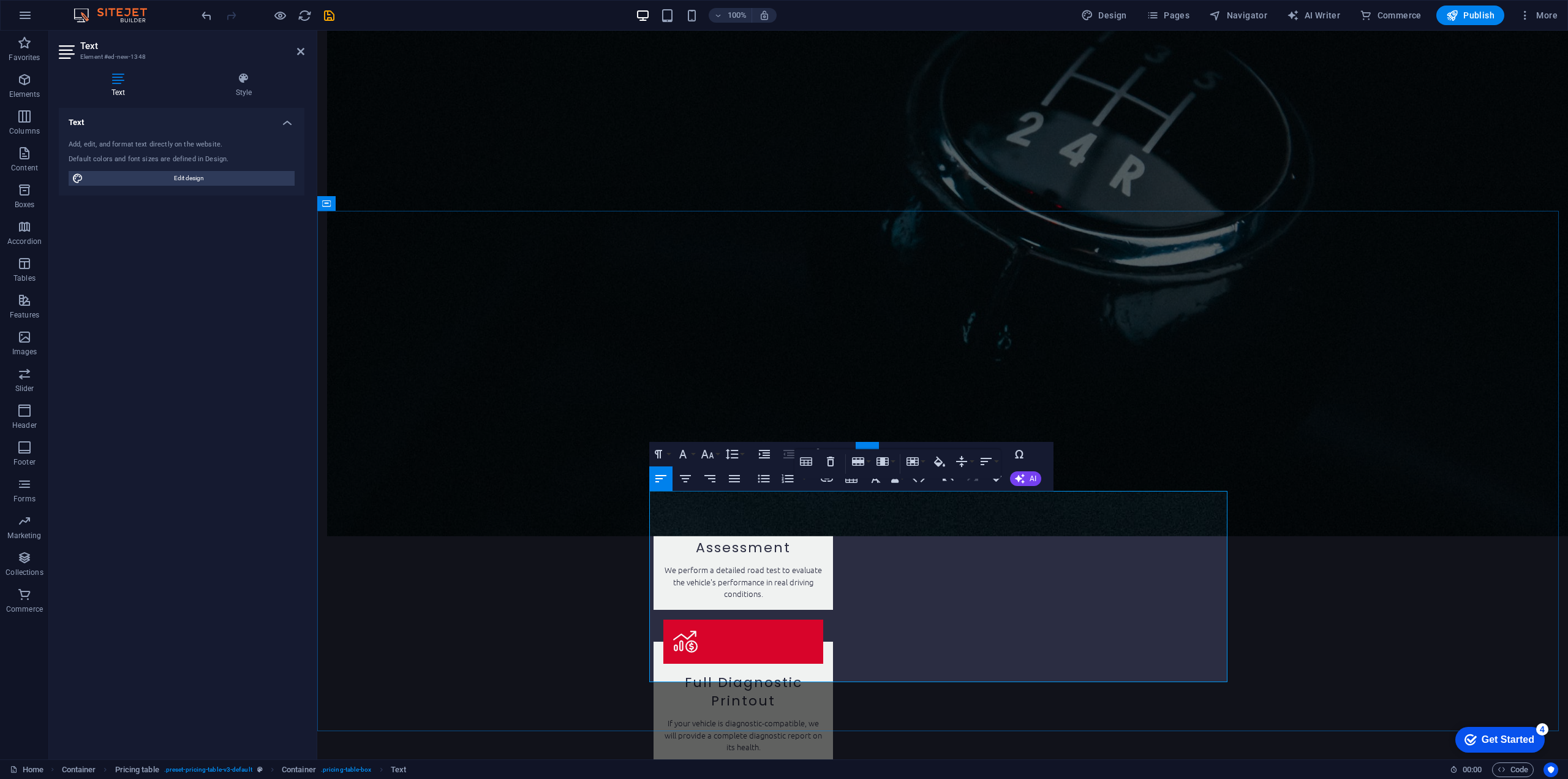
click at [331, 20] on icon "save" at bounding box center [329, 16] width 14 height 14
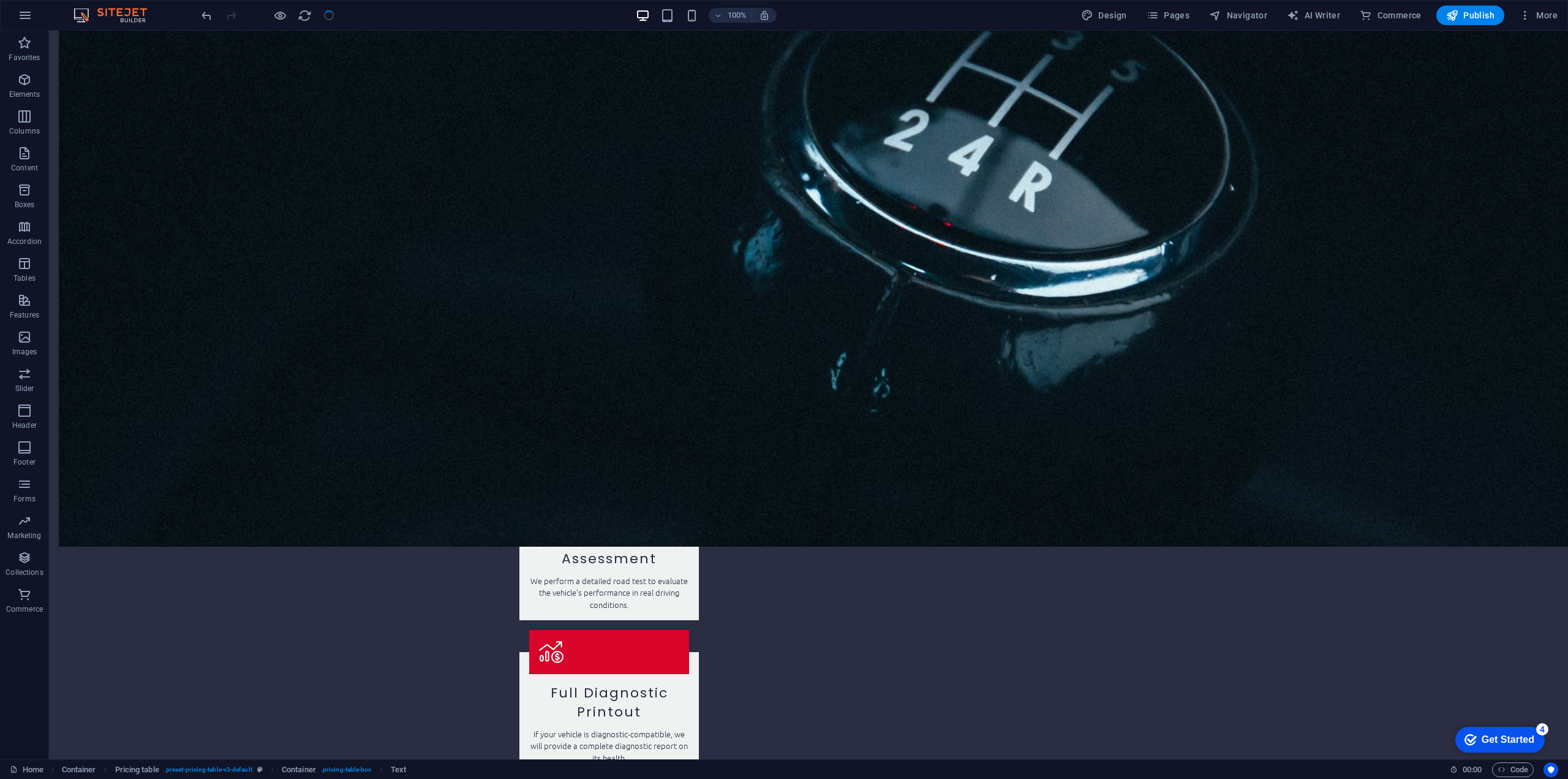
scroll to position [1601, 0]
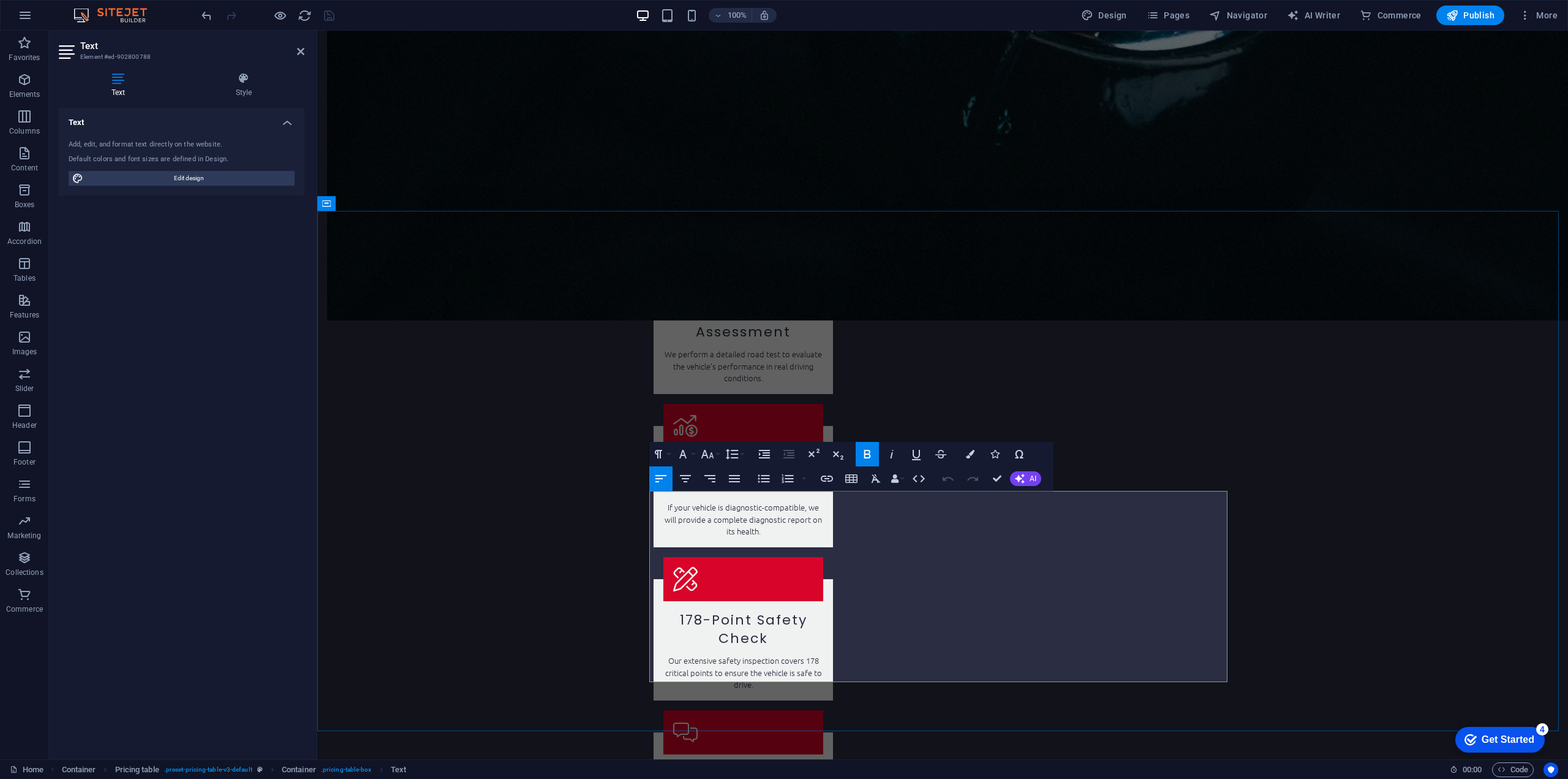
drag, startPoint x: 741, startPoint y: 535, endPoint x: 653, endPoint y: 535, distance: 88.0
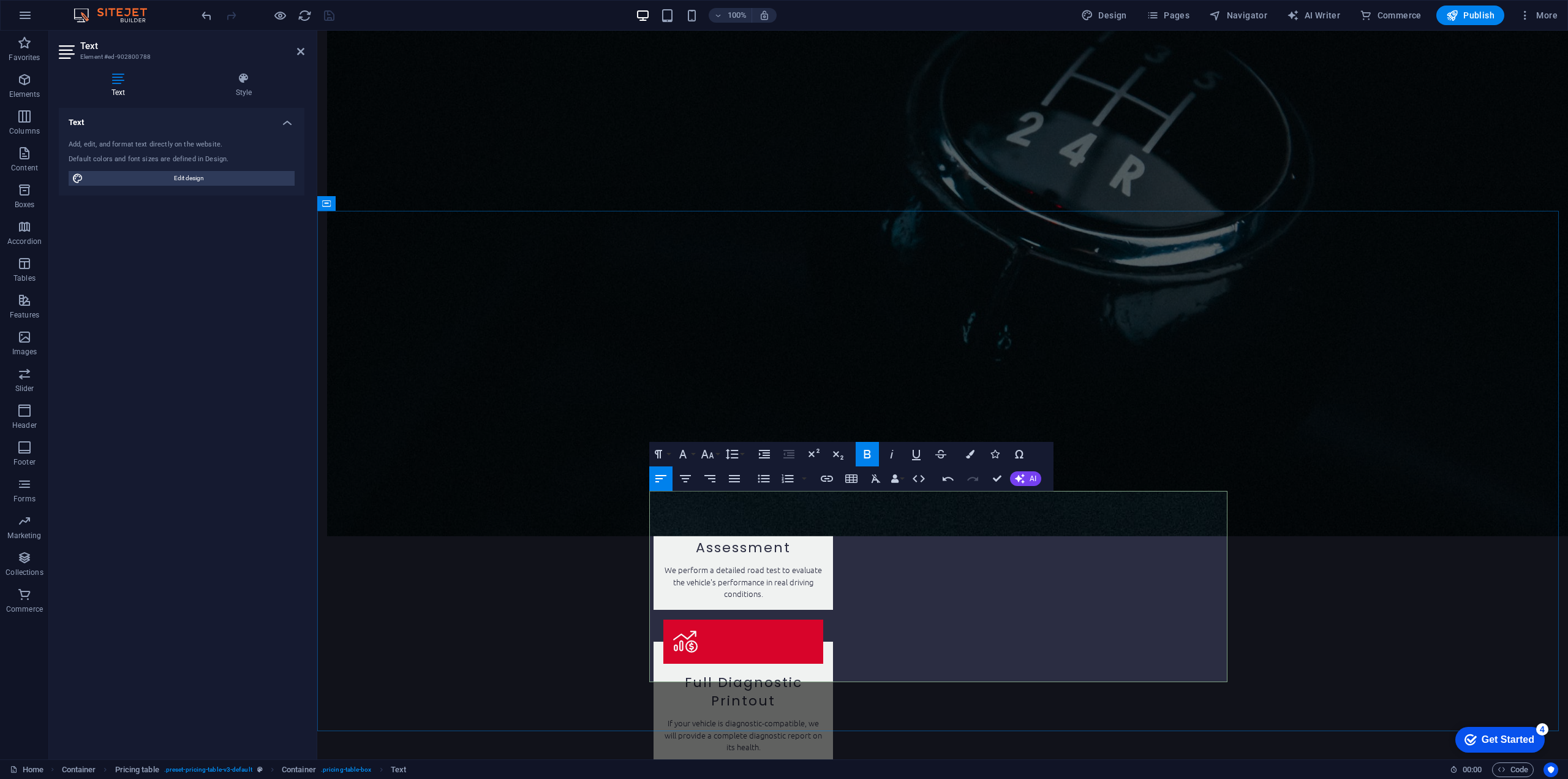
drag, startPoint x: 837, startPoint y: 547, endPoint x: 670, endPoint y: 553, distance: 167.1
drag, startPoint x: 844, startPoint y: 548, endPoint x: 671, endPoint y: 552, distance: 173.0
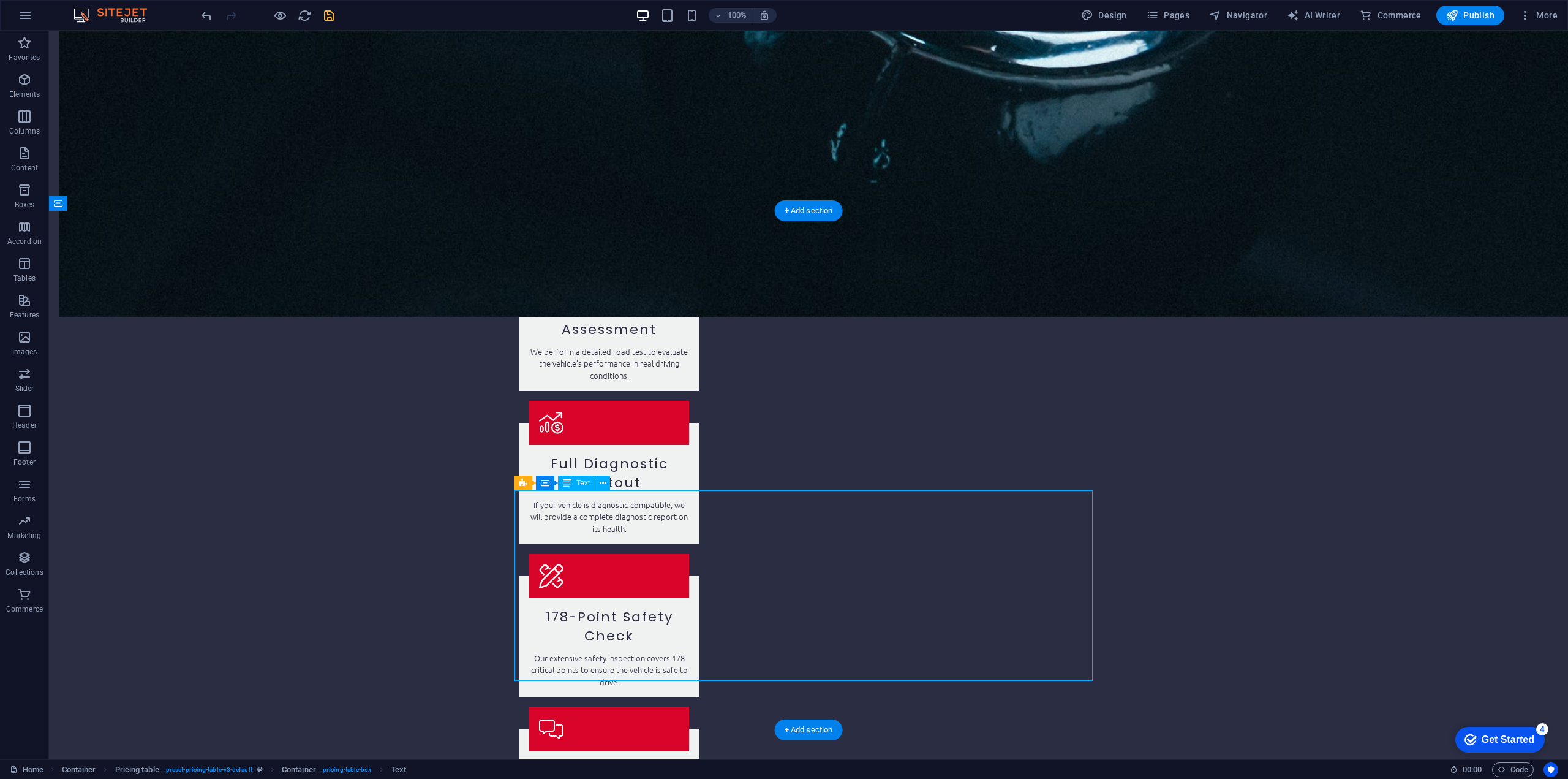
scroll to position [1588, 0]
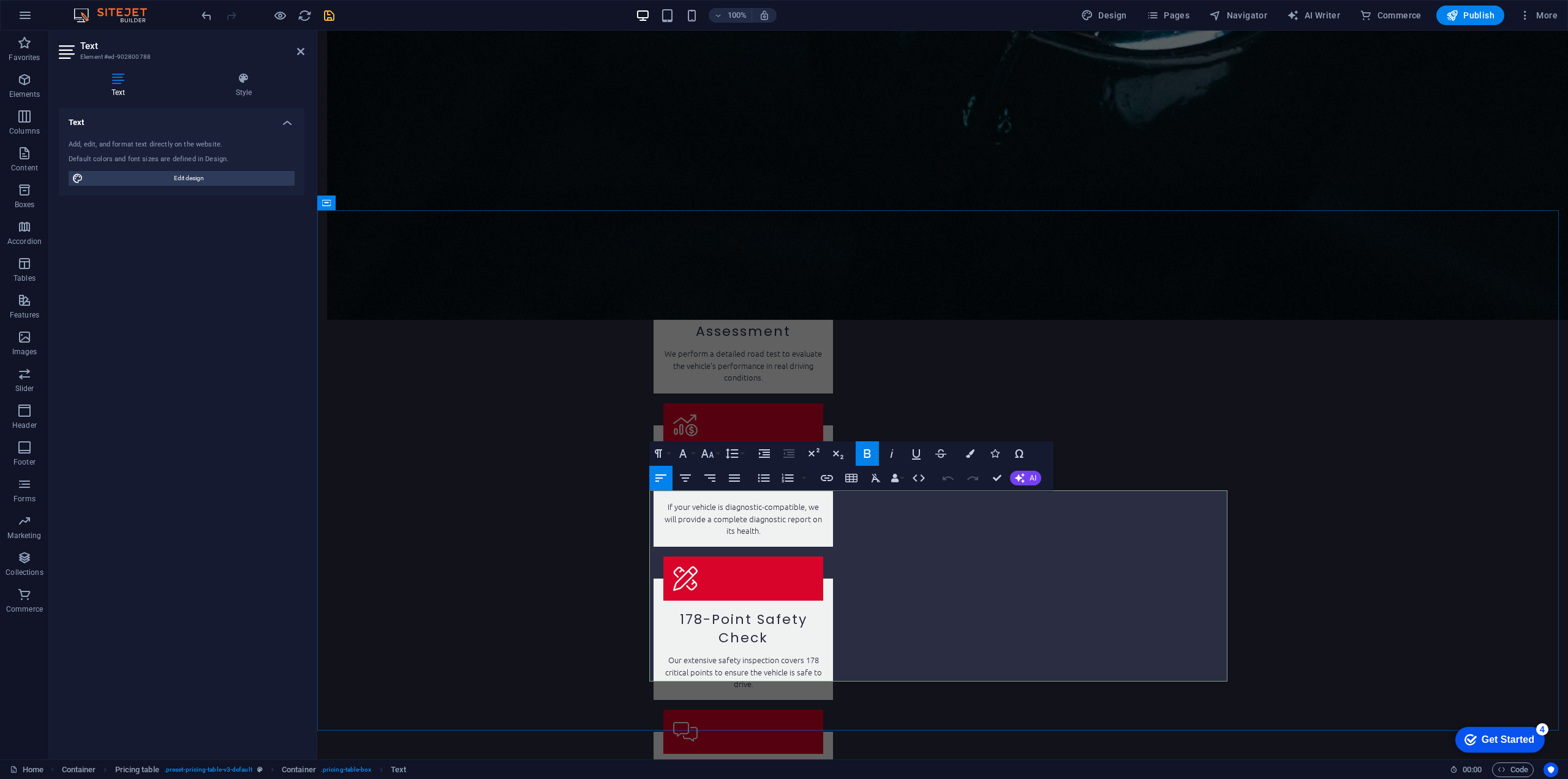
drag, startPoint x: 1204, startPoint y: 540, endPoint x: 1221, endPoint y: 537, distance: 17.3
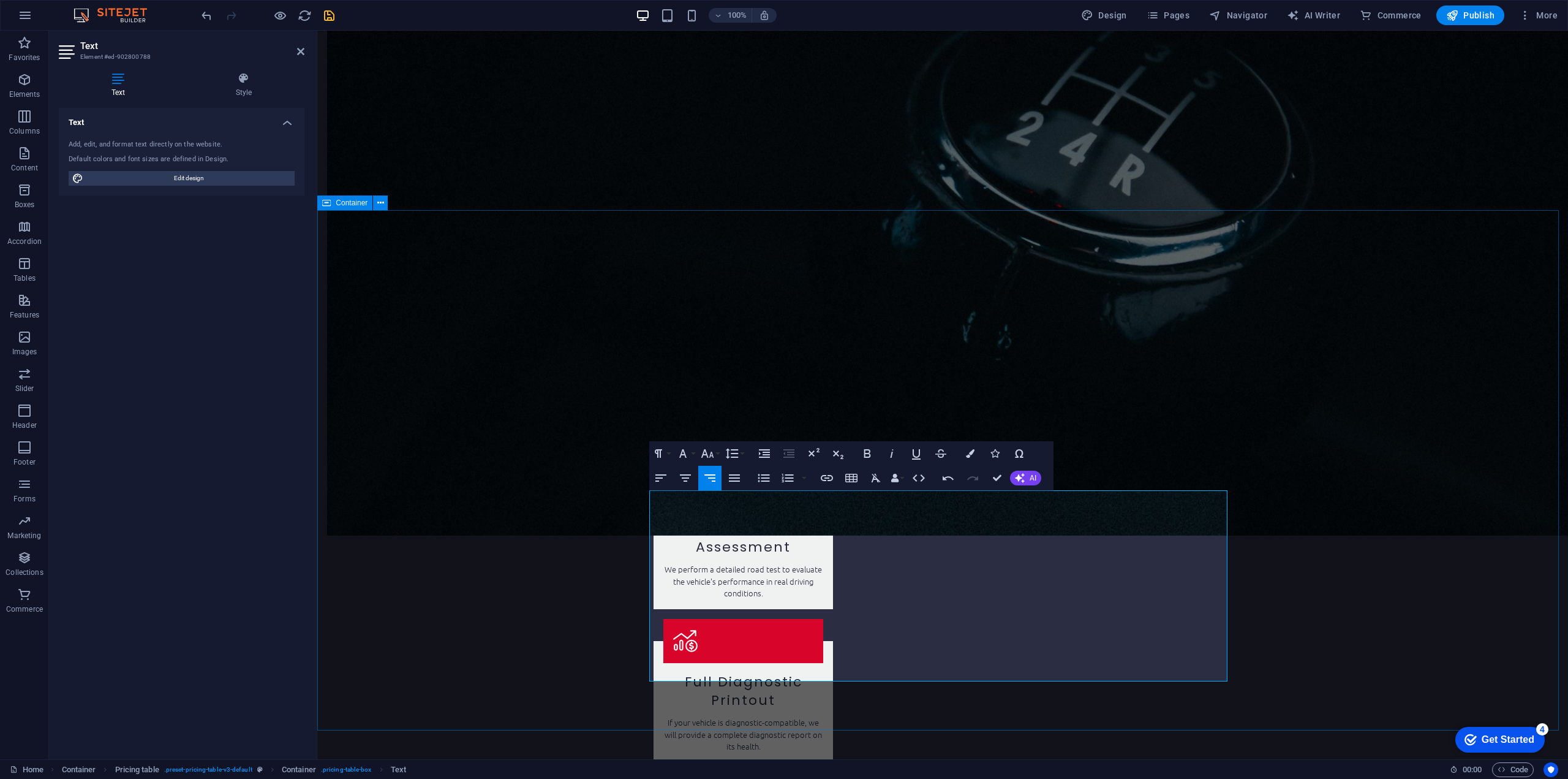
drag, startPoint x: 1200, startPoint y: 540, endPoint x: 1275, endPoint y: 547, distance: 75.3
drag, startPoint x: 1201, startPoint y: 538, endPoint x: 1218, endPoint y: 539, distance: 17.0
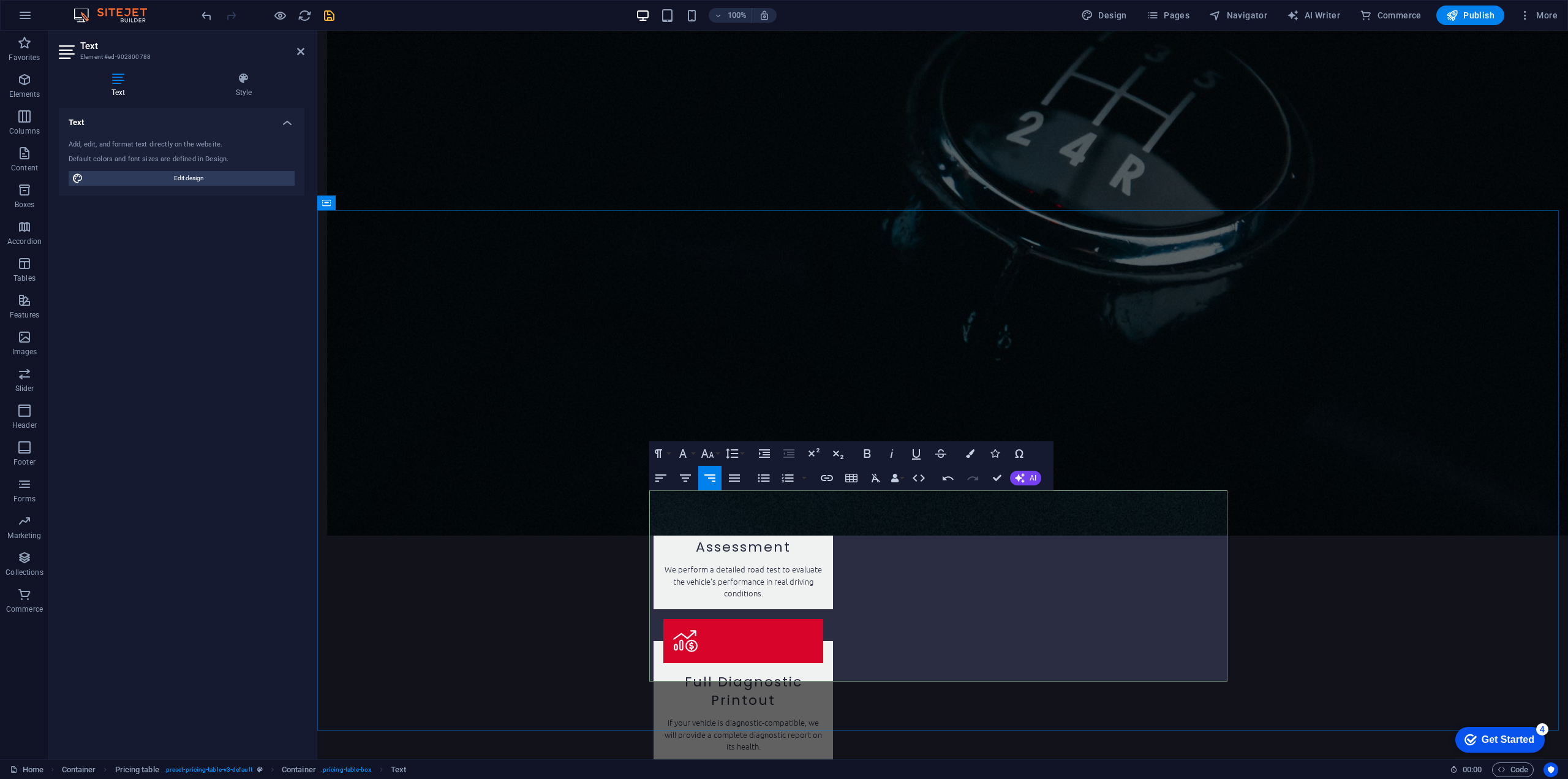
drag, startPoint x: 759, startPoint y: 567, endPoint x: 656, endPoint y: 567, distance: 103.0
drag, startPoint x: 1204, startPoint y: 574, endPoint x: 1212, endPoint y: 572, distance: 8.2
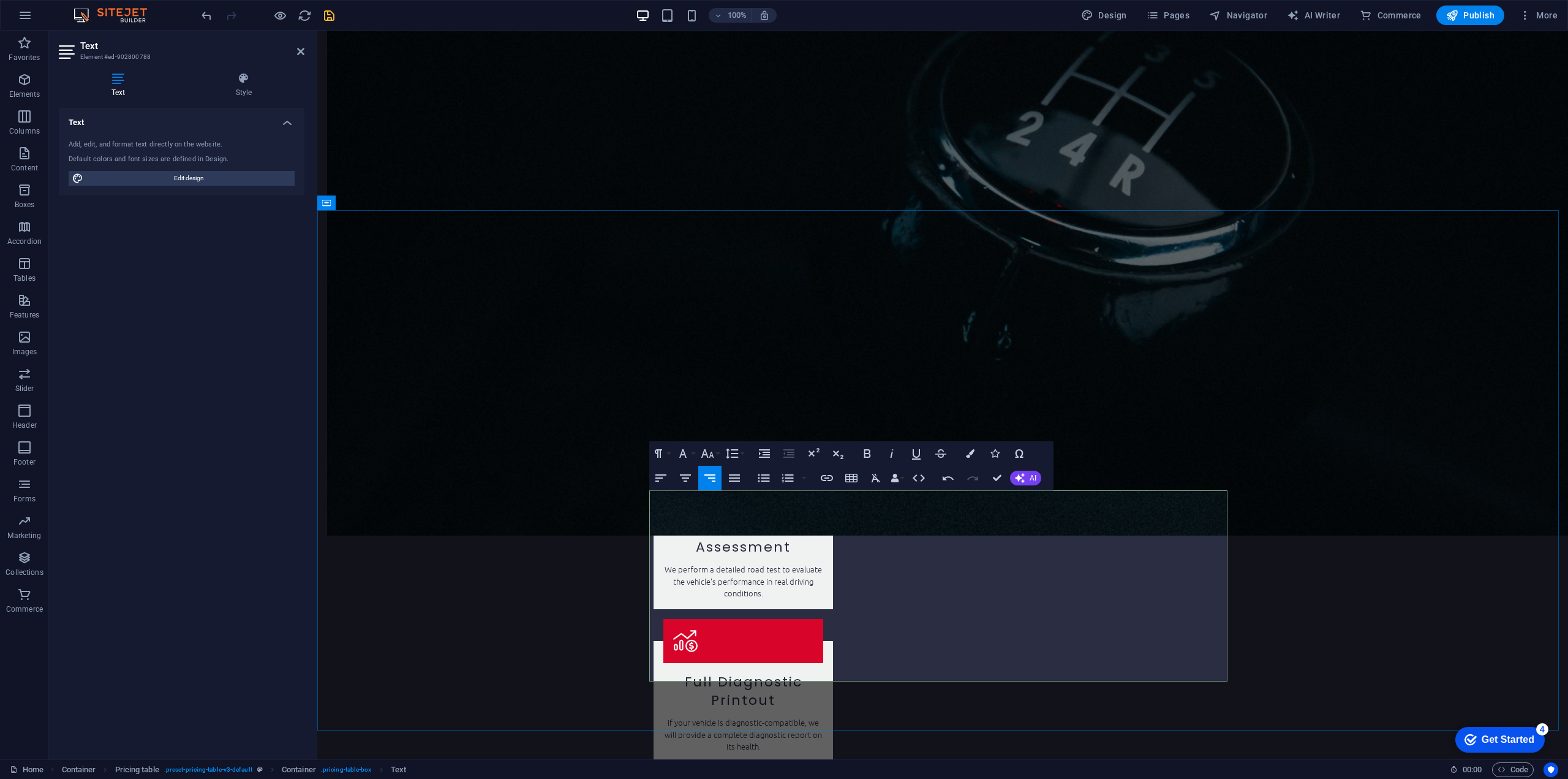
drag, startPoint x: 653, startPoint y: 579, endPoint x: 816, endPoint y: 579, distance: 163.0
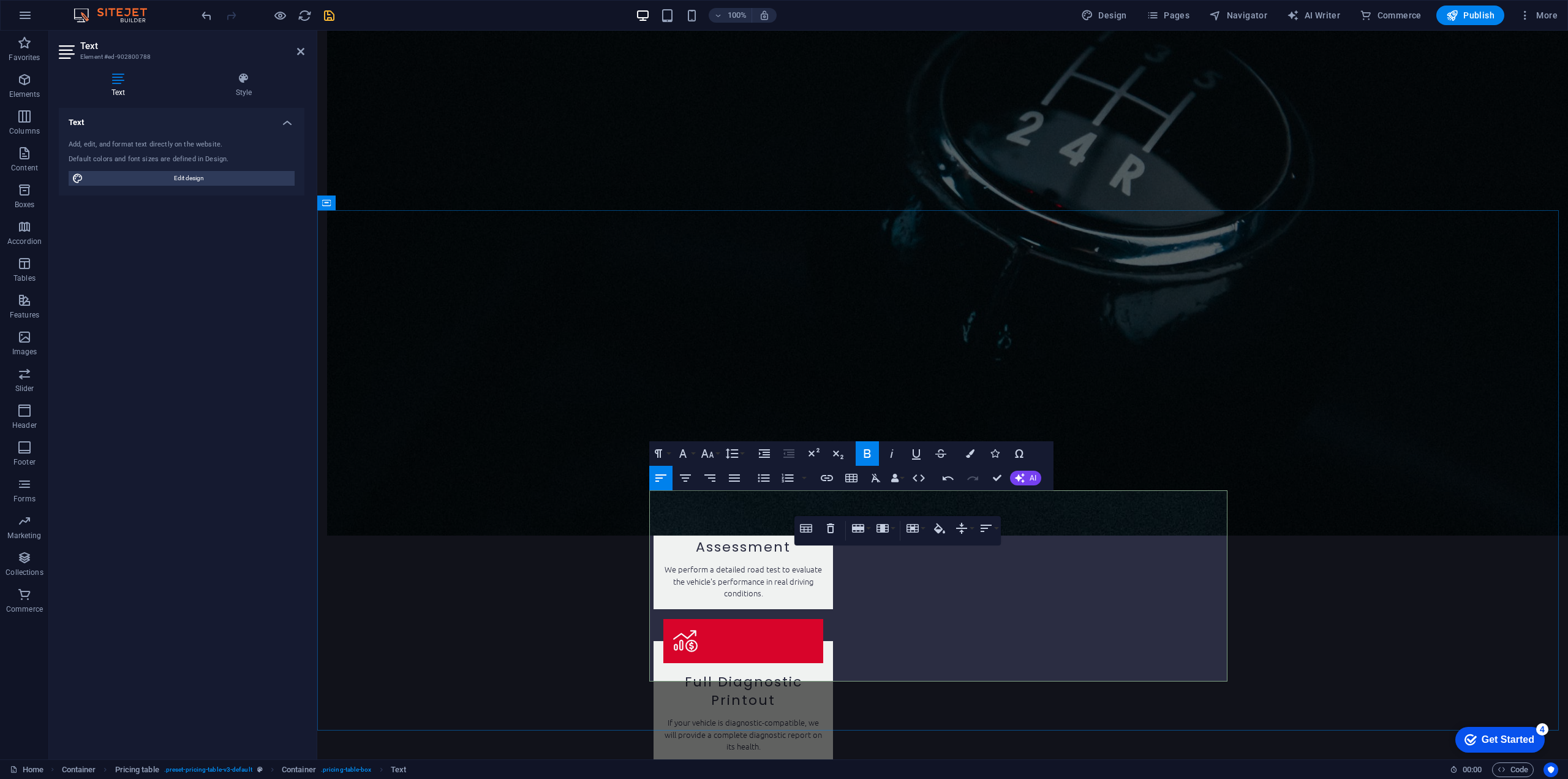
drag, startPoint x: 1206, startPoint y: 608, endPoint x: 1215, endPoint y: 607, distance: 9.1
drag, startPoint x: 655, startPoint y: 613, endPoint x: 905, endPoint y: 612, distance: 250.0
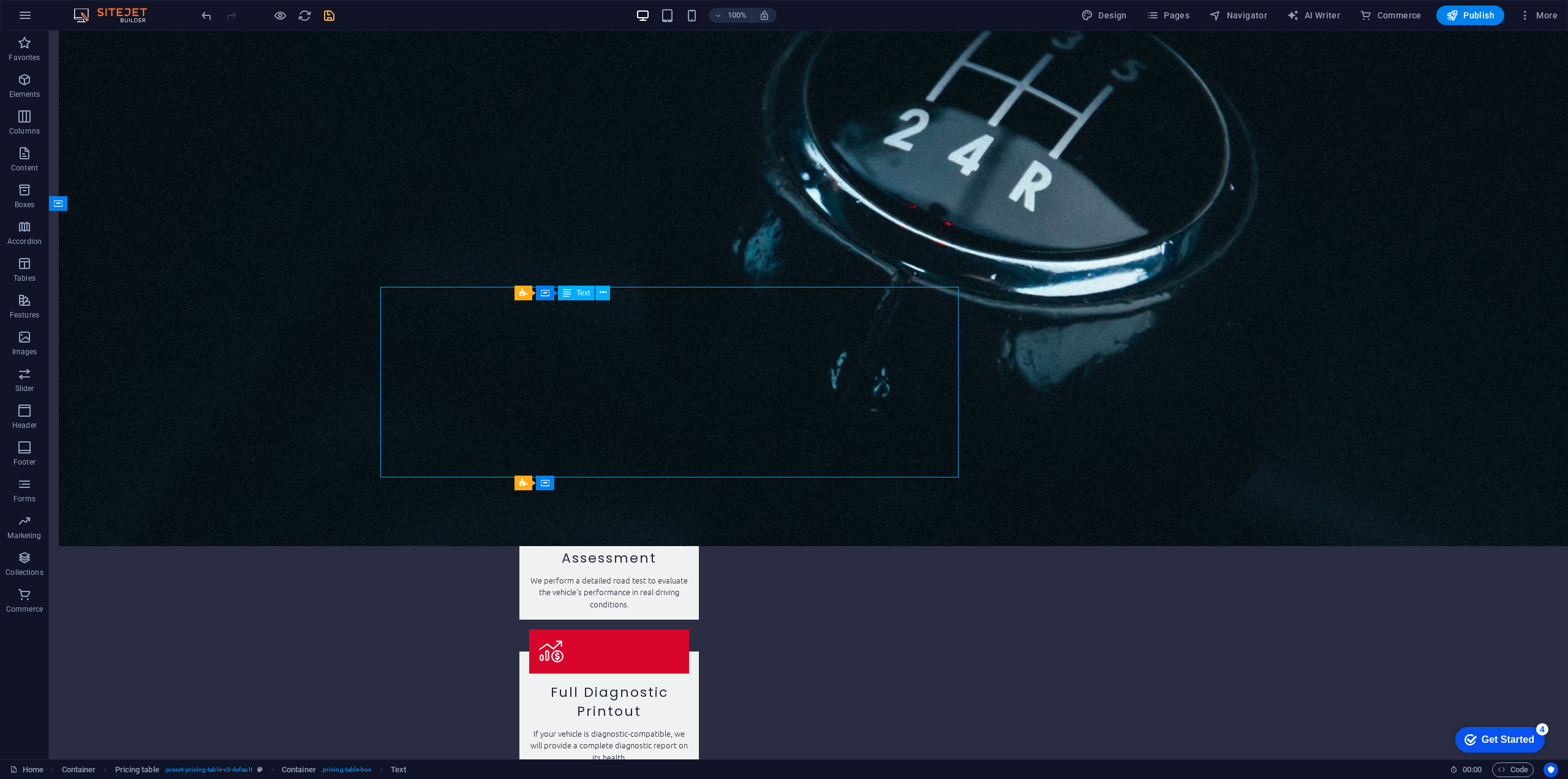
scroll to position [1601, 0]
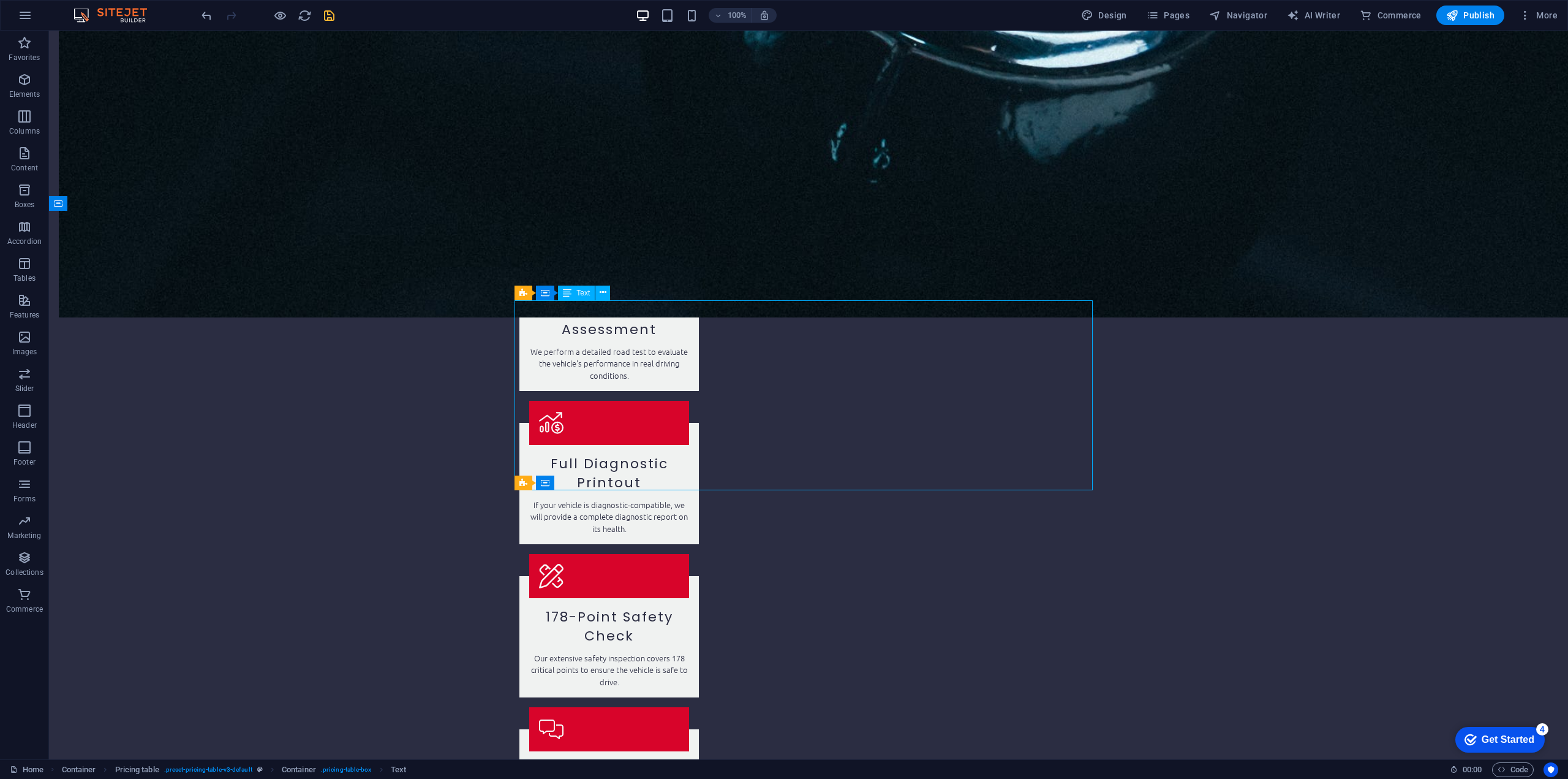
scroll to position [1588, 0]
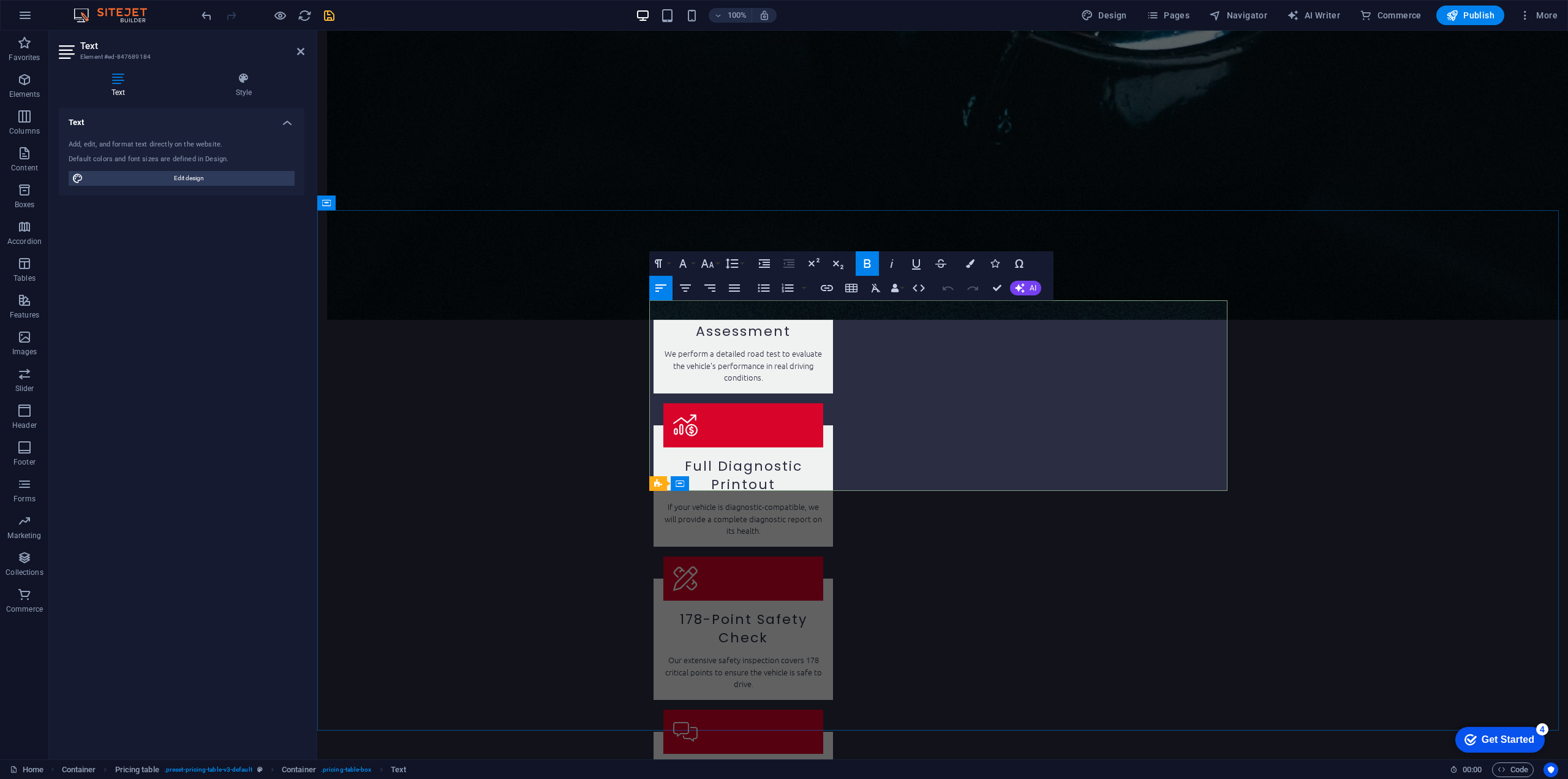
drag, startPoint x: 653, startPoint y: 355, endPoint x: 838, endPoint y: 356, distance: 185.0
copy strong "Includes diagnostics and a detailed report."
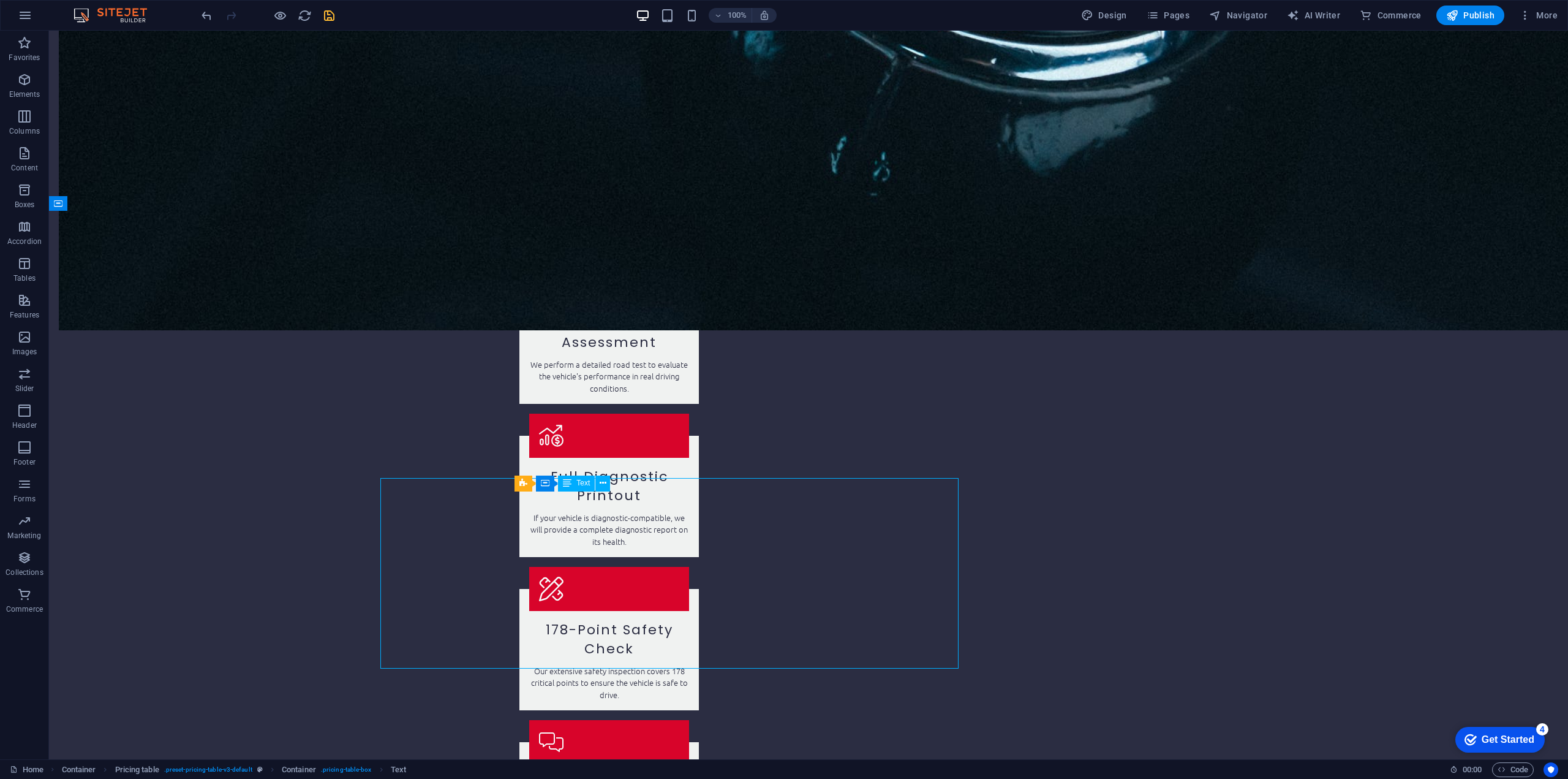
scroll to position [1601, 0]
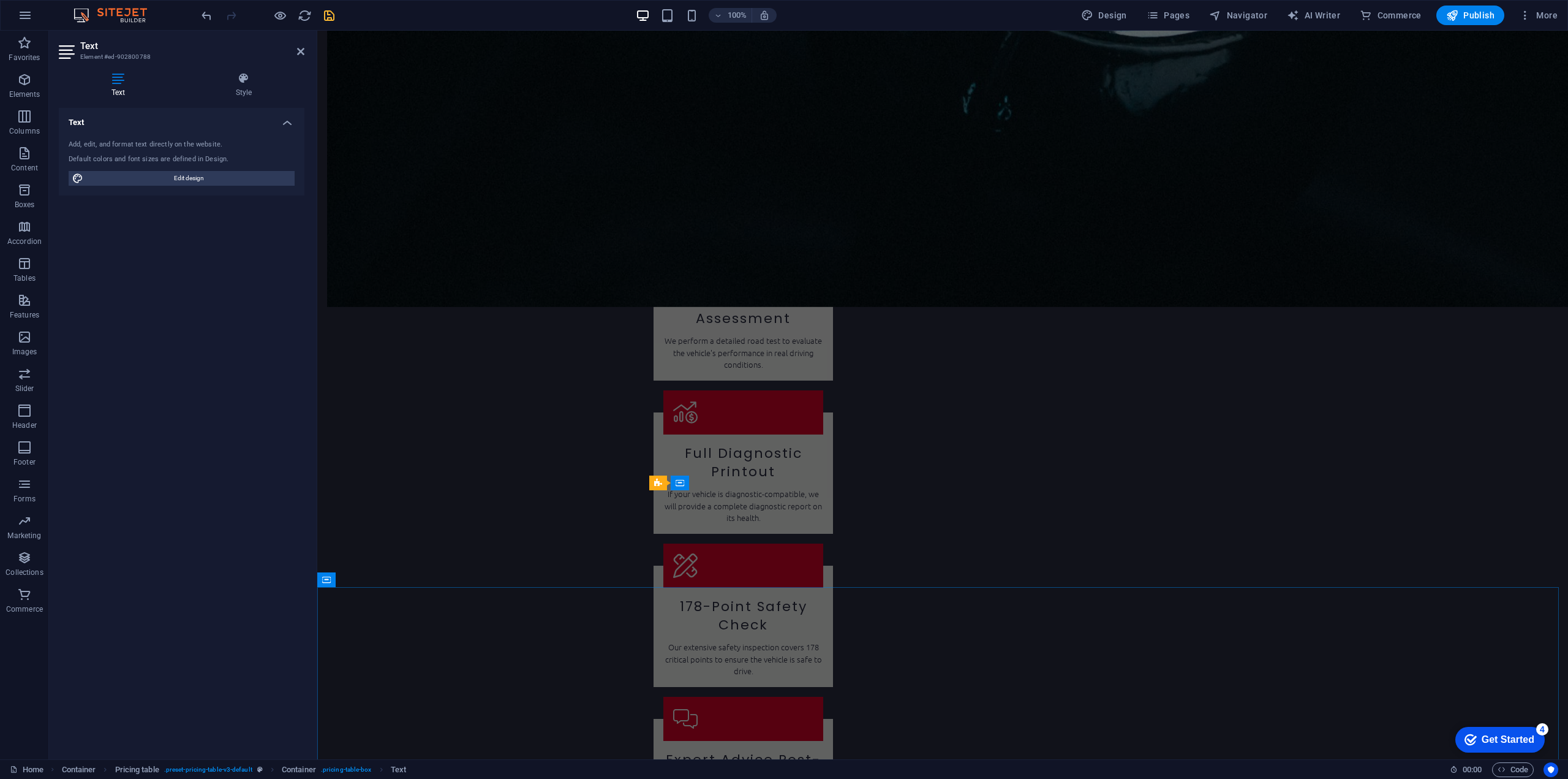
scroll to position [1588, 0]
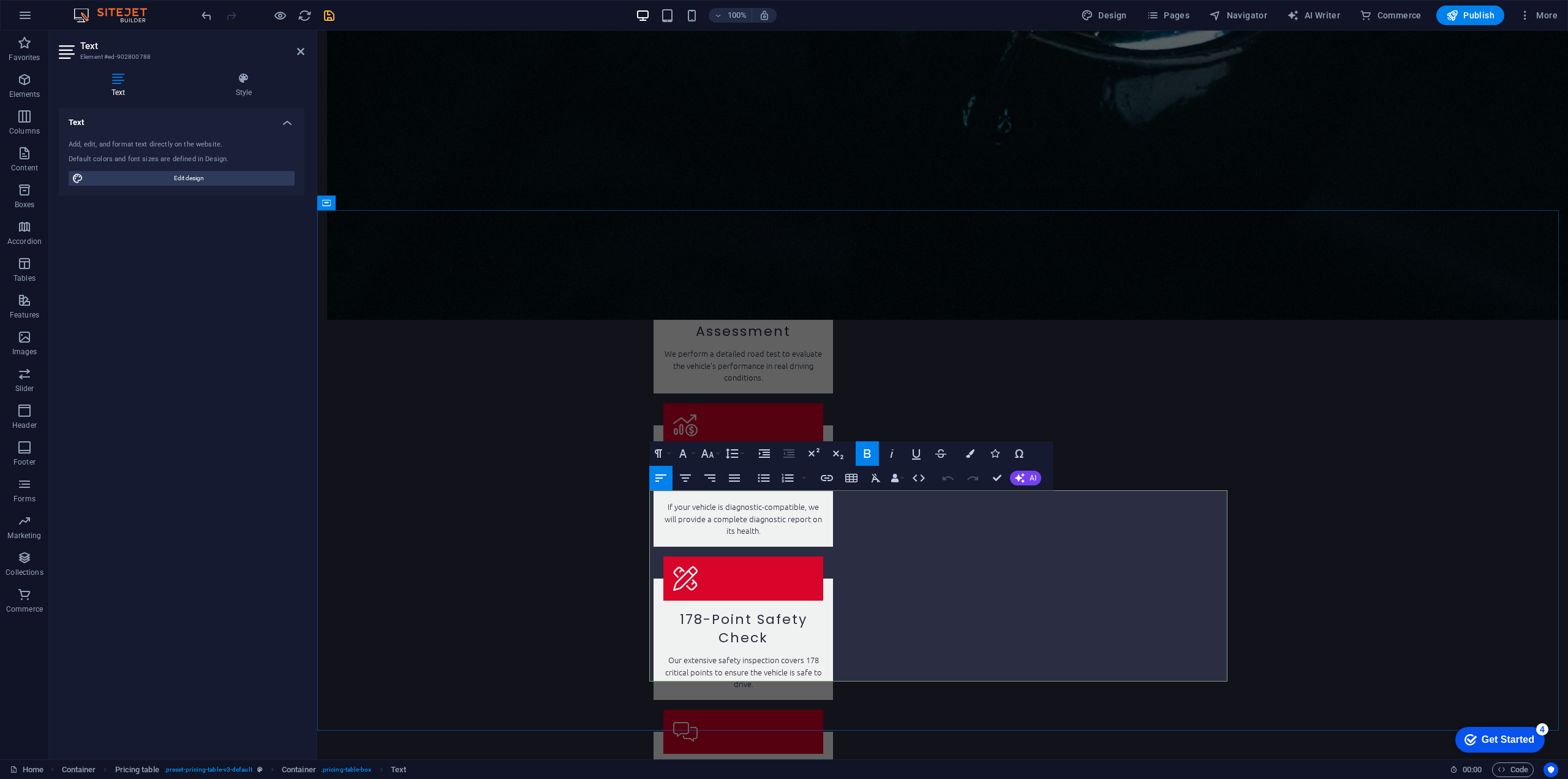
drag, startPoint x: 898, startPoint y: 616, endPoint x: 655, endPoint y: 617, distance: 243.0
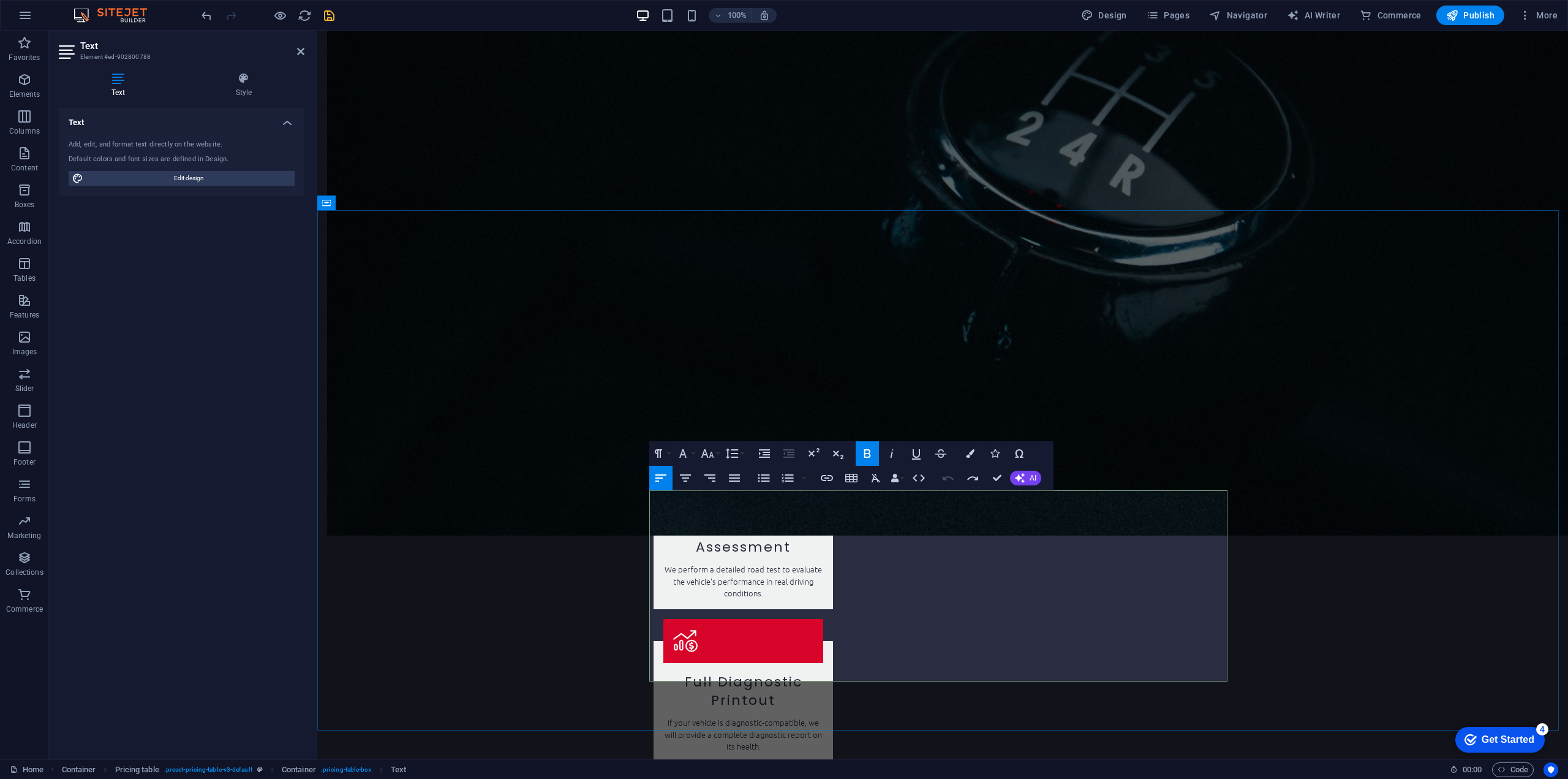
drag, startPoint x: 897, startPoint y: 615, endPoint x: 653, endPoint y: 619, distance: 244.0
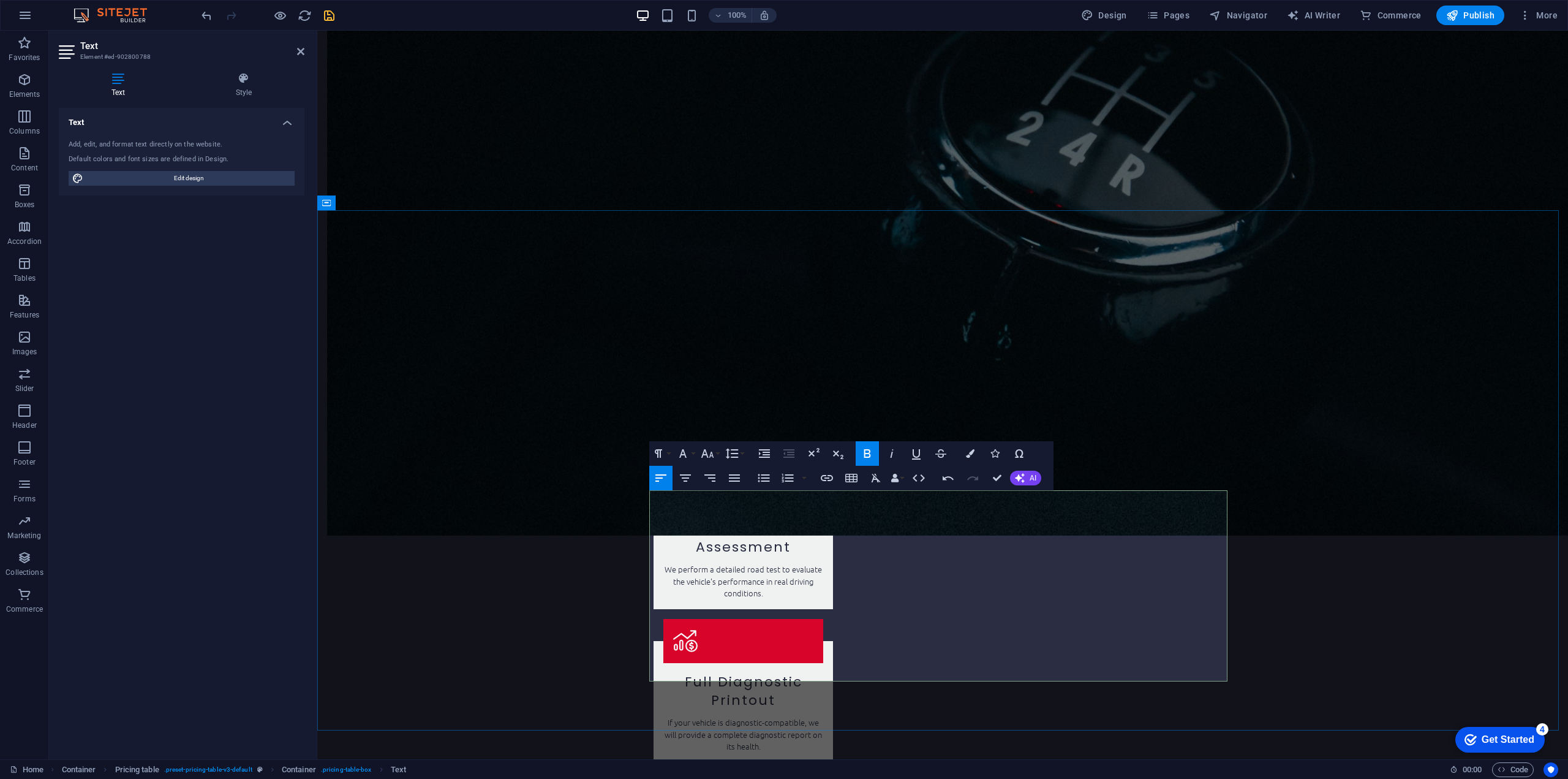
drag, startPoint x: 802, startPoint y: 648, endPoint x: 694, endPoint y: 645, distance: 108.0
drag, startPoint x: 809, startPoint y: 648, endPoint x: 652, endPoint y: 638, distance: 157.3
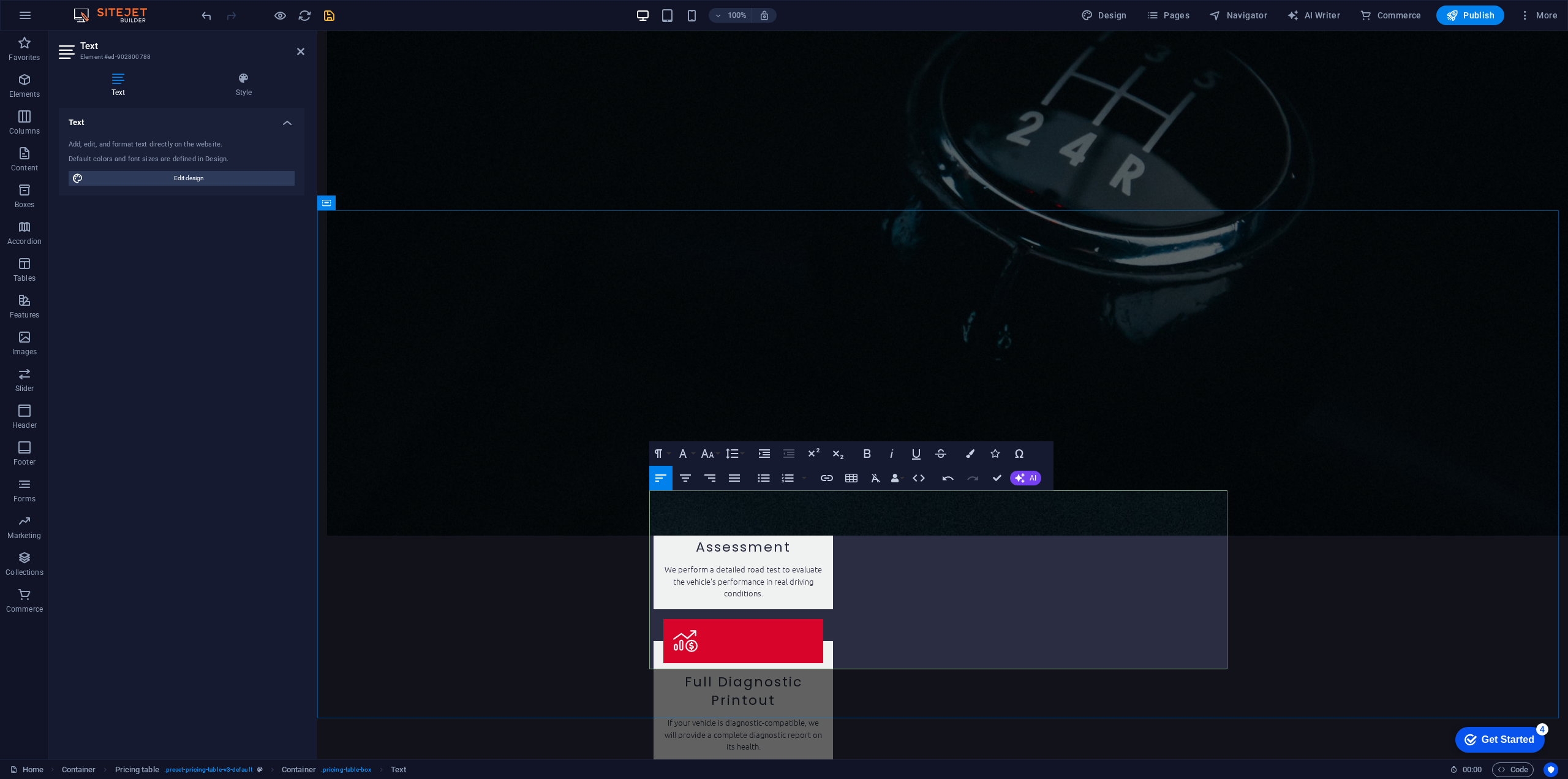
drag, startPoint x: 1223, startPoint y: 635, endPoint x: 1197, endPoint y: 633, distance: 26.1
drag, startPoint x: 1221, startPoint y: 657, endPoint x: 1196, endPoint y: 657, distance: 25.0
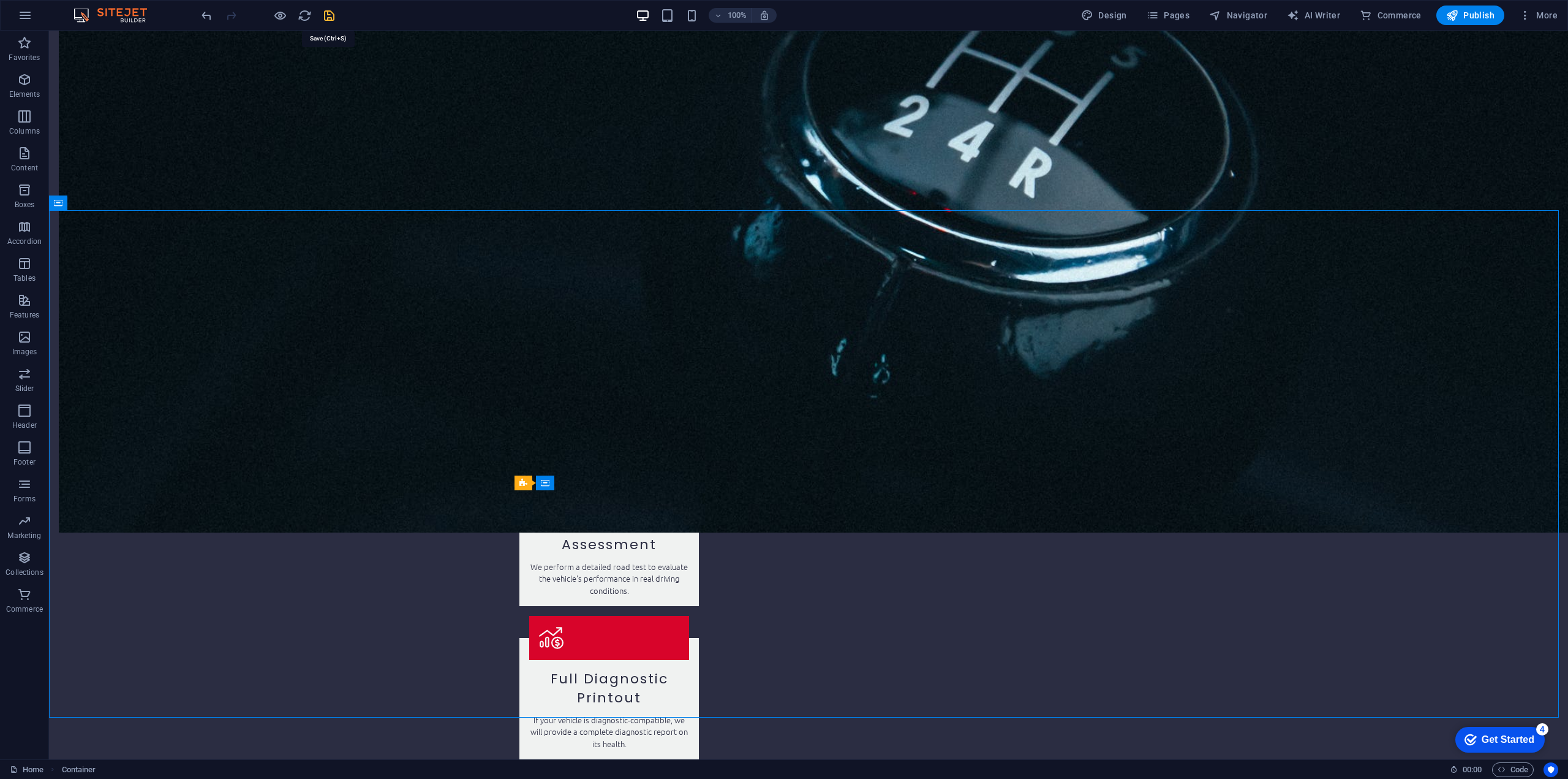
click at [329, 21] on icon "save" at bounding box center [329, 16] width 14 height 14
click at [1474, 13] on span "Publish" at bounding box center [1470, 15] width 49 height 12
